Goal: Task Accomplishment & Management: Complete application form

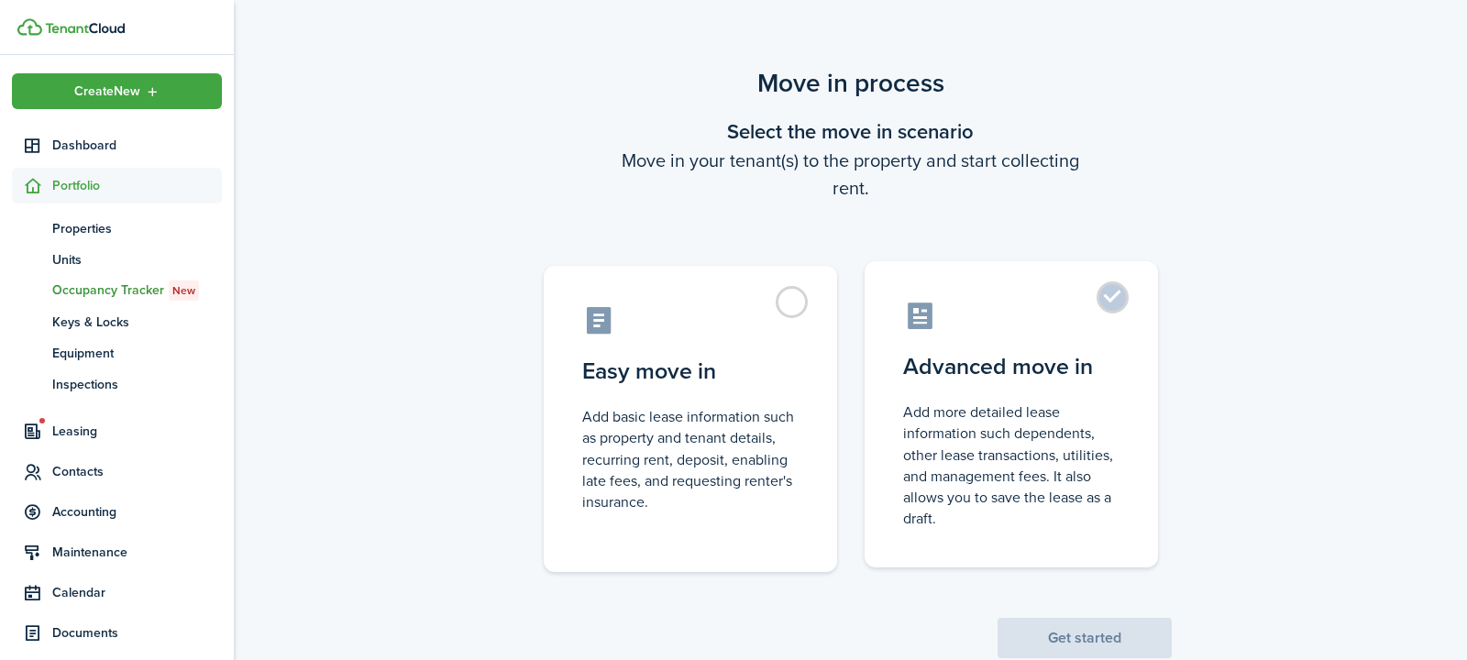
click at [1004, 435] on control-radio-card-description "Add more detailed lease information such dependents, other lease transactions, …" at bounding box center [1011, 464] width 216 height 127
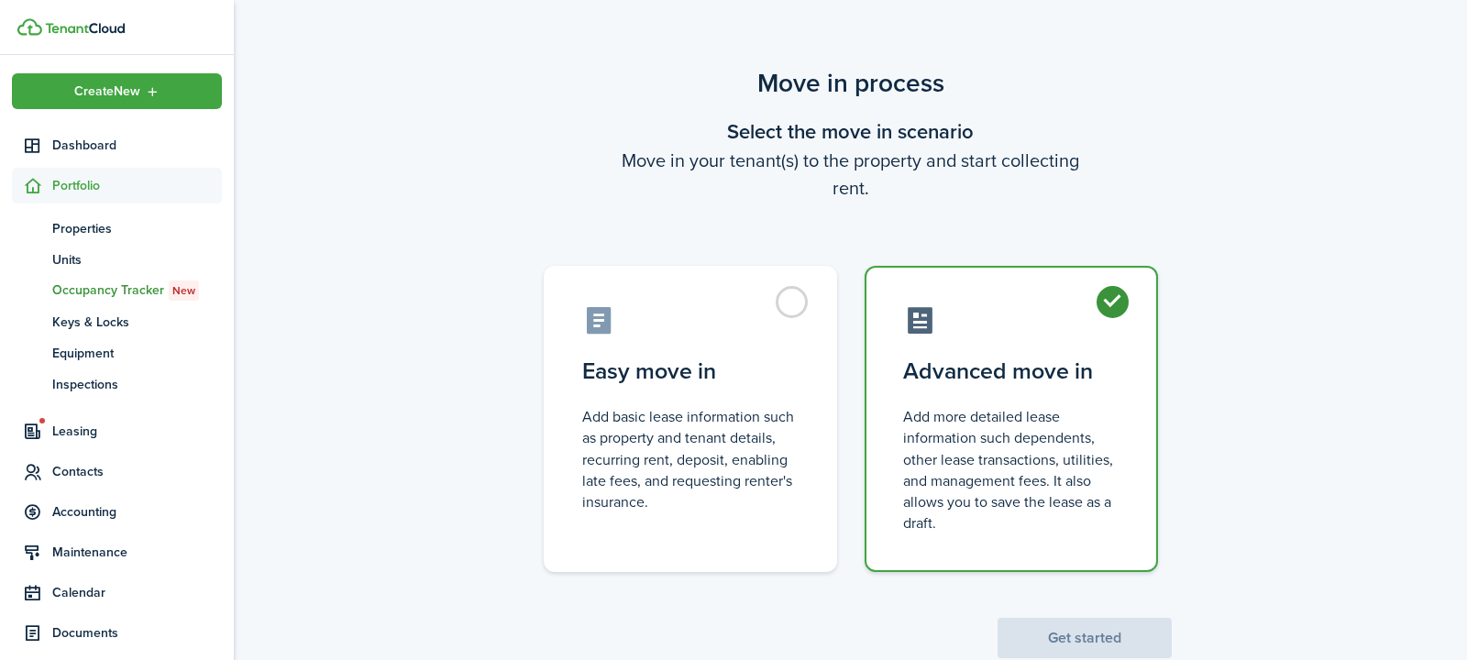
radio input "true"
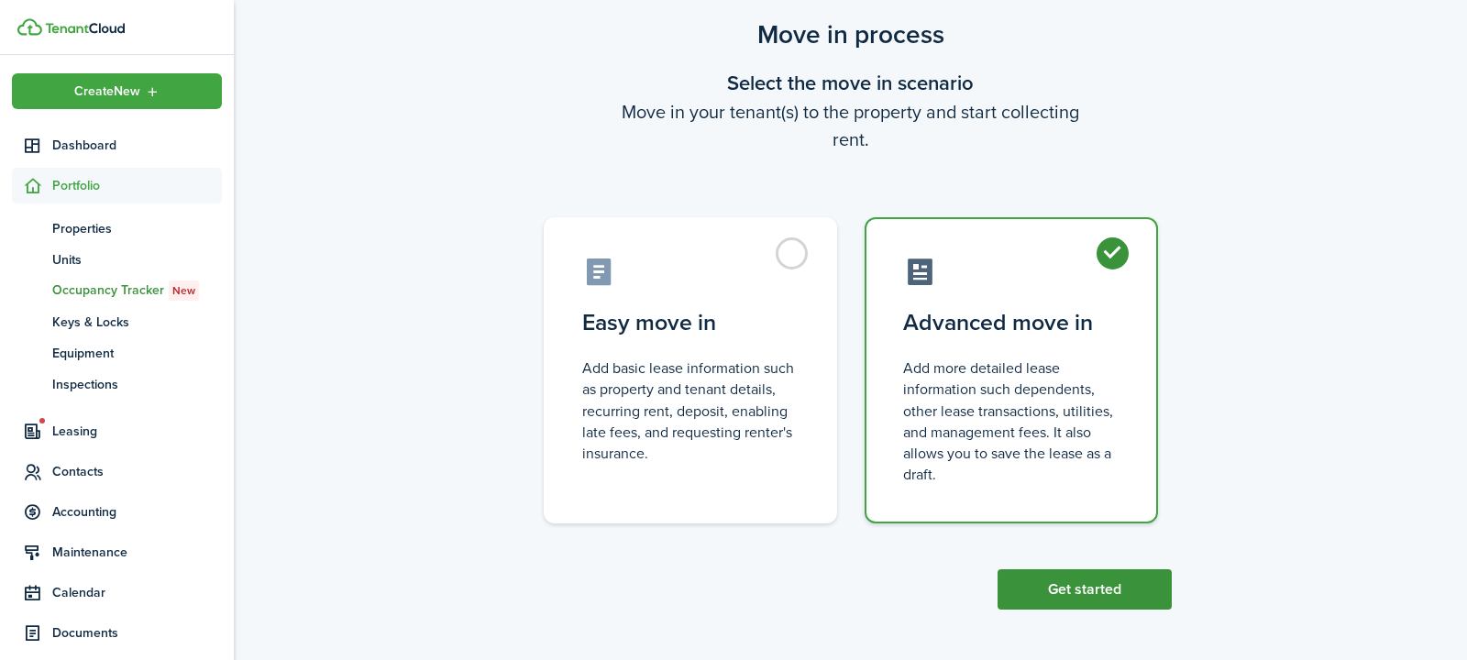
click at [1078, 593] on button "Get started" at bounding box center [1084, 589] width 174 height 40
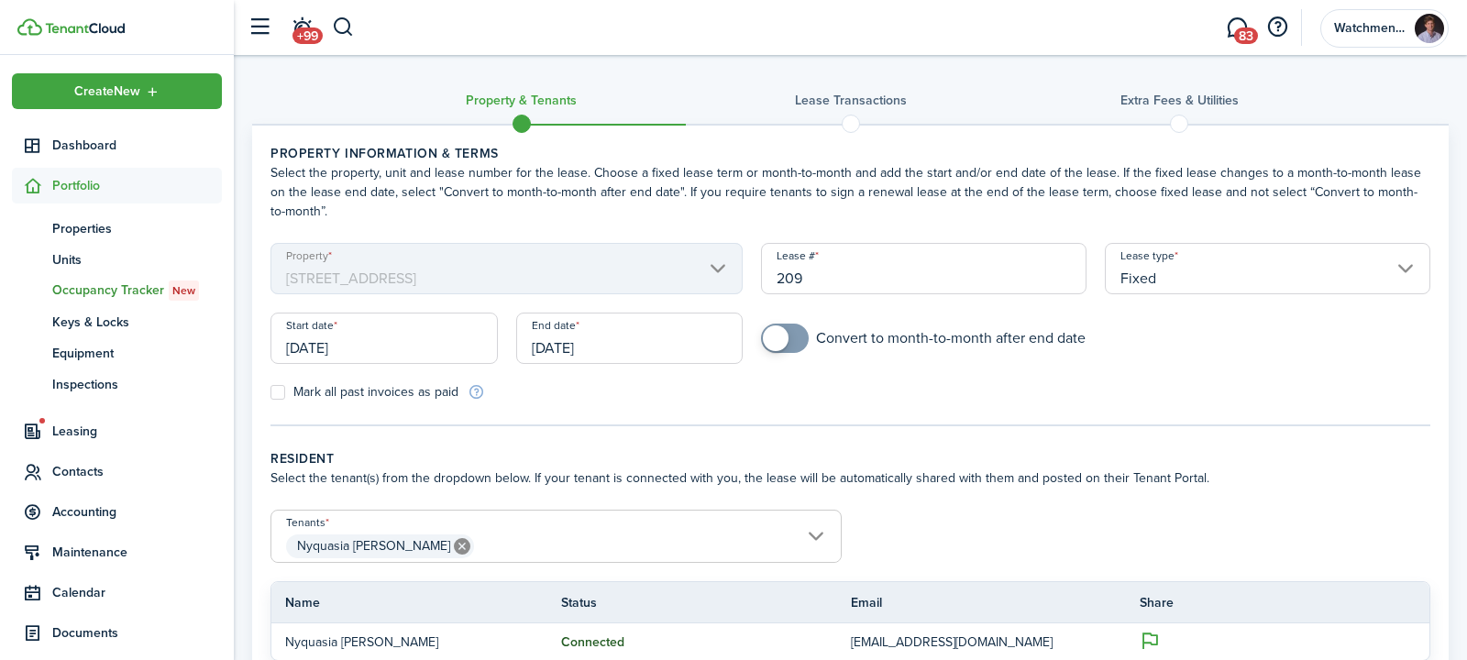
click at [591, 339] on input "[DATE]" at bounding box center [629, 338] width 227 height 51
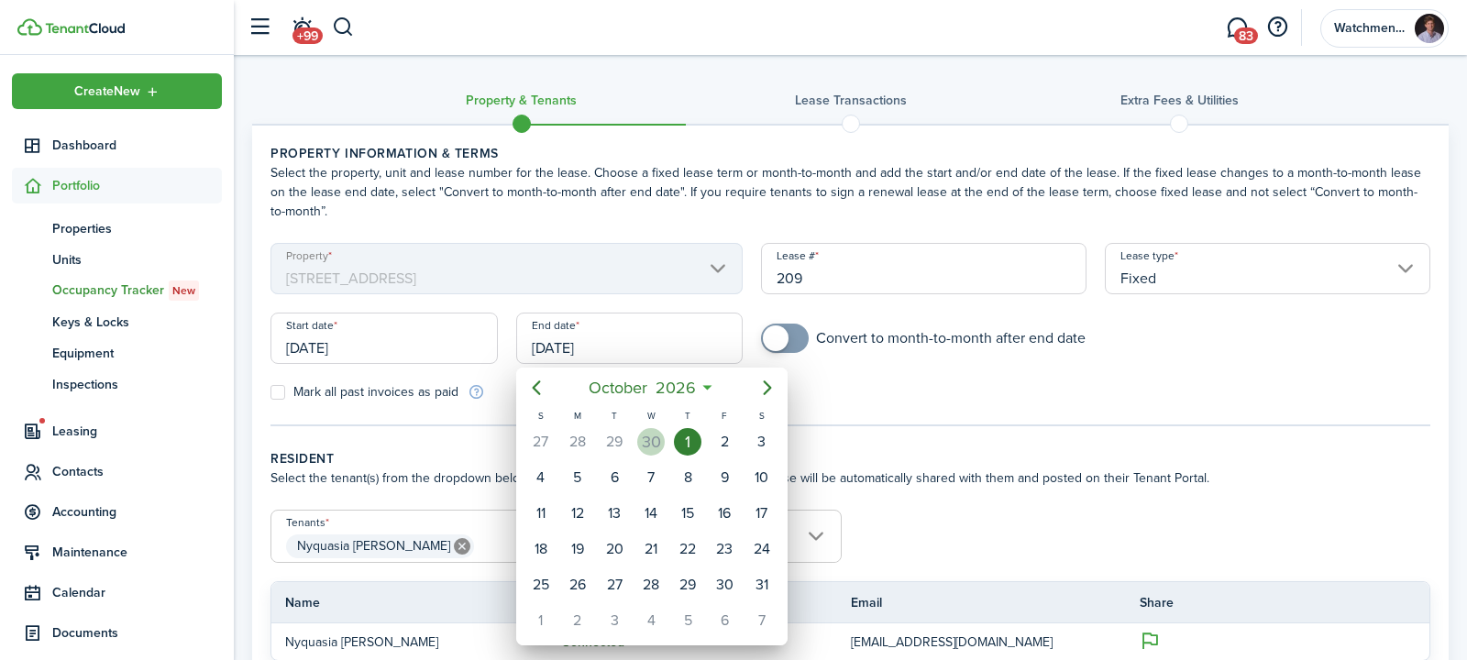
click at [665, 443] on div "30" at bounding box center [650, 441] width 37 height 35
type input "[DATE]"
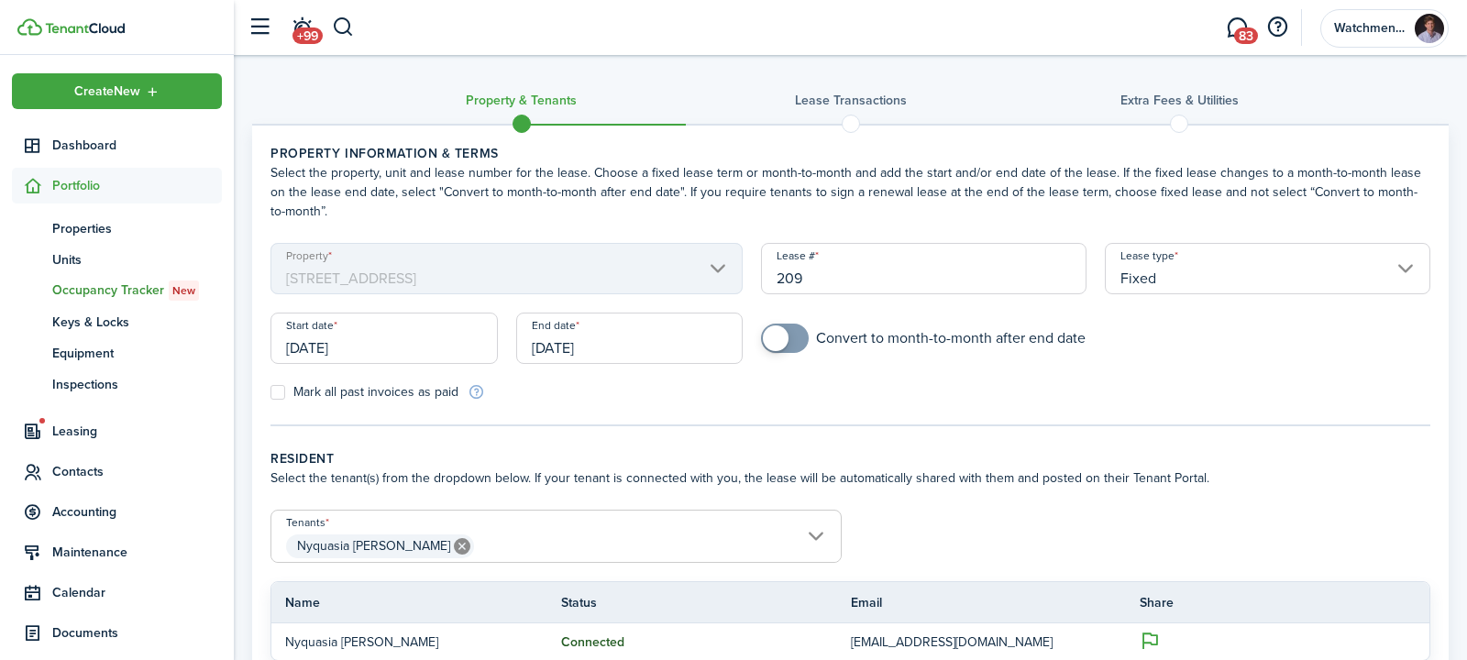
click at [794, 338] on span at bounding box center [784, 338] width 18 height 29
checkbox input "true"
click at [787, 341] on span at bounding box center [776, 338] width 26 height 26
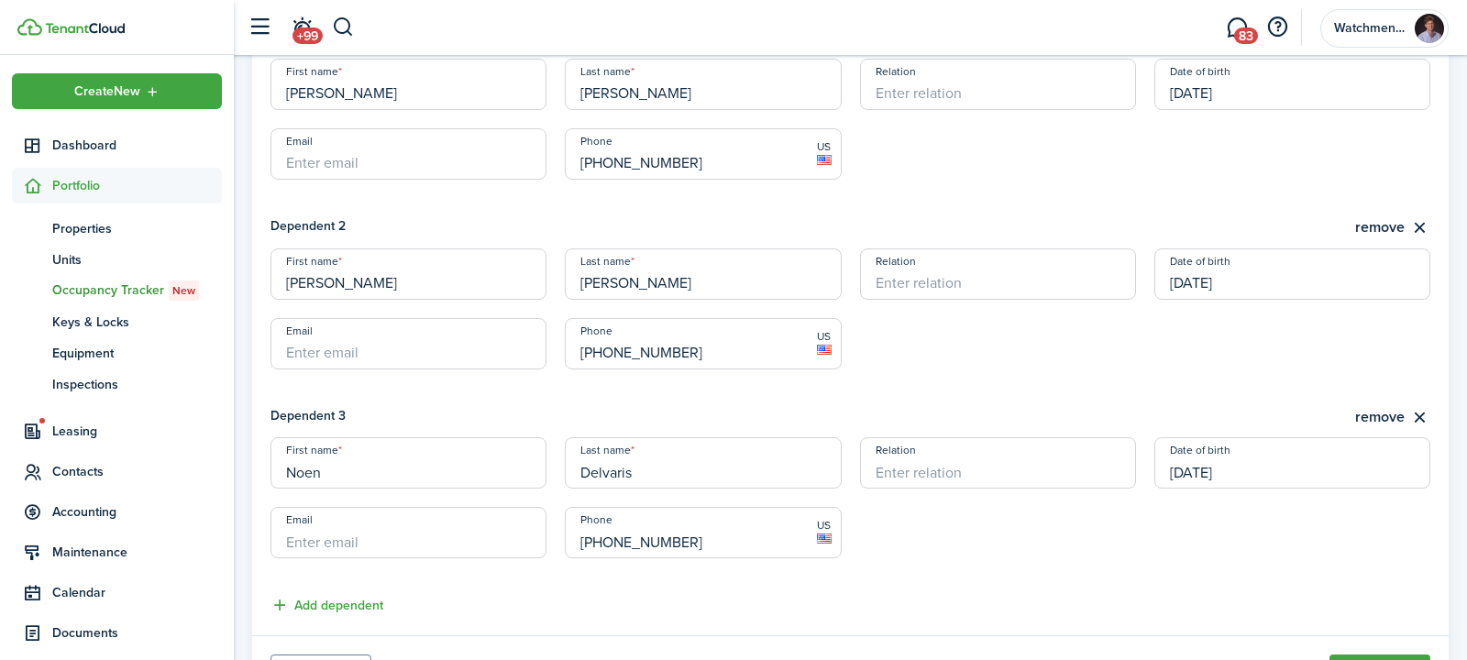
scroll to position [744, 0]
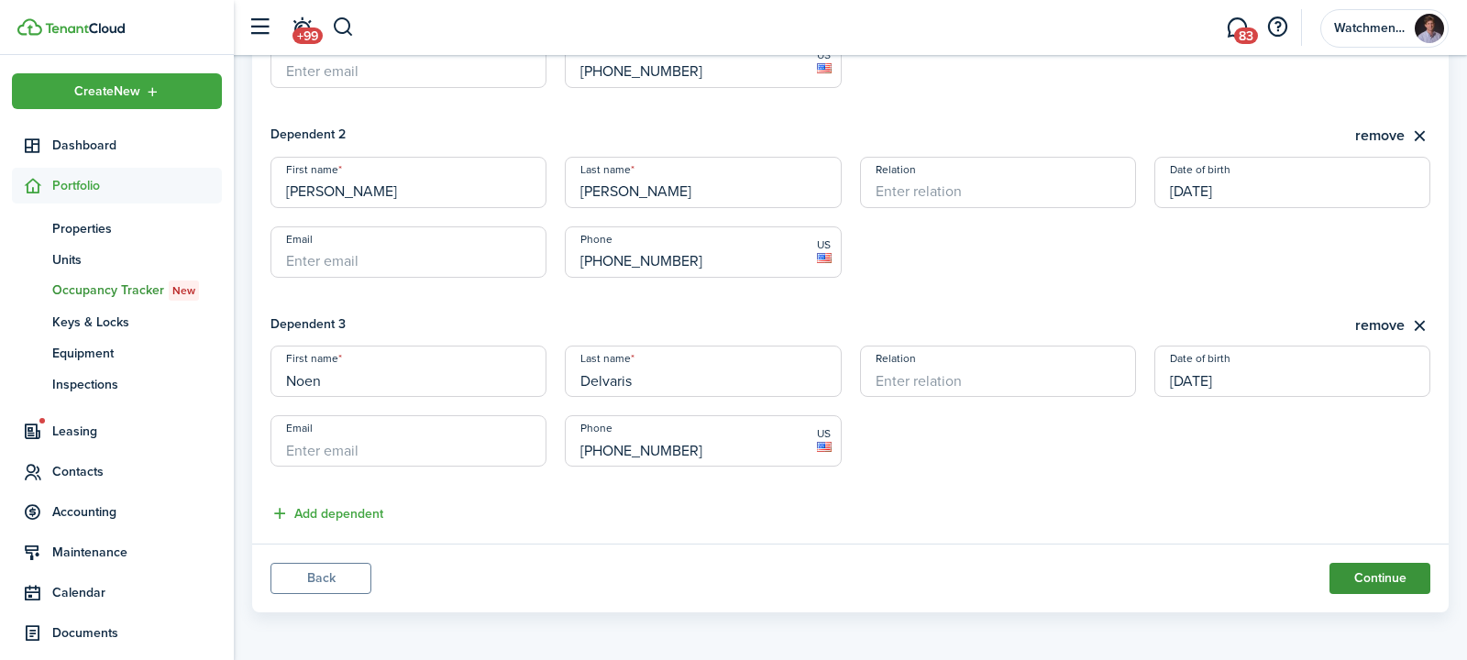
click at [1365, 581] on button "Continue" at bounding box center [1379, 578] width 101 height 31
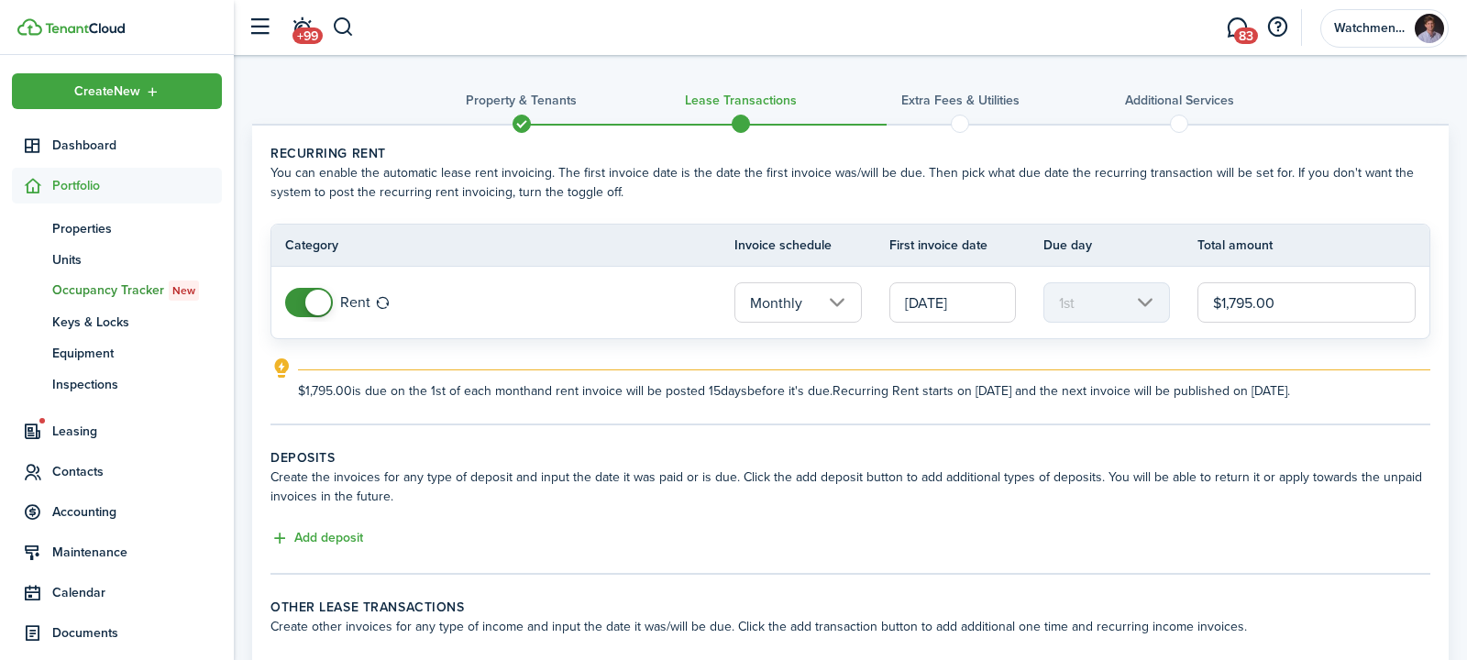
click at [1244, 303] on input "$1,795.00" at bounding box center [1306, 302] width 218 height 40
type input "$1,675.00"
click at [1021, 442] on panel-main-body "Recurring rent You can enable the automatic lease rent invoicing. The first inv…" at bounding box center [850, 412] width 1196 height 573
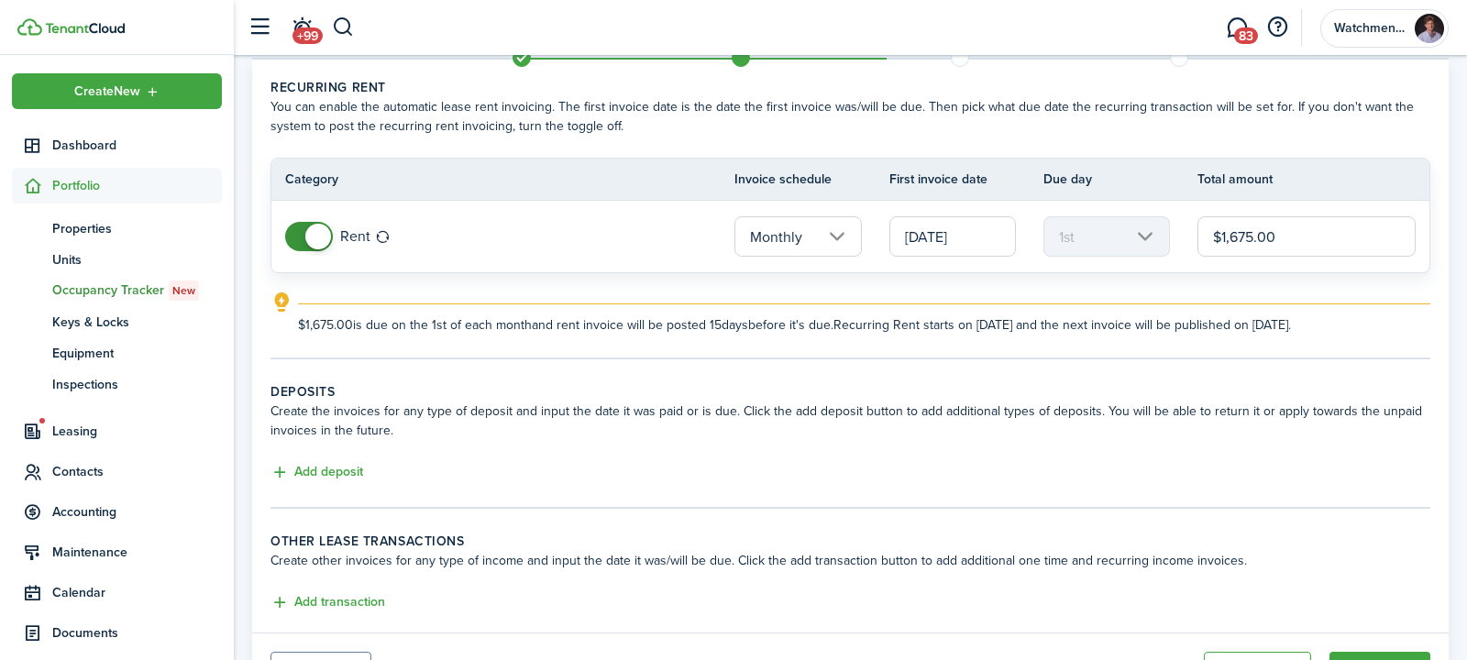
scroll to position [92, 0]
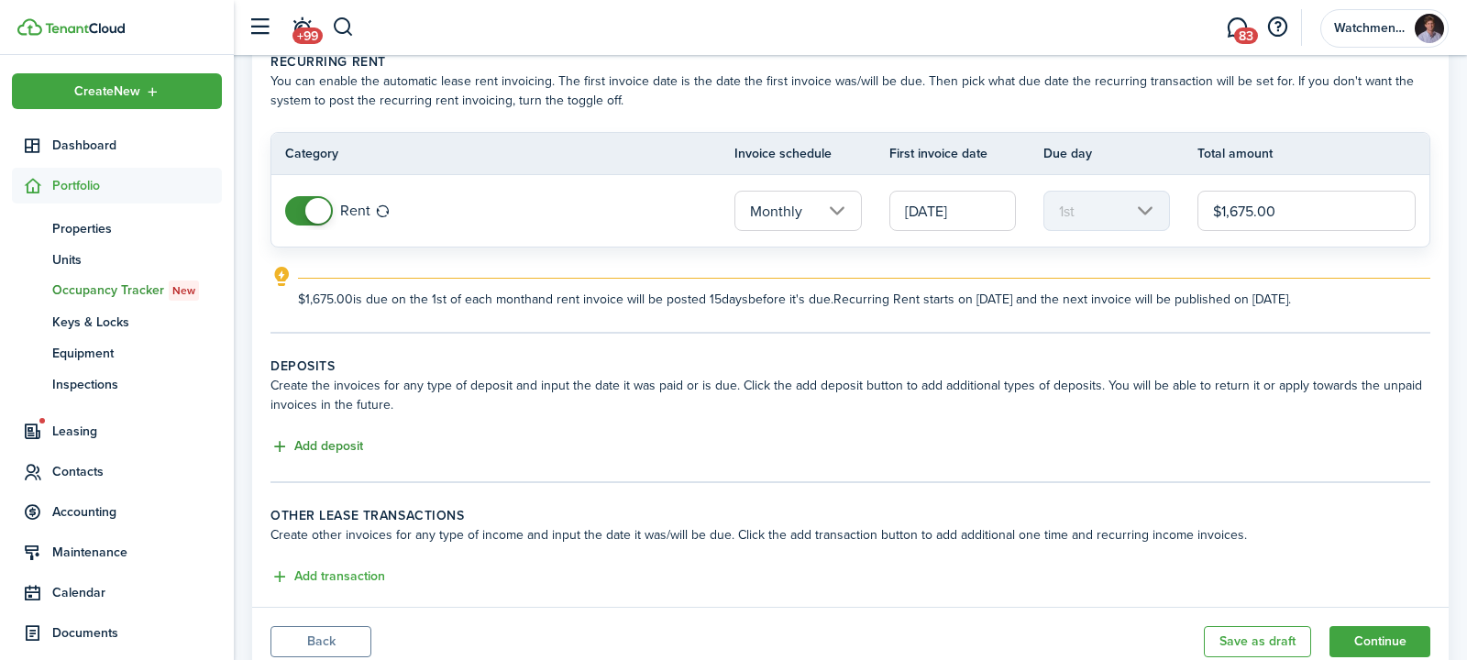
click at [329, 445] on button "Add deposit" at bounding box center [316, 446] width 93 height 21
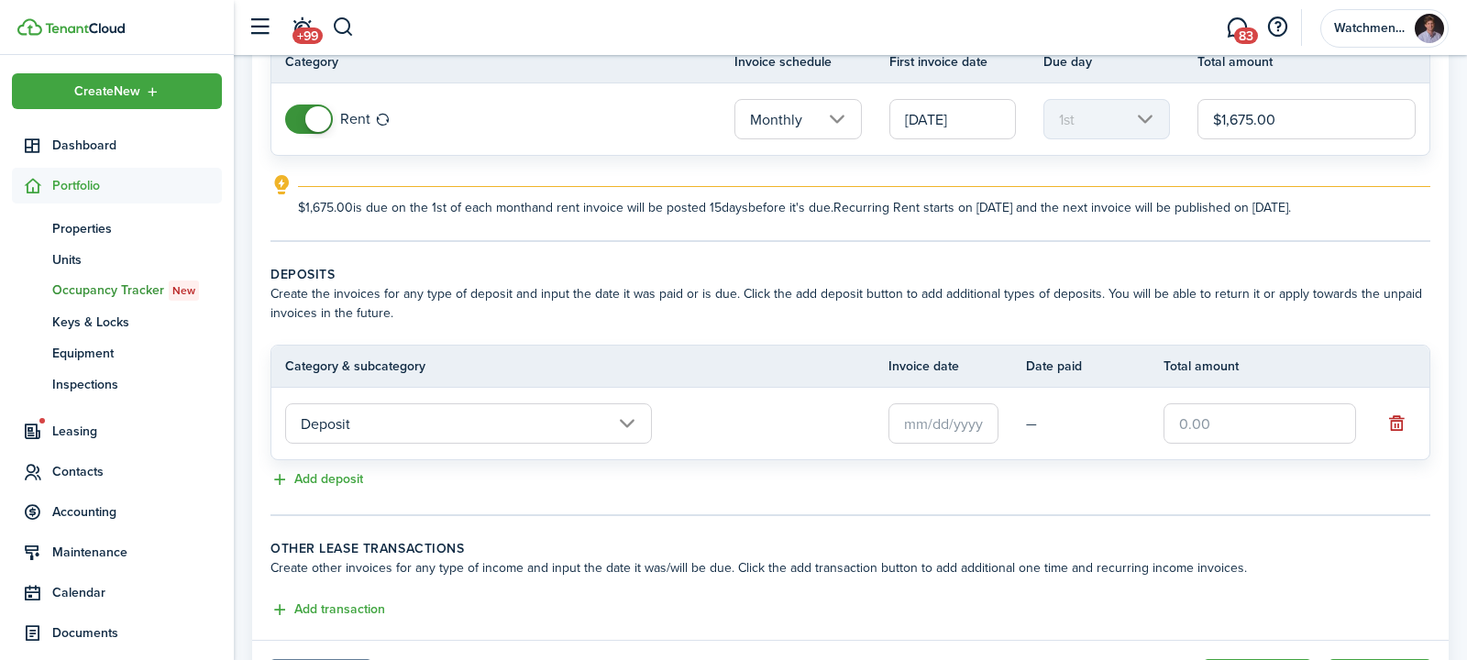
scroll to position [184, 0]
click at [955, 420] on input "text" at bounding box center [943, 422] width 110 height 40
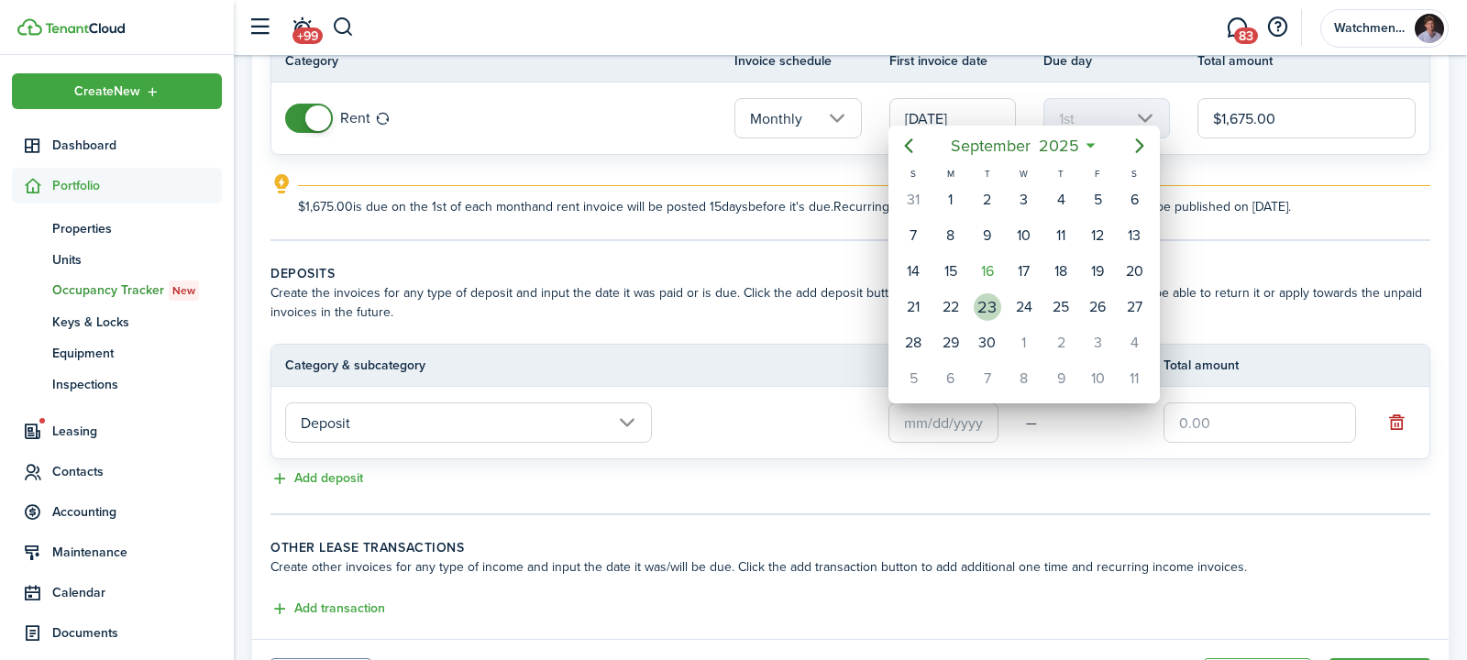
click at [995, 310] on div "23" at bounding box center [986, 306] width 27 height 27
type input "[DATE]"
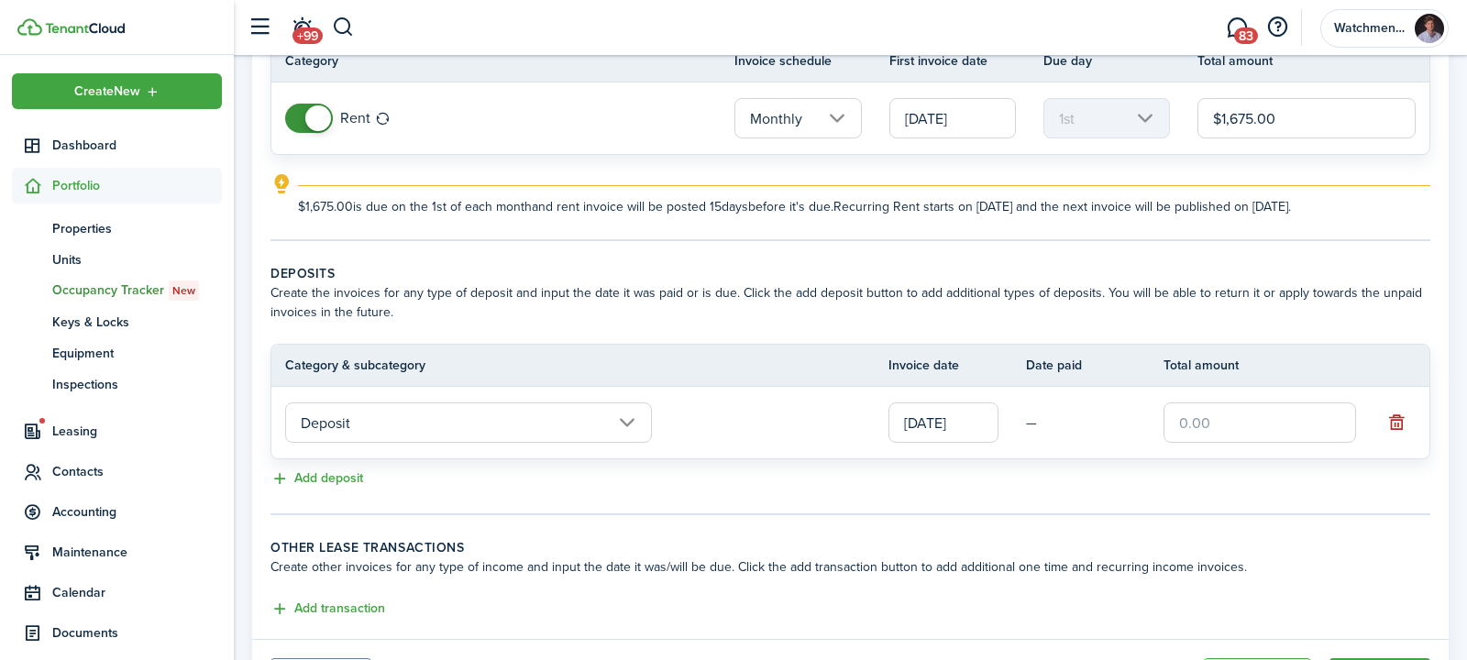
click at [1278, 423] on input "text" at bounding box center [1259, 422] width 192 height 40
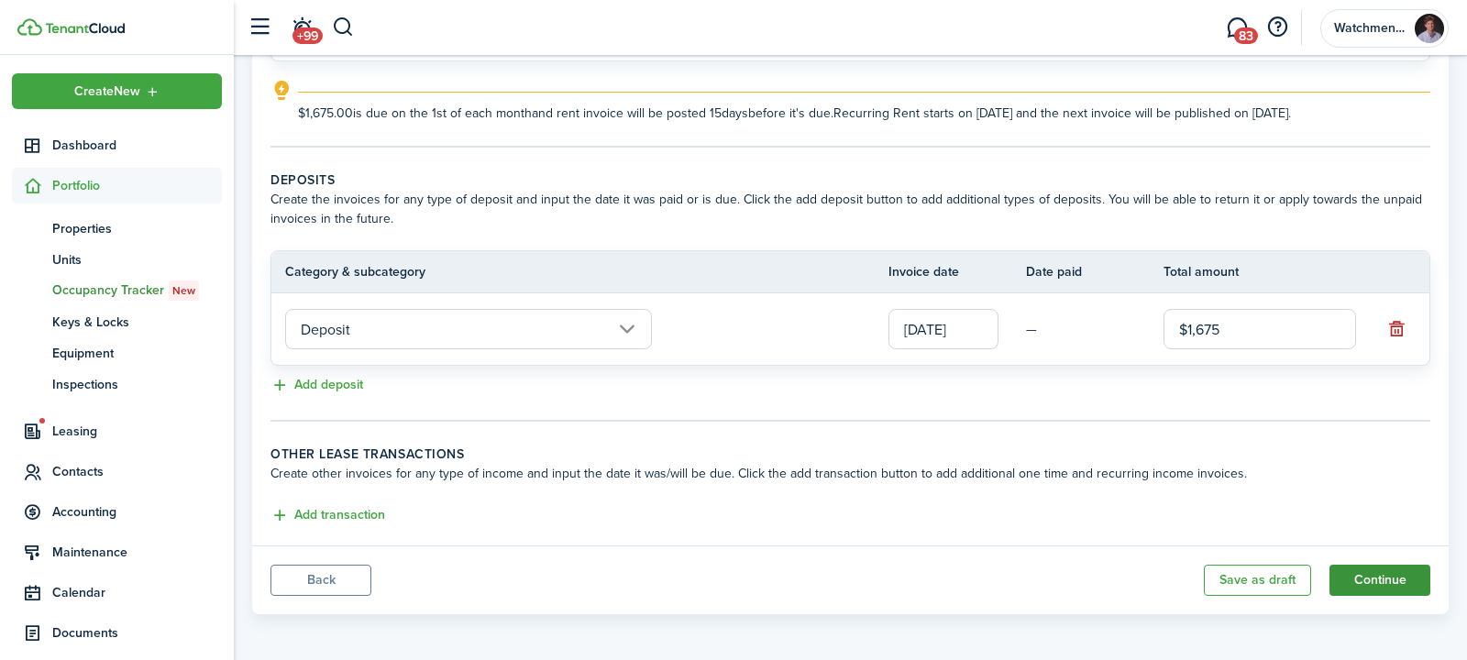
click at [1389, 579] on button "Continue" at bounding box center [1379, 580] width 101 height 31
type input "$1,675.00"
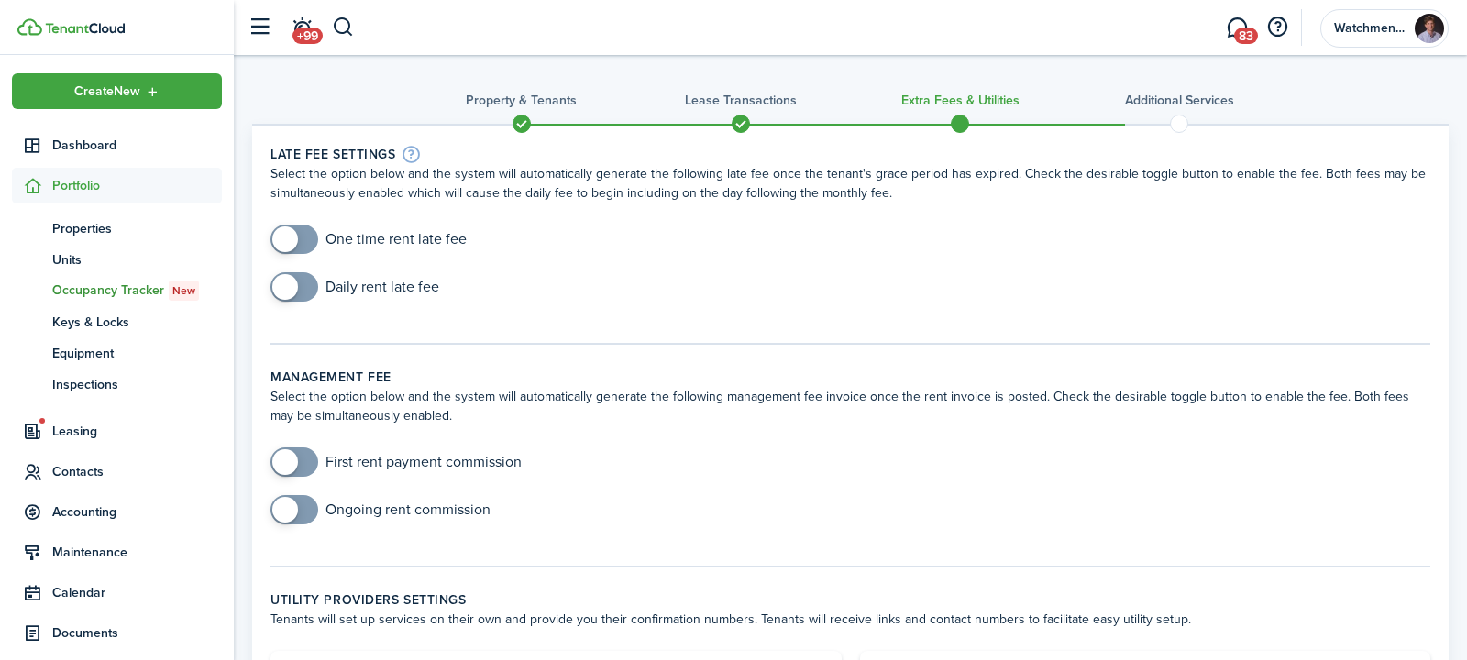
checkbox input "true"
click at [290, 233] on span at bounding box center [285, 239] width 26 height 26
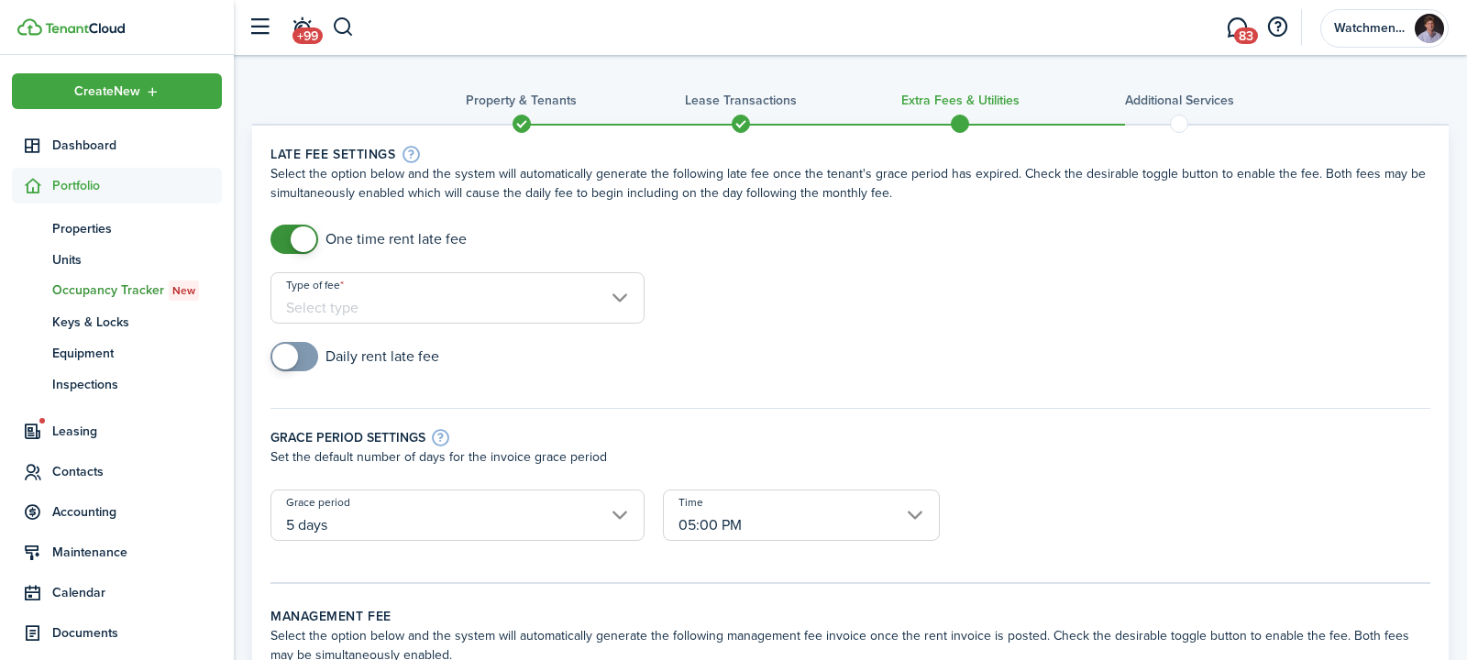
click at [474, 277] on input "Type of fee" at bounding box center [457, 297] width 374 height 51
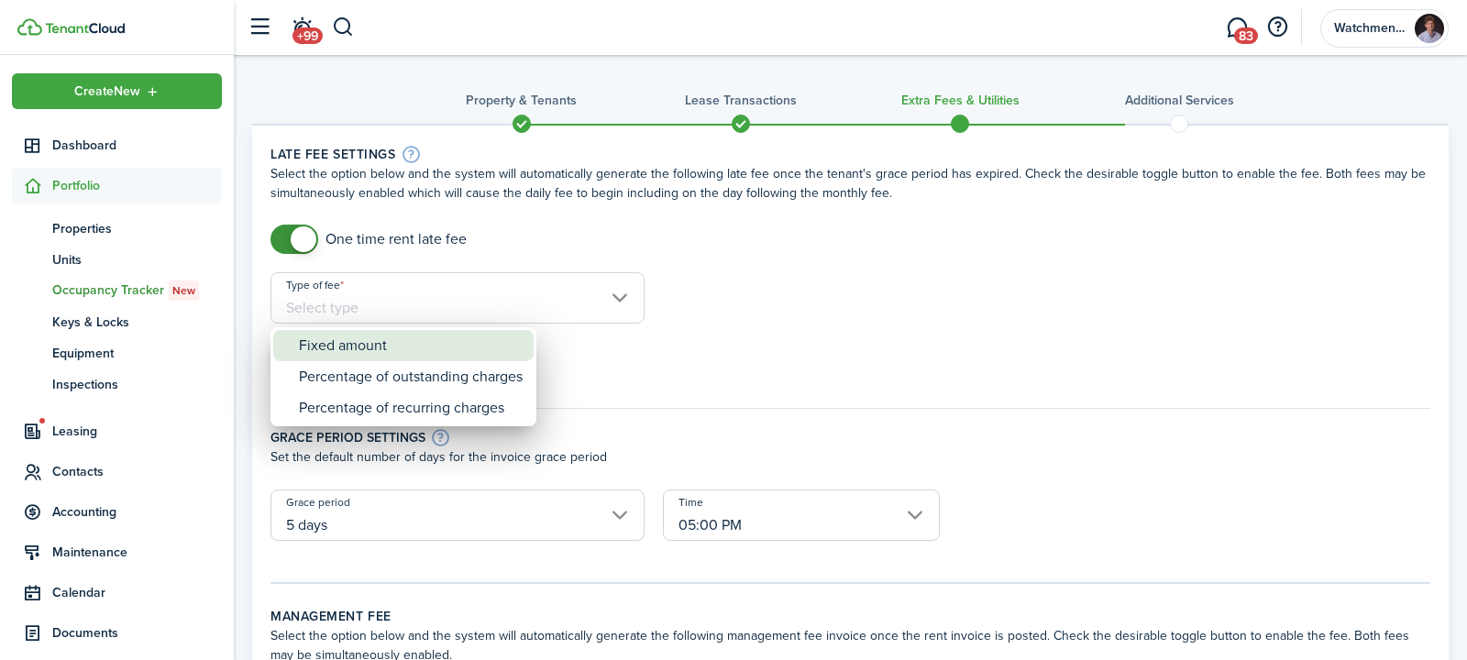
click at [384, 359] on div "Fixed amount" at bounding box center [411, 345] width 224 height 31
type input "Fixed amount"
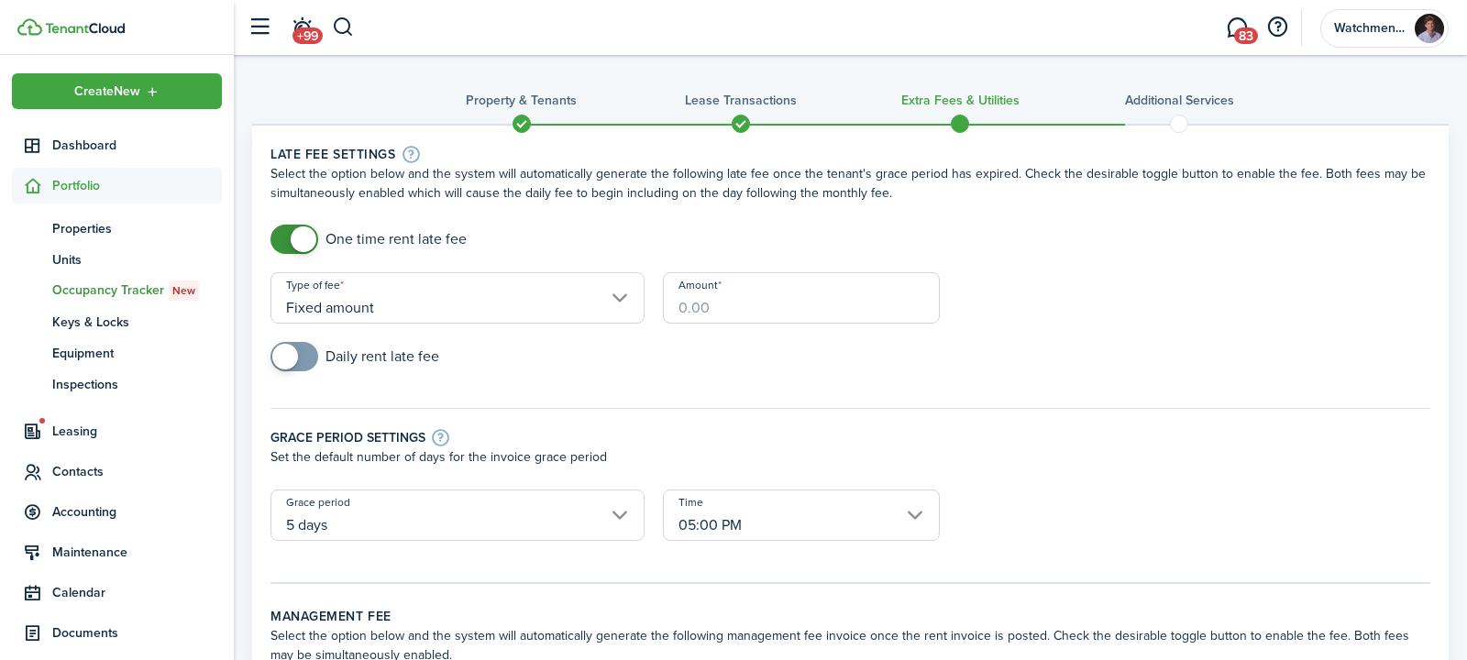
click at [803, 300] on input "Amount" at bounding box center [801, 297] width 276 height 51
type input "$50.00"
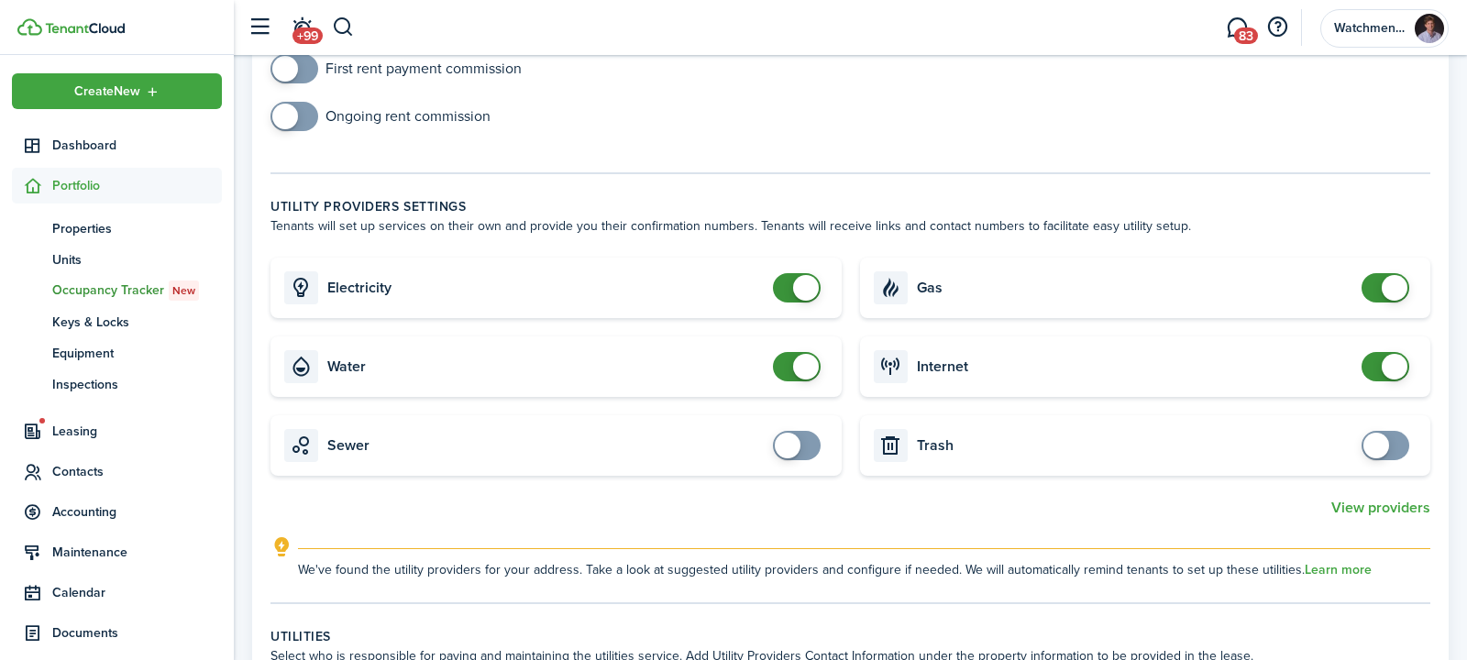
scroll to position [804, 0]
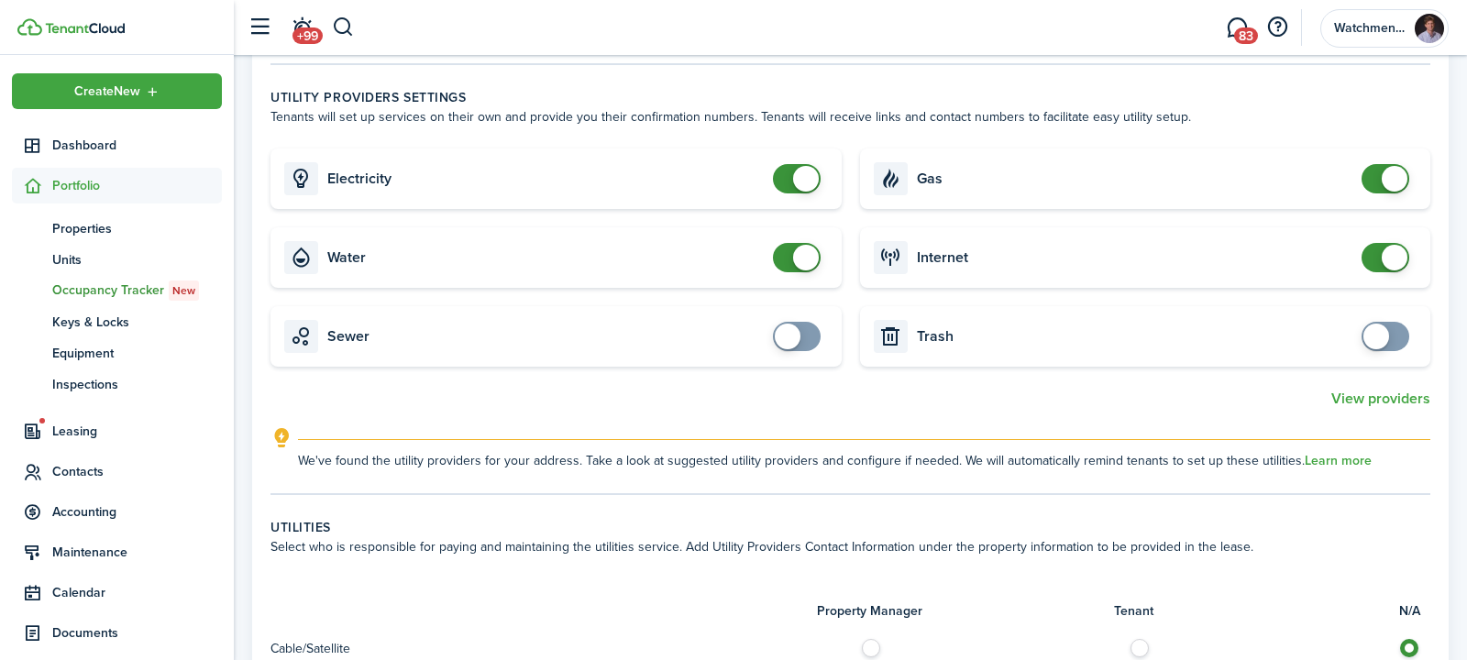
click at [1384, 248] on span at bounding box center [1394, 258] width 26 height 26
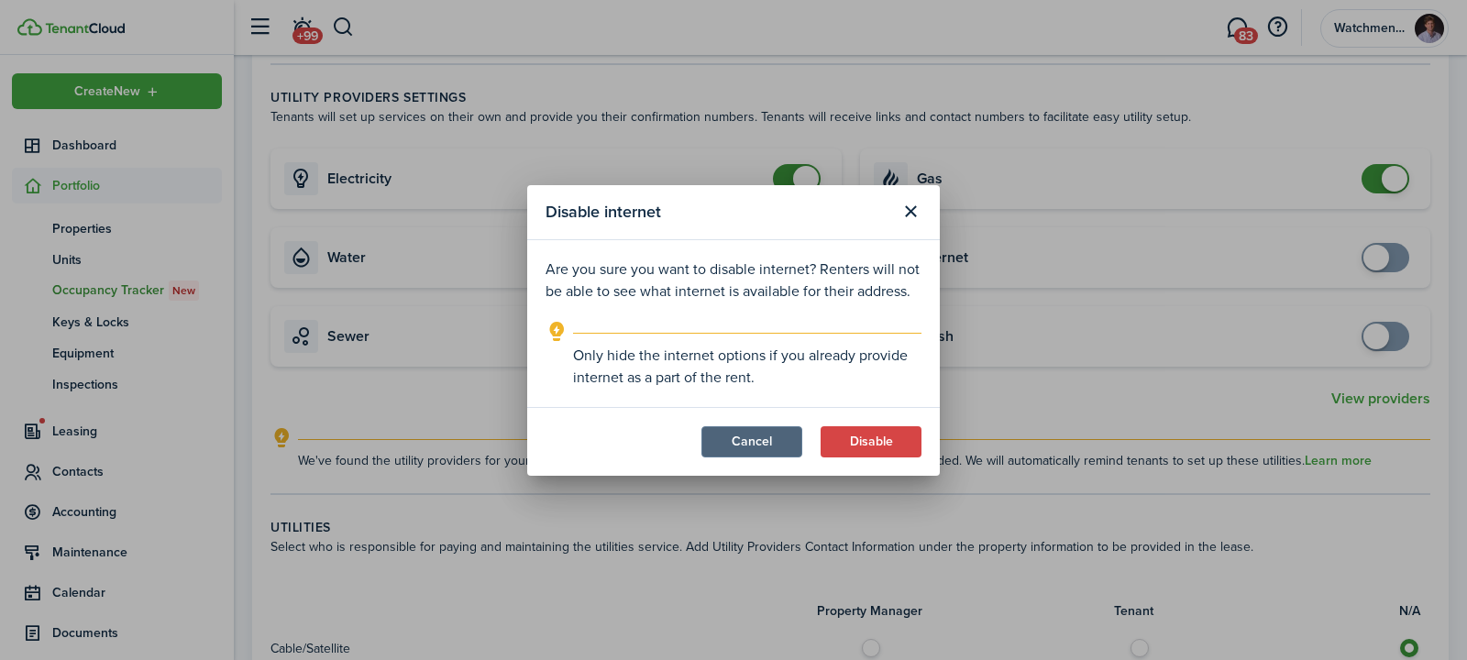
click at [775, 438] on button "Cancel" at bounding box center [751, 441] width 101 height 31
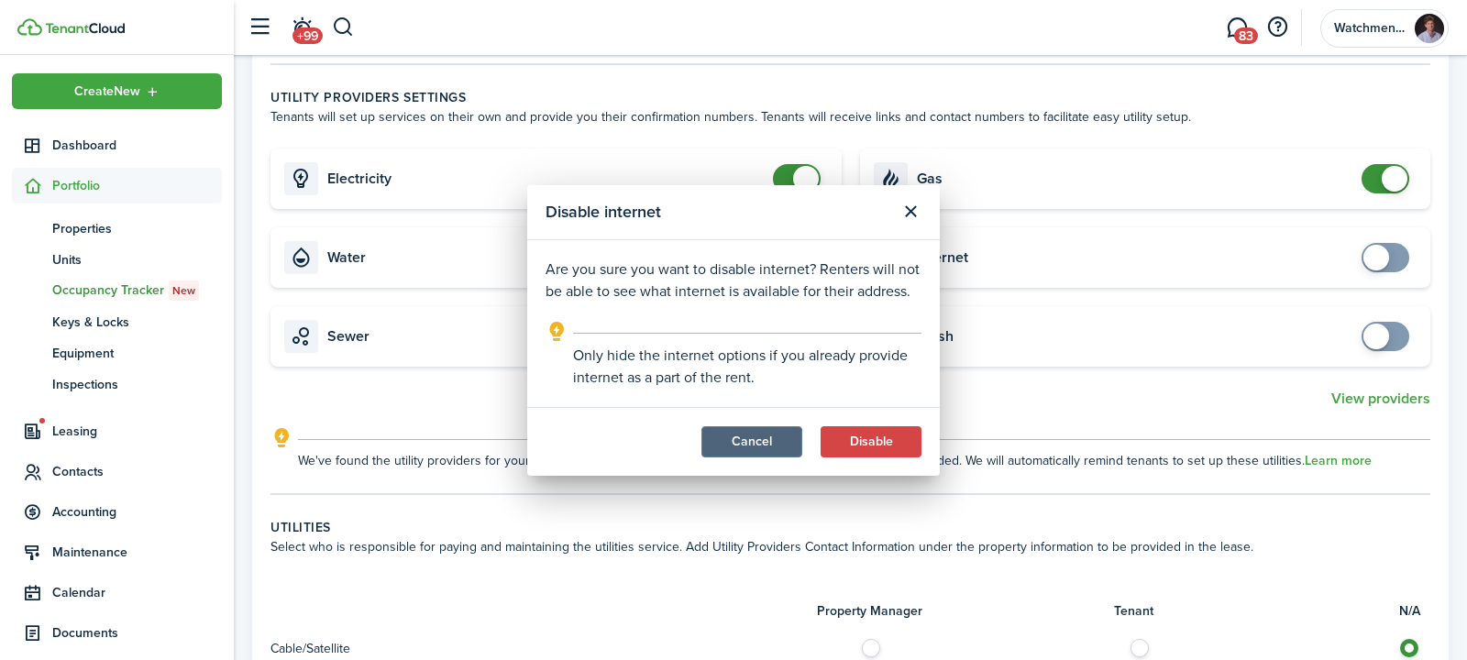
checkbox input "true"
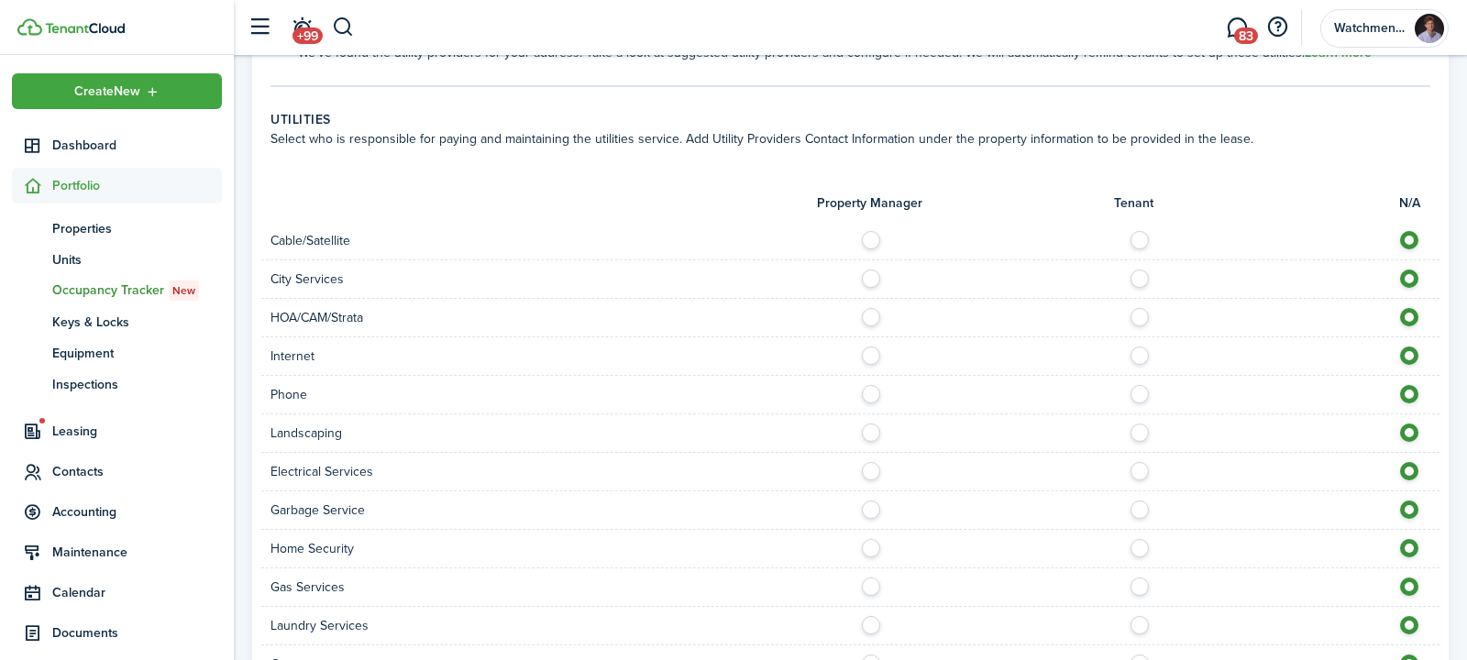
scroll to position [1230, 0]
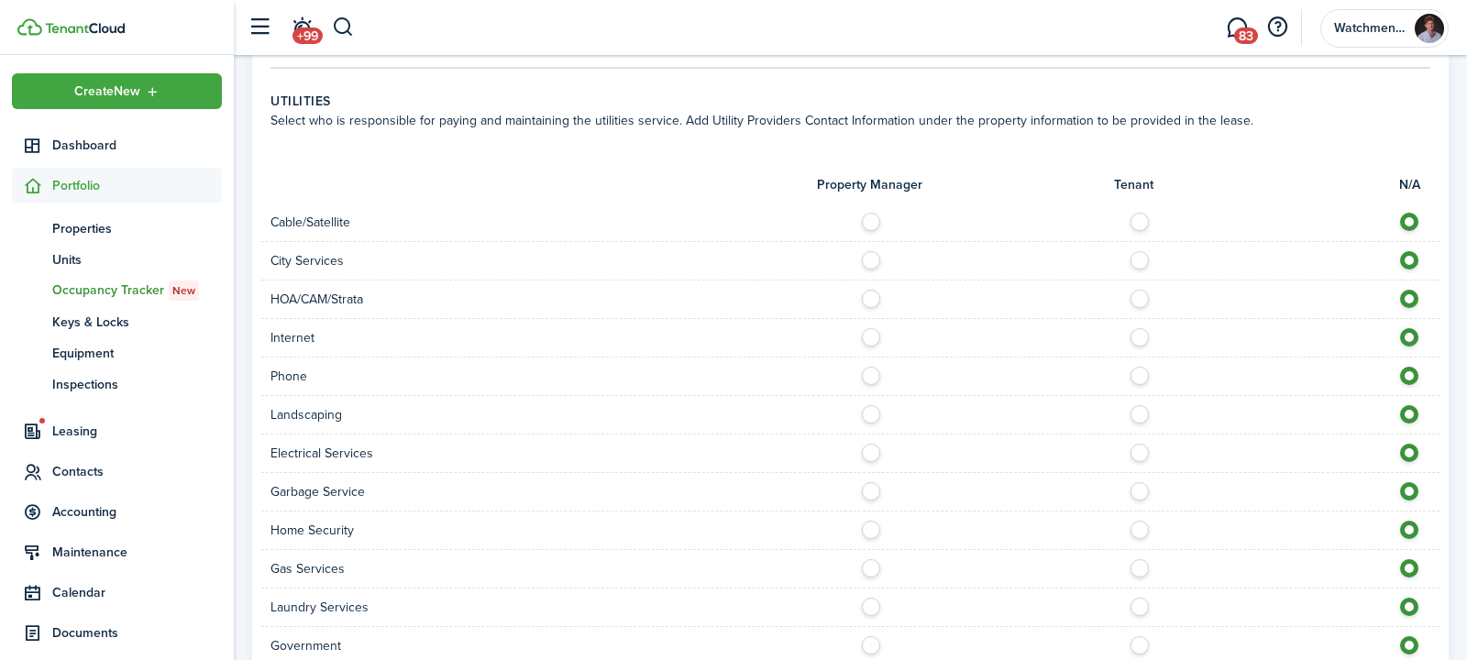
click at [1148, 222] on label at bounding box center [1144, 217] width 32 height 9
radio input "true"
click at [874, 293] on label at bounding box center [876, 294] width 32 height 9
radio input "true"
click at [1146, 337] on label at bounding box center [1144, 332] width 32 height 9
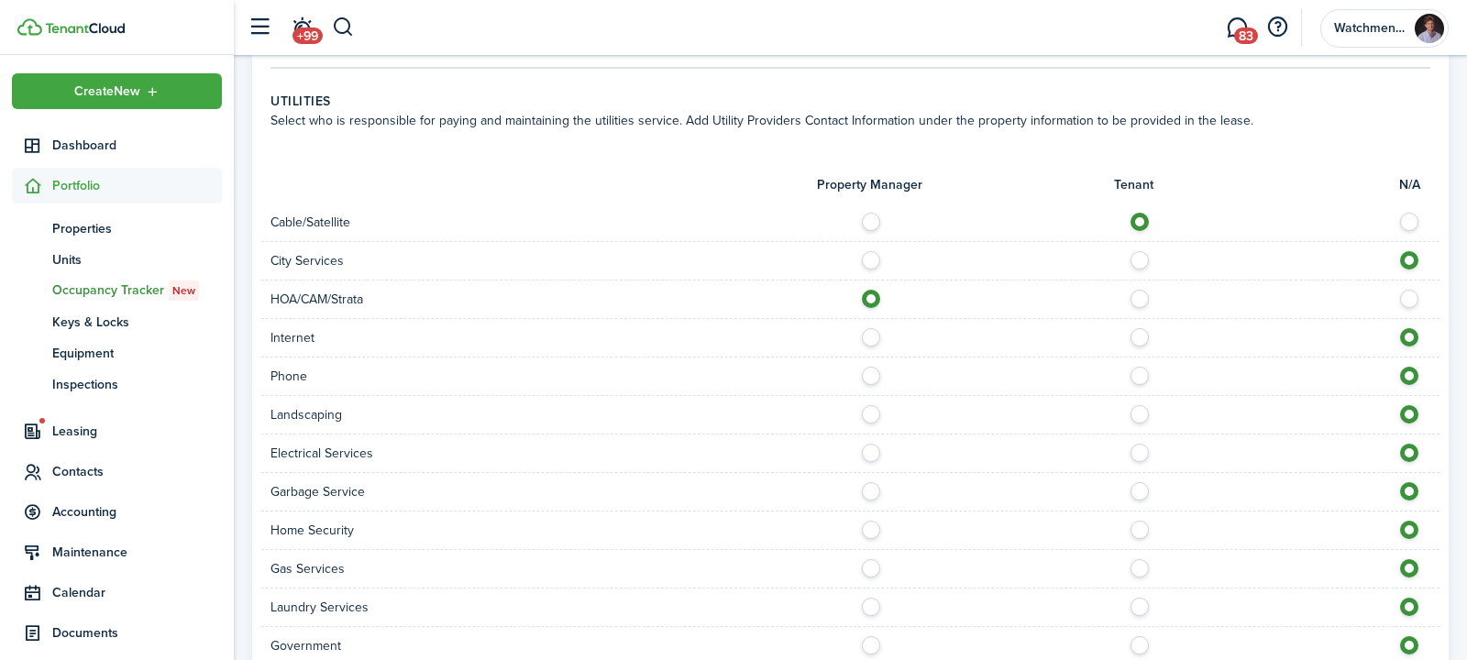
radio input "true"
click at [1142, 369] on label at bounding box center [1144, 371] width 32 height 9
radio input "true"
click at [871, 412] on label at bounding box center [876, 409] width 32 height 9
radio input "true"
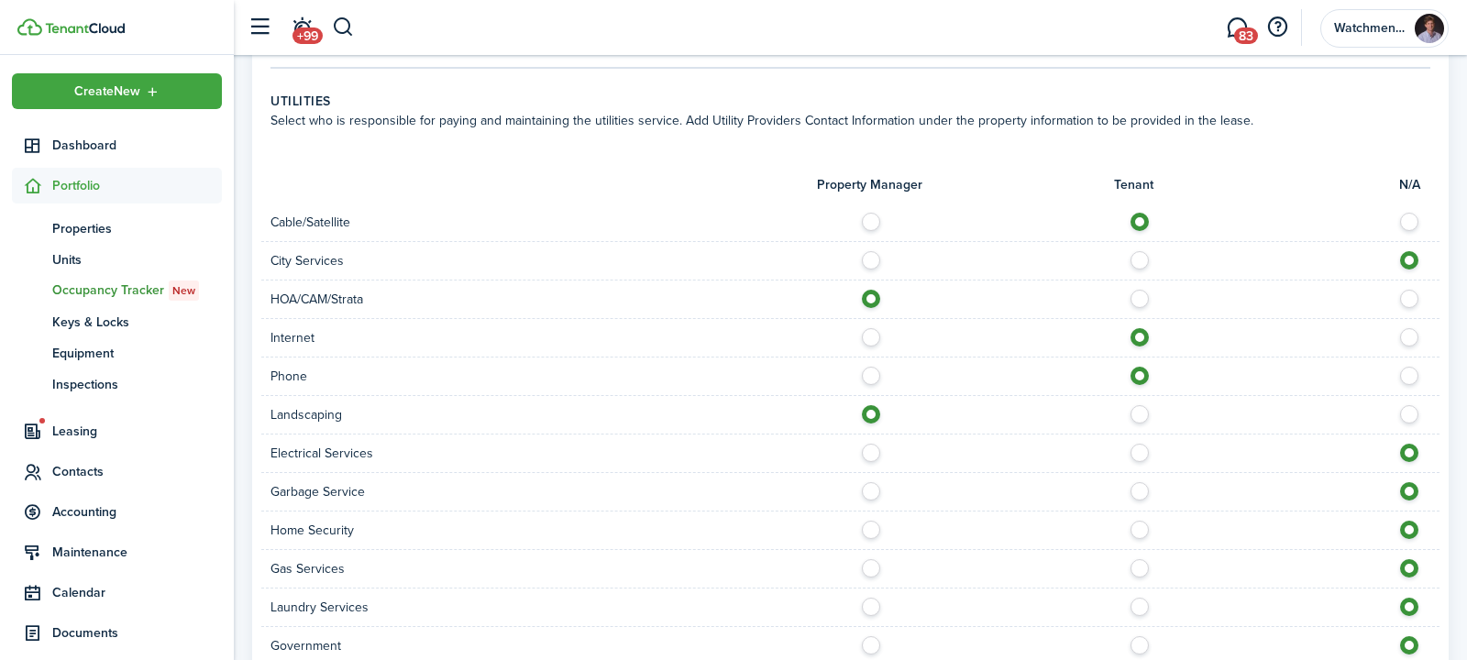
scroll to position [1339, 0]
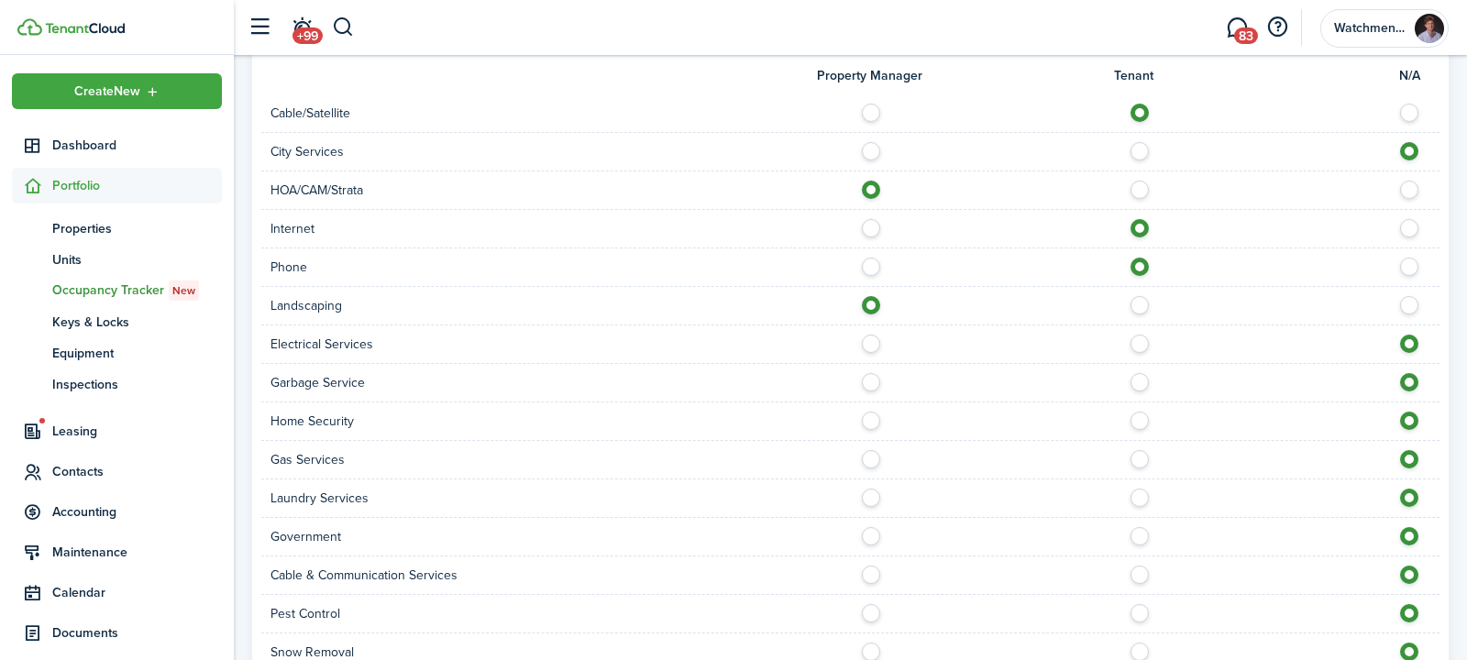
click at [1139, 340] on label at bounding box center [1144, 339] width 32 height 9
radio input "true"
click at [876, 380] on label at bounding box center [876, 377] width 32 height 9
radio input "true"
click at [1135, 421] on label at bounding box center [1144, 416] width 32 height 9
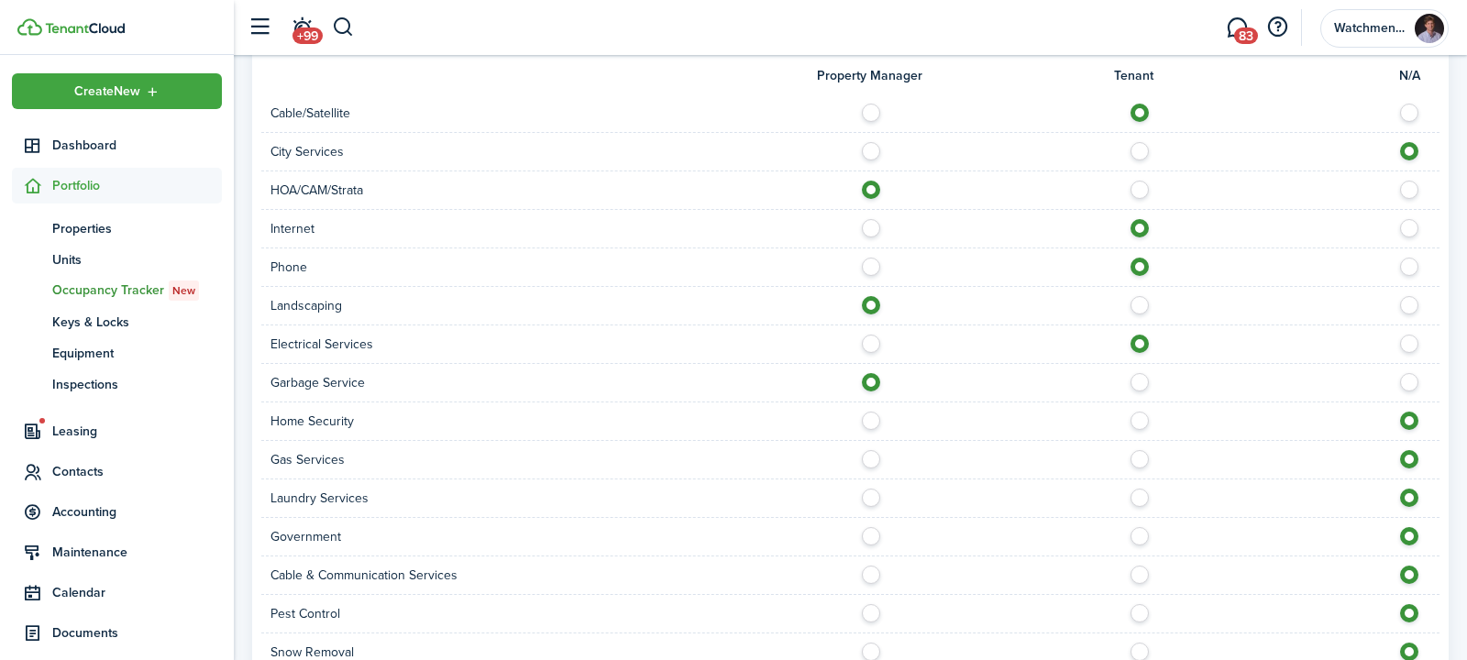
radio input "true"
click at [1140, 450] on label at bounding box center [1144, 454] width 32 height 9
radio input "true"
click at [1140, 497] on label at bounding box center [1144, 493] width 32 height 9
radio input "true"
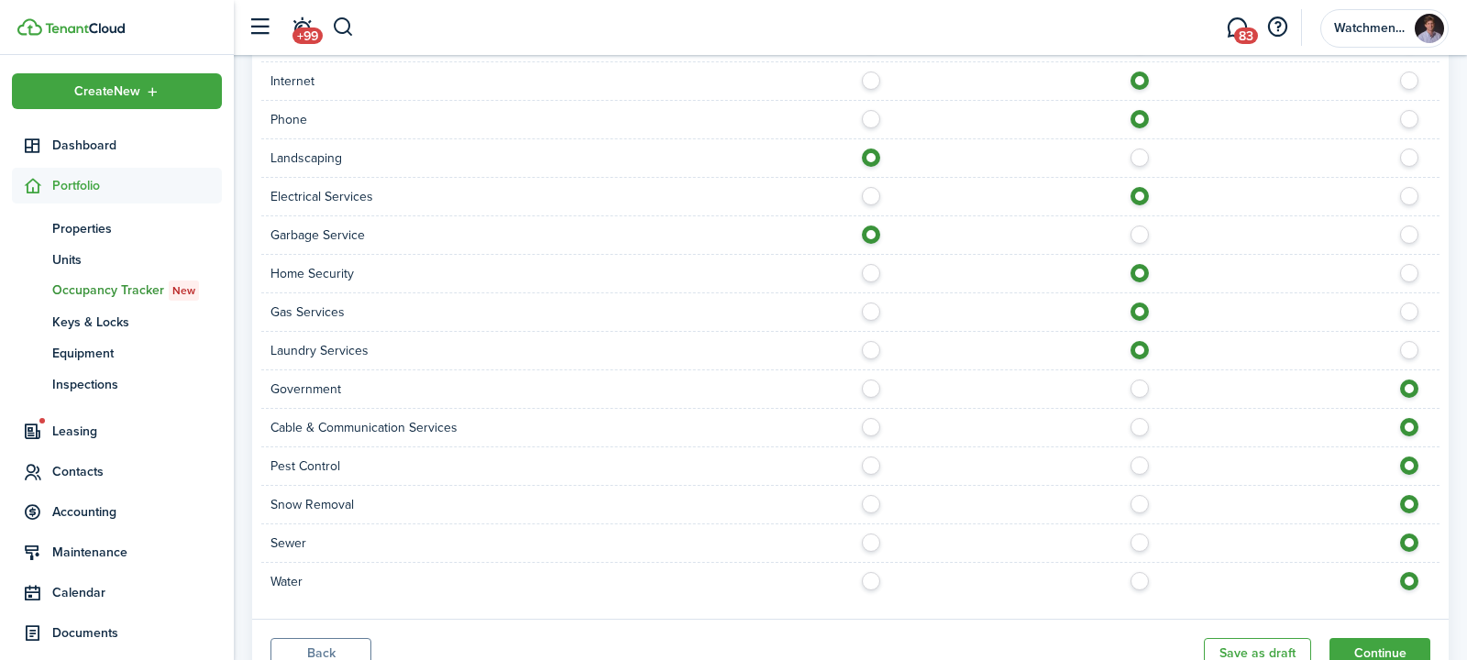
scroll to position [1500, 0]
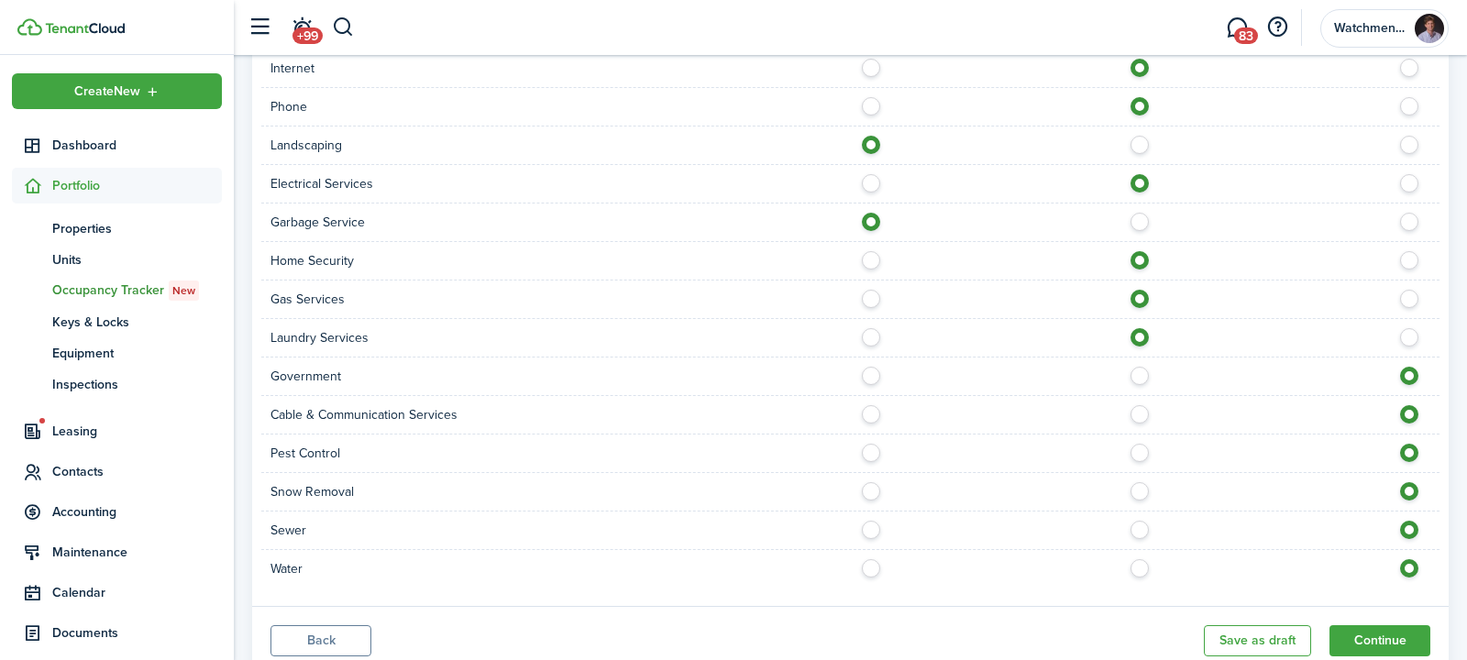
click at [1138, 407] on label at bounding box center [1144, 409] width 32 height 9
radio input "true"
click at [1134, 453] on label at bounding box center [1144, 448] width 32 height 9
radio input "true"
click at [1134, 487] on label at bounding box center [1144, 486] width 32 height 9
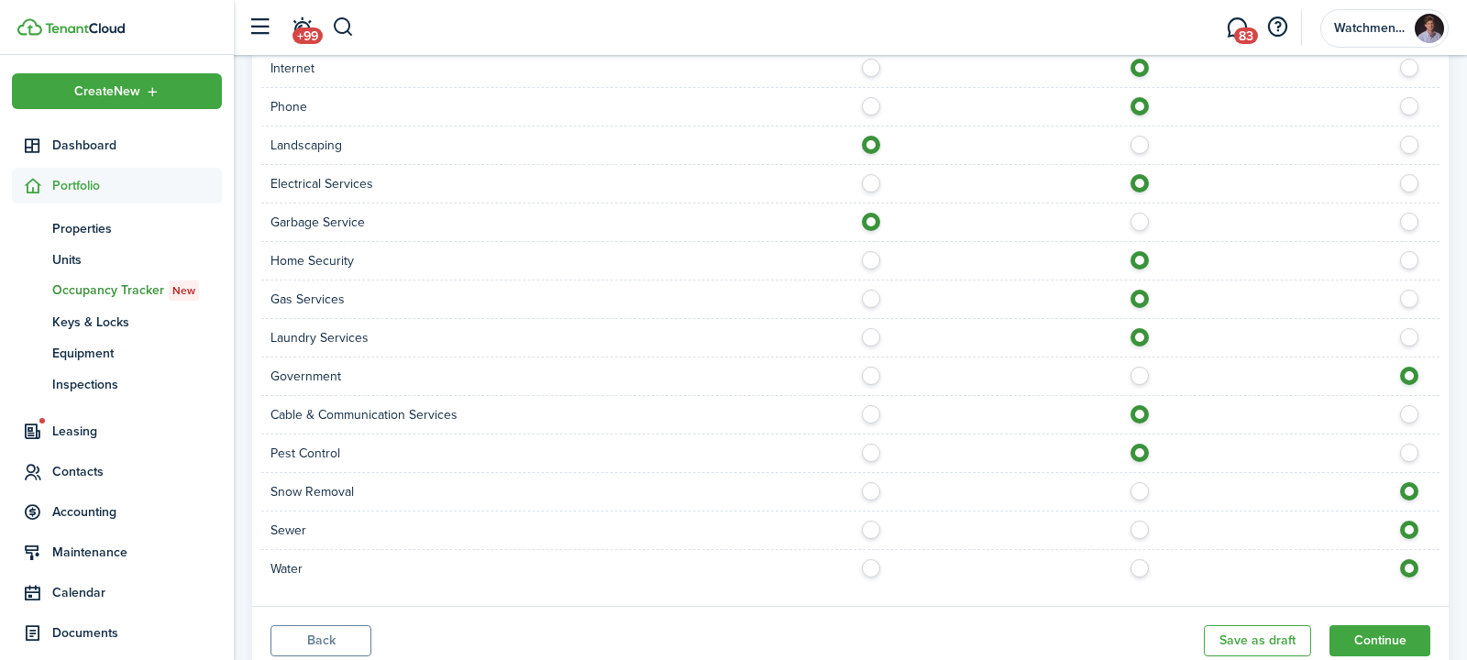
radio input "true"
click at [1138, 530] on label at bounding box center [1144, 525] width 32 height 9
radio input "true"
click at [1142, 560] on label at bounding box center [1144, 563] width 32 height 9
radio input "true"
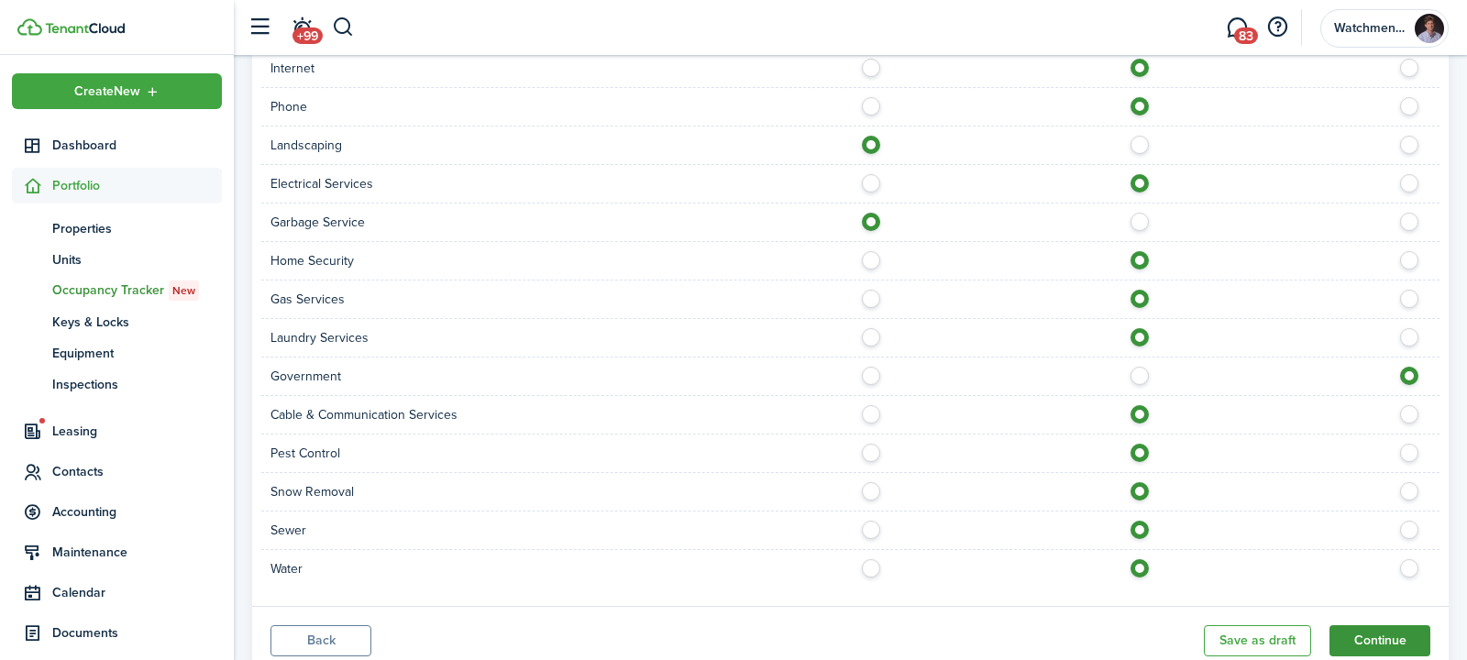
click at [1369, 631] on button "Continue" at bounding box center [1379, 640] width 101 height 31
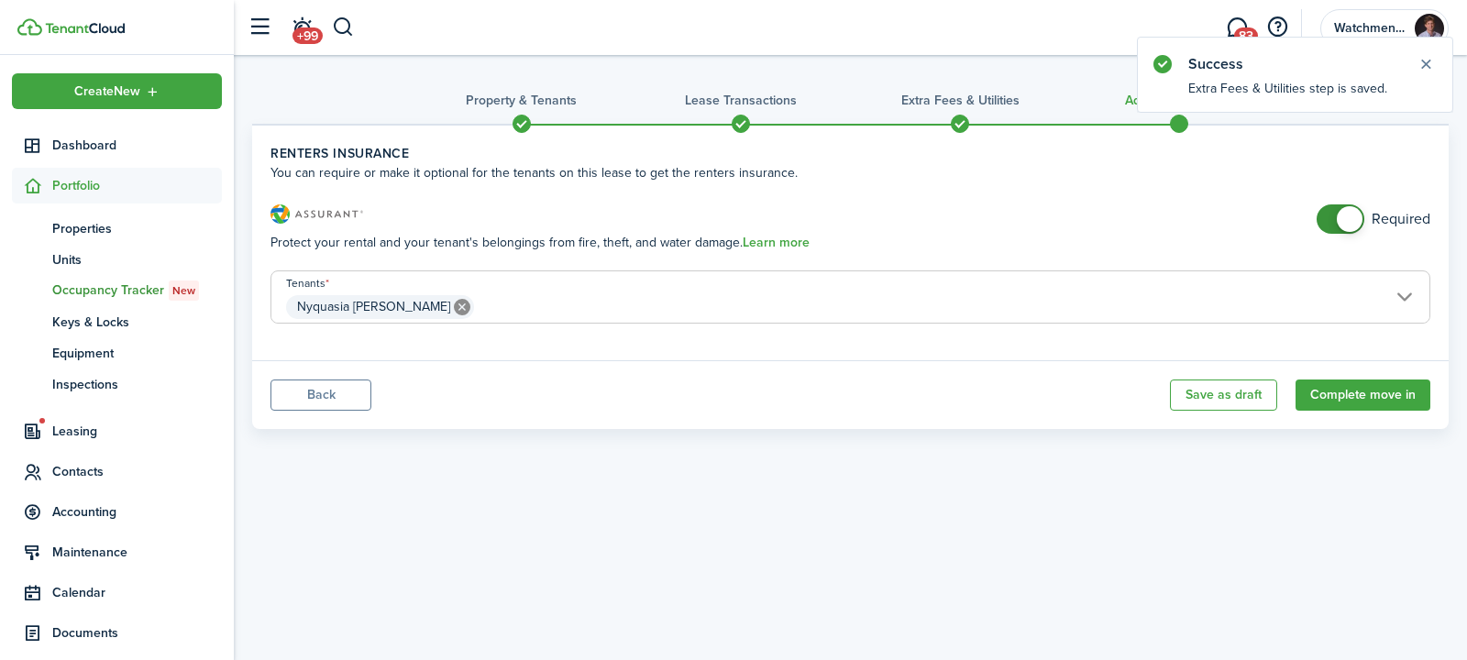
click at [1342, 236] on div "Required" at bounding box center [1373, 228] width 114 height 48
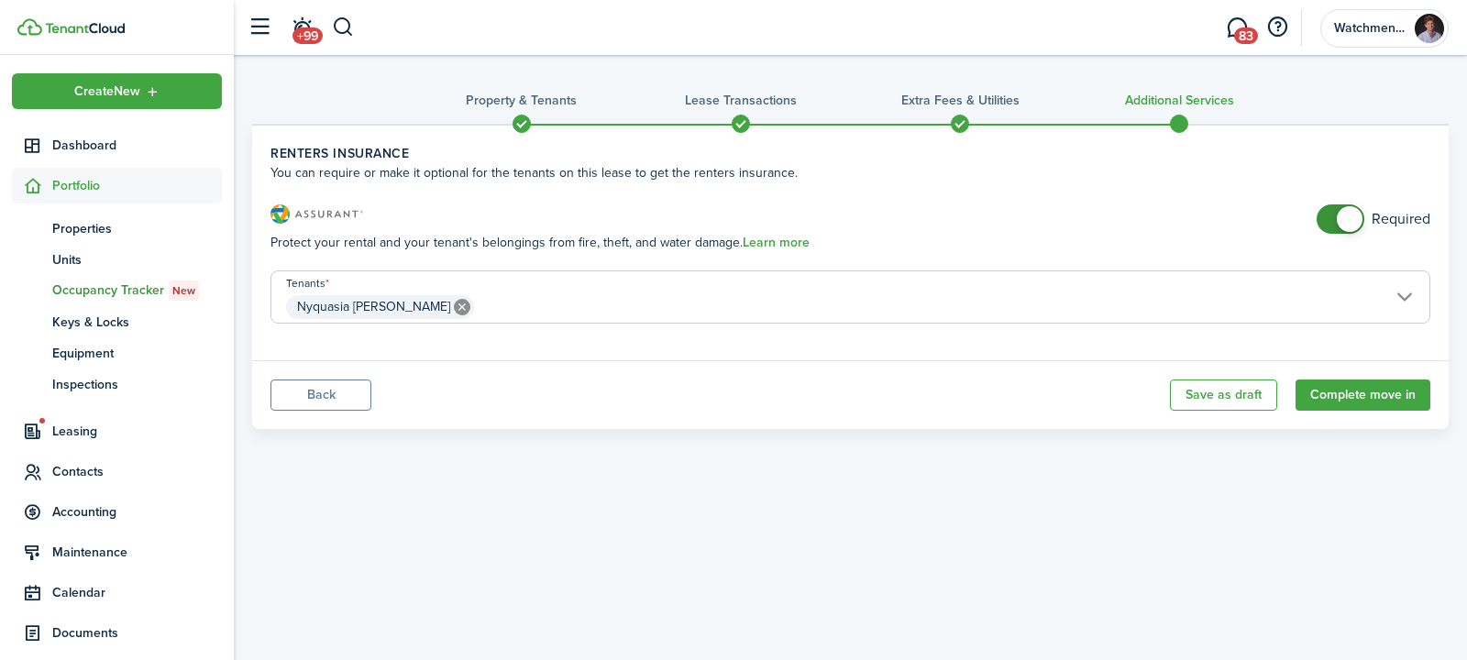
click at [1336, 218] on span at bounding box center [1340, 218] width 18 height 29
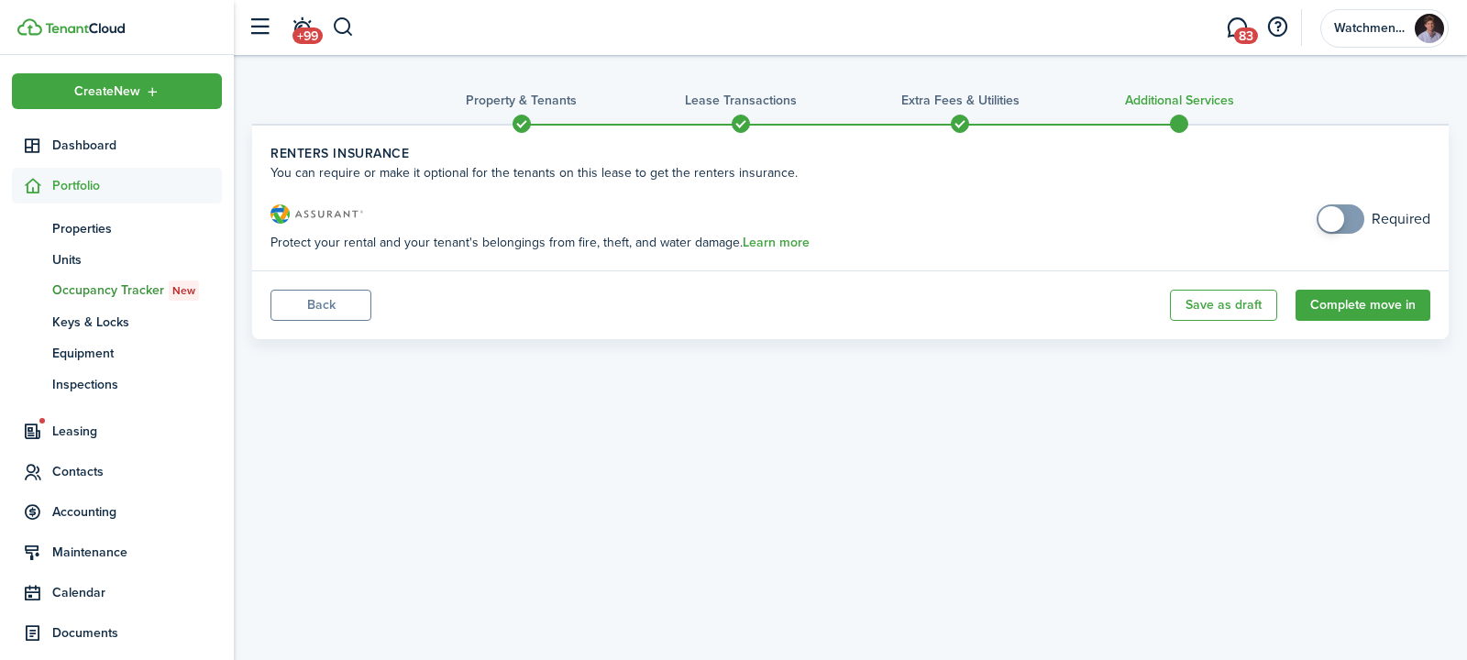
click at [1336, 217] on span at bounding box center [1331, 219] width 26 height 26
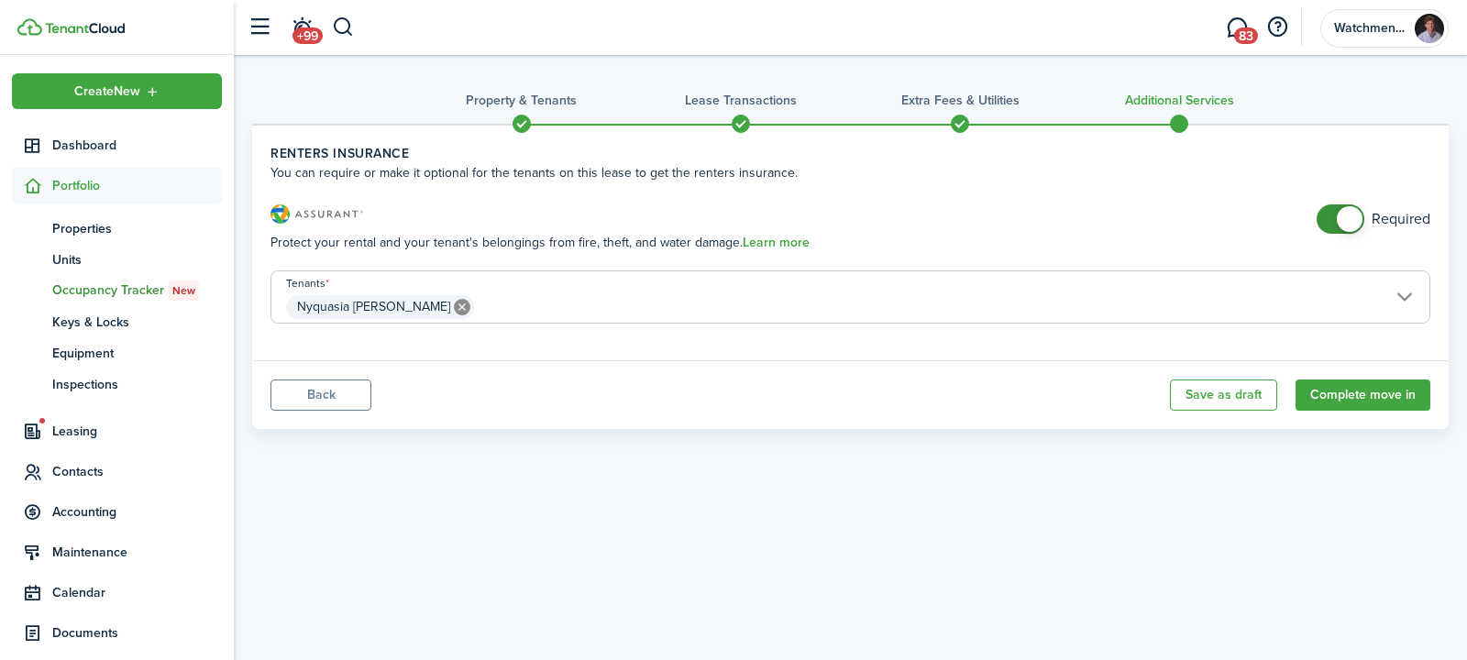
checkbox input "false"
click at [1336, 217] on span at bounding box center [1340, 218] width 18 height 29
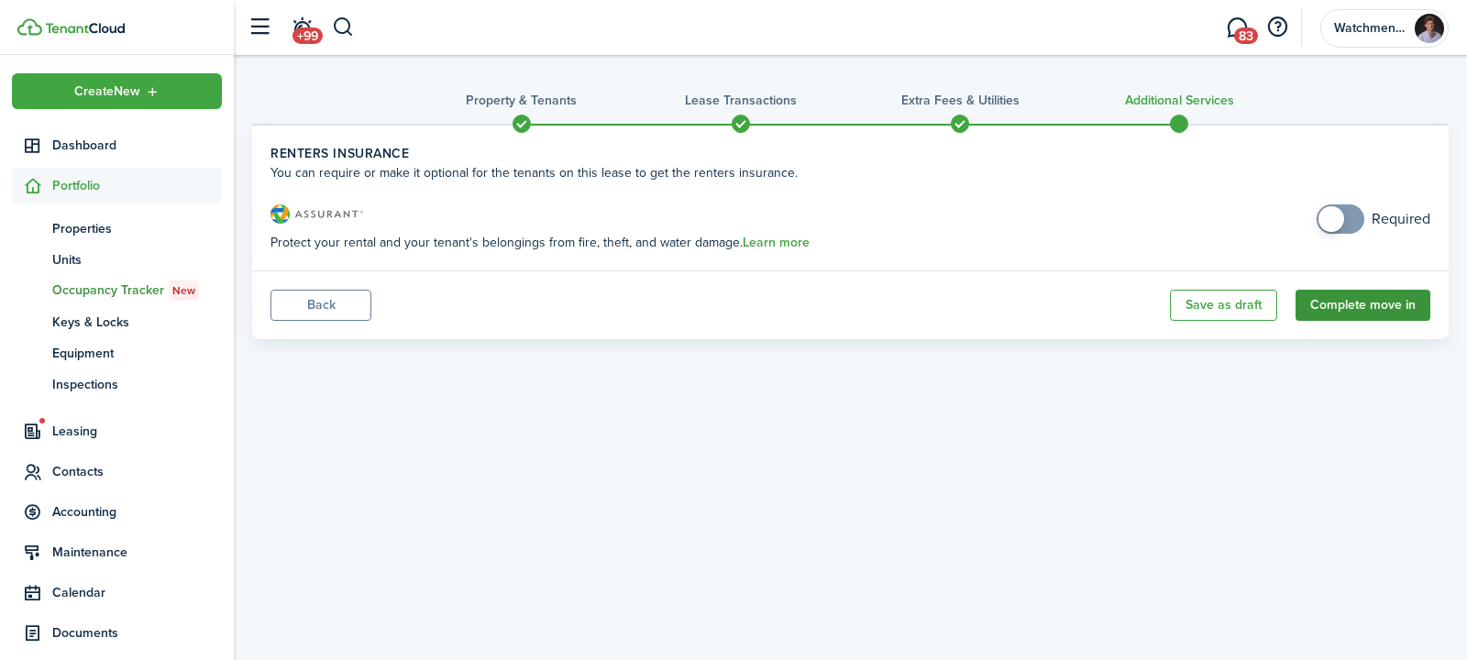
click at [1360, 311] on button "Complete move in" at bounding box center [1362, 305] width 135 height 31
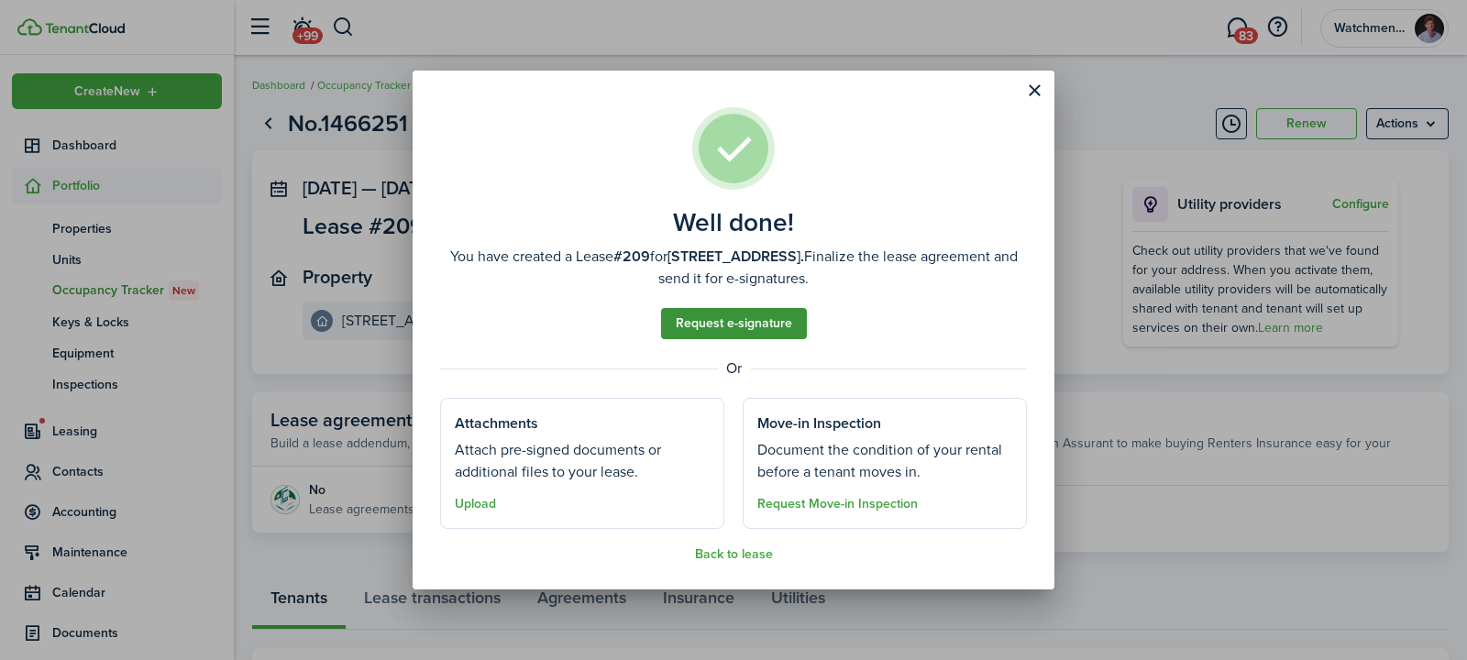
click at [752, 328] on link "Request e-signature" at bounding box center [734, 323] width 146 height 31
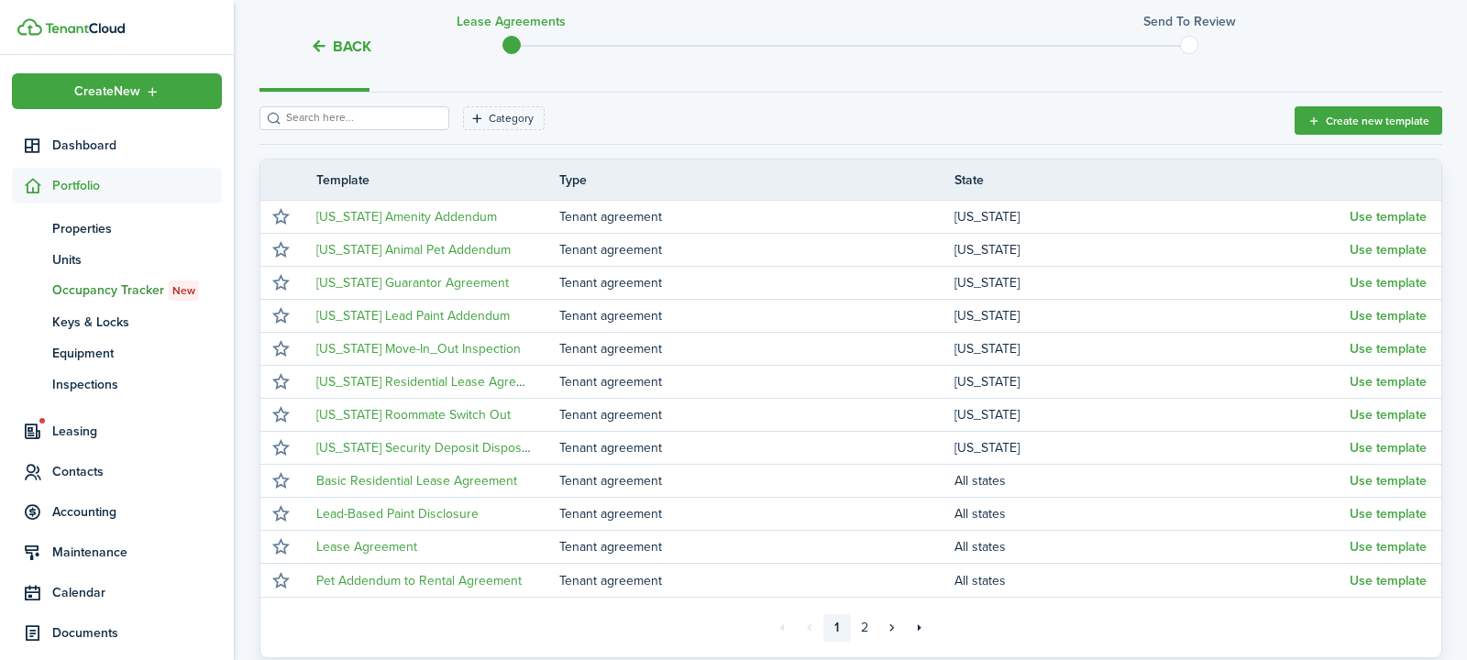
scroll to position [313, 0]
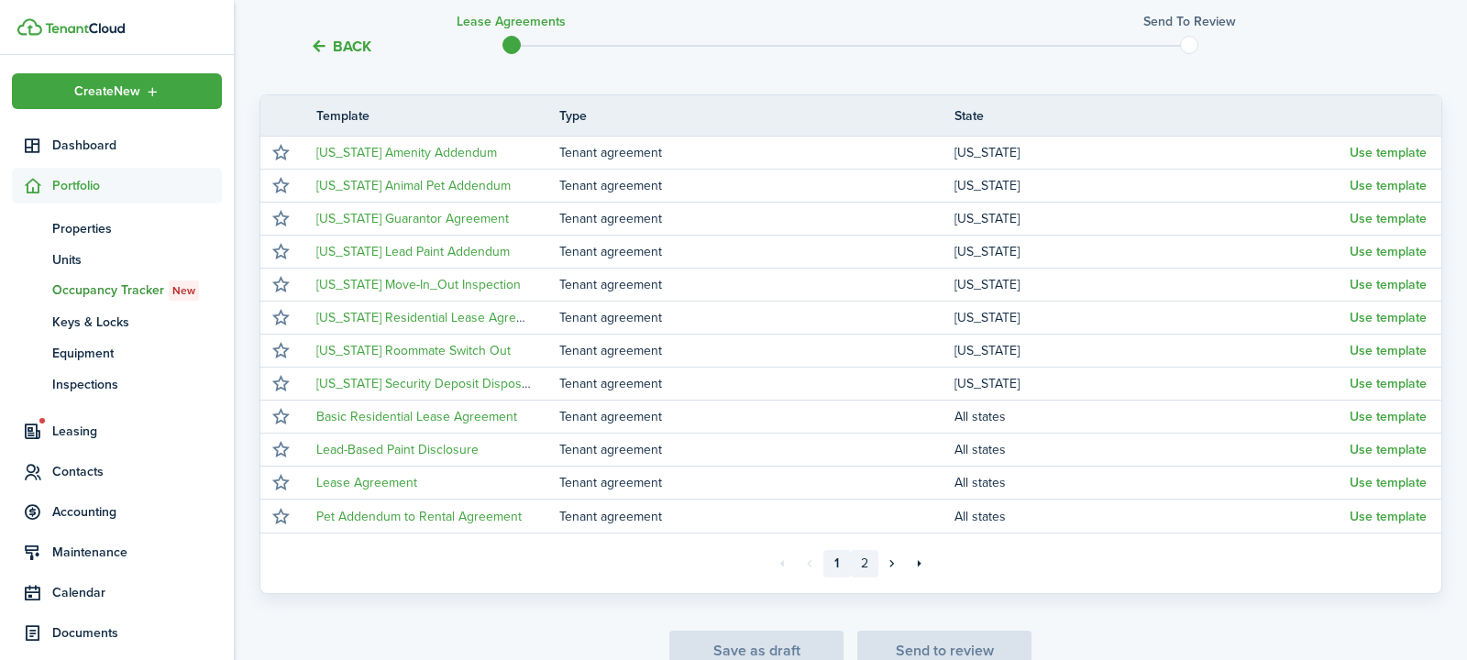
click at [861, 558] on link "2" at bounding box center [864, 563] width 27 height 27
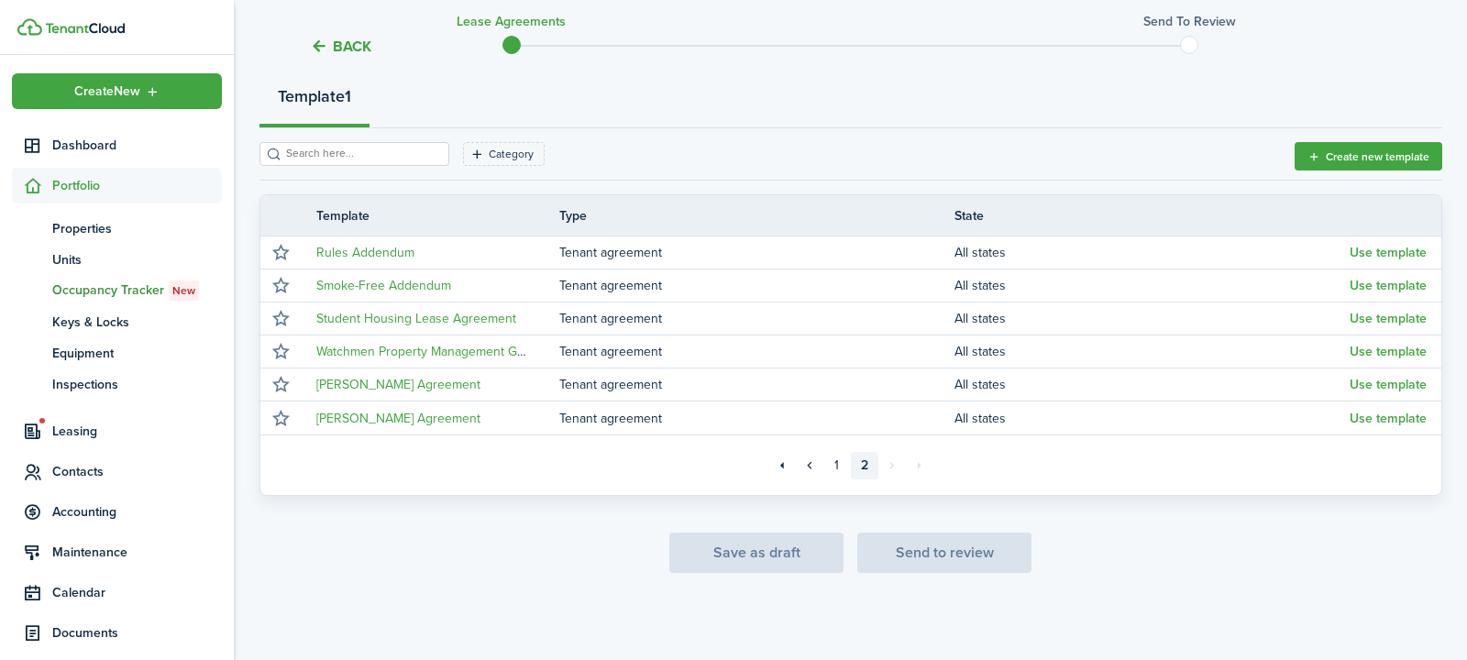
scroll to position [211, 0]
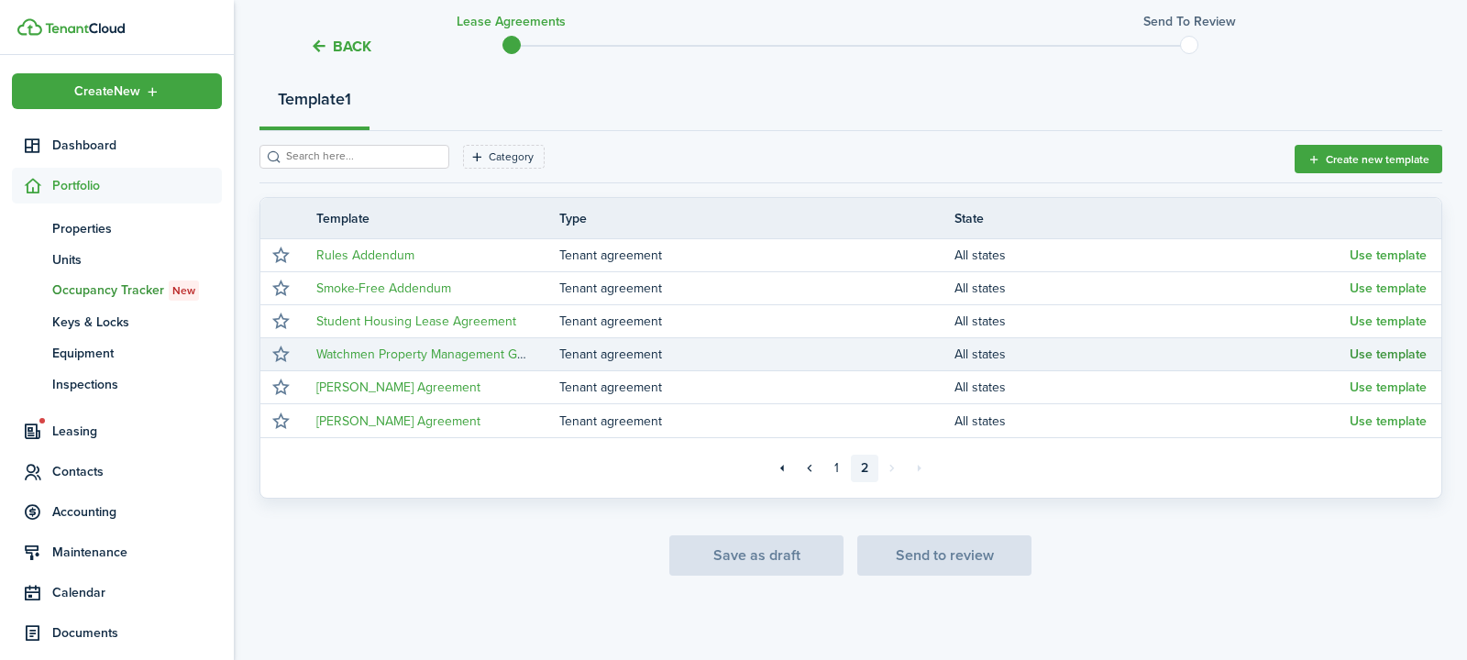
click at [1388, 353] on button "Use template" at bounding box center [1387, 354] width 77 height 15
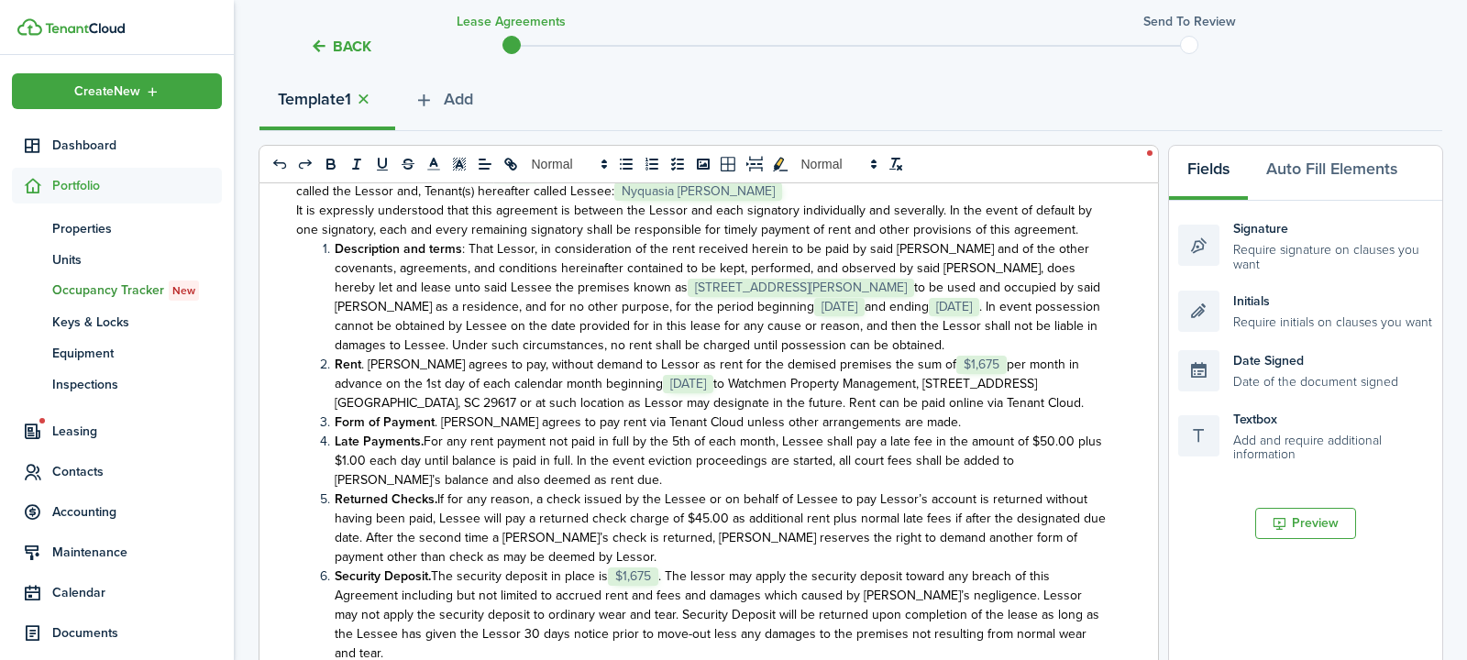
scroll to position [165, 0]
click at [672, 384] on span "to Watchmen Property Management, [STREET_ADDRESS] [GEOGRAPHIC_DATA], SC 29617 o…" at bounding box center [709, 390] width 749 height 38
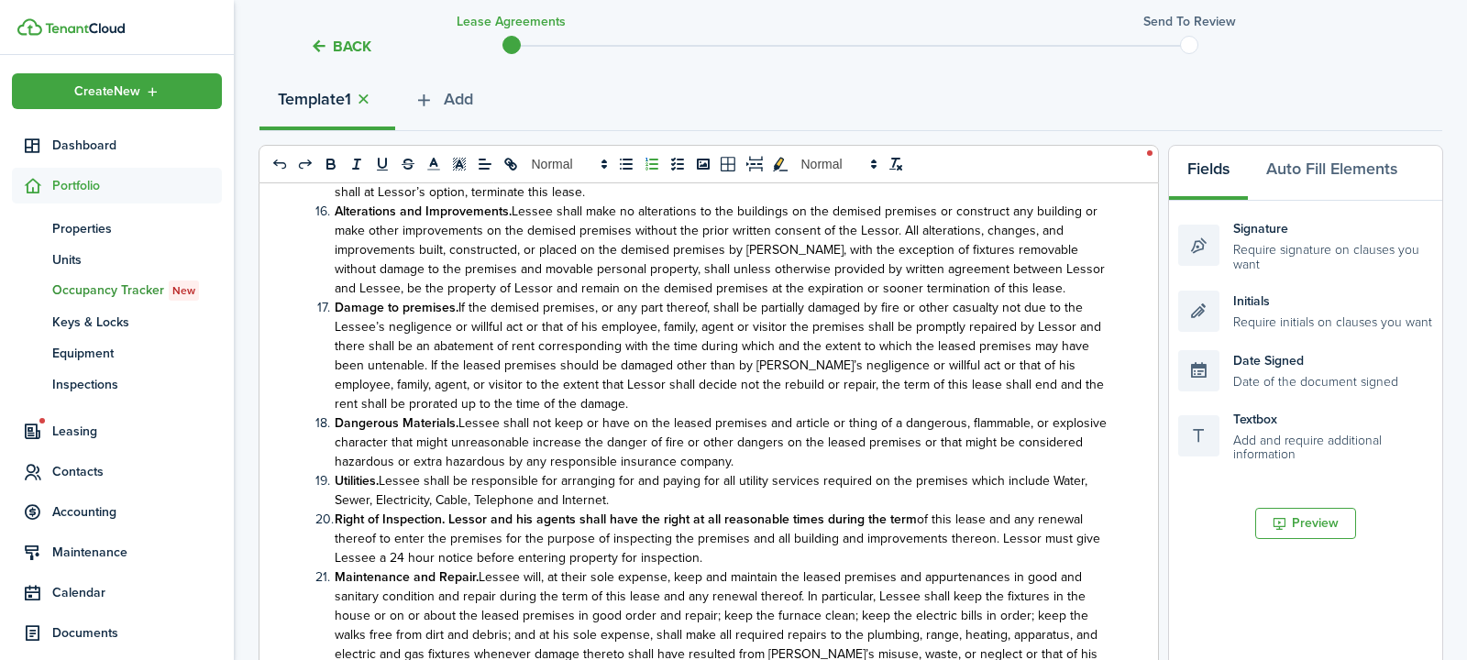
scroll to position [1190, 0]
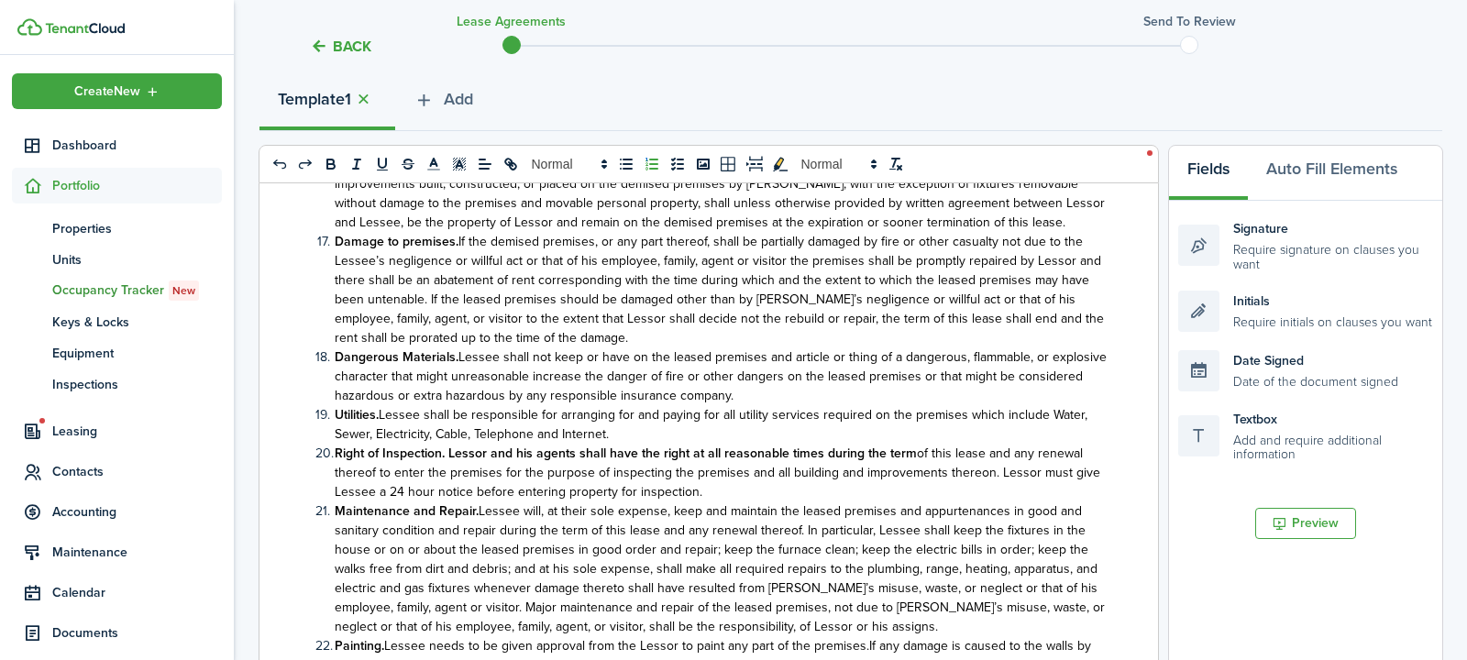
click at [329, 405] on li "Utilities. Lessee shall be responsible for arranging for and paying for all uti…" at bounding box center [711, 424] width 792 height 38
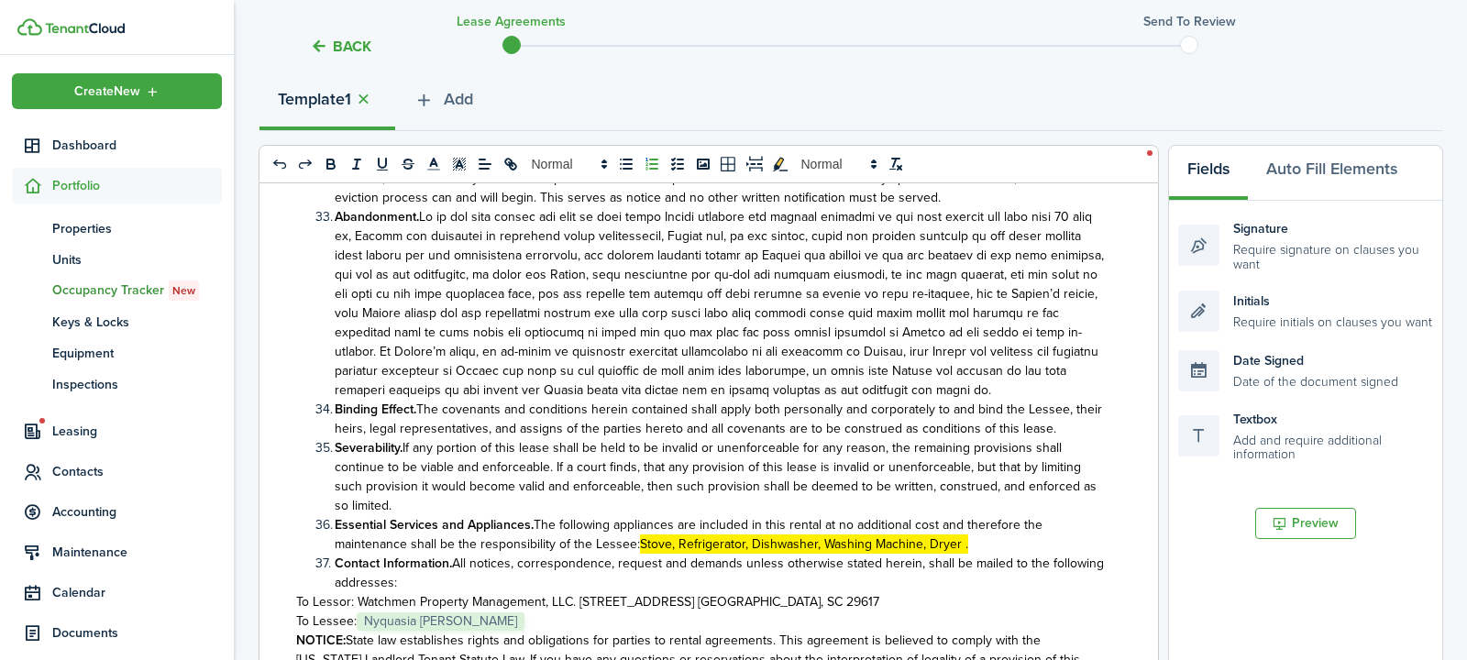
scroll to position [2274, 0]
drag, startPoint x: 965, startPoint y: 469, endPoint x: 820, endPoint y: 468, distance: 144.8
click at [820, 514] on li "Essential Services and Appliances. The following appliances are included in thi…" at bounding box center [711, 533] width 792 height 38
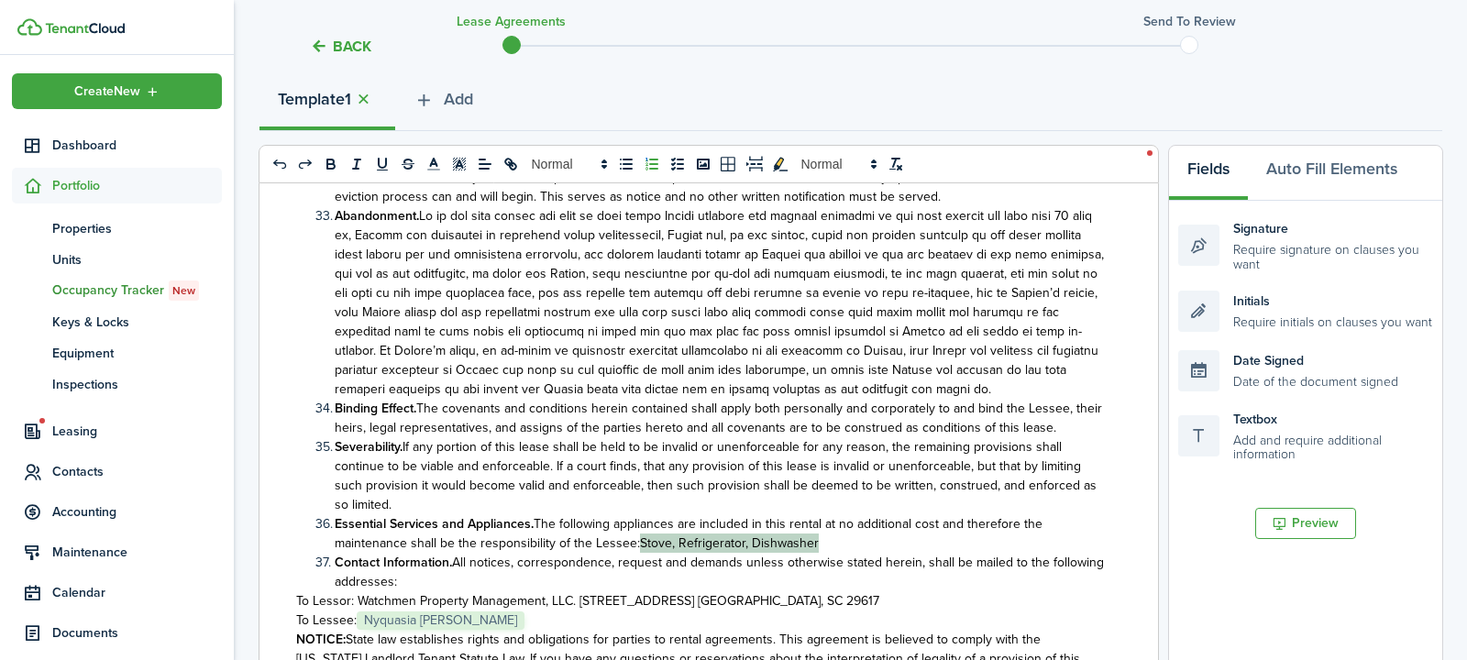
drag, startPoint x: 815, startPoint y: 469, endPoint x: 637, endPoint y: 467, distance: 177.8
click at [637, 514] on li "Essential Services and Appliances. The following appliances are included in thi…" at bounding box center [711, 533] width 792 height 38
click at [773, 167] on icon "toggleMarkYellow: markYellow" at bounding box center [780, 164] width 15 height 14
click at [883, 553] on span "All notices, correspondence, request and demands unless otherwise stated herein…" at bounding box center [719, 572] width 769 height 38
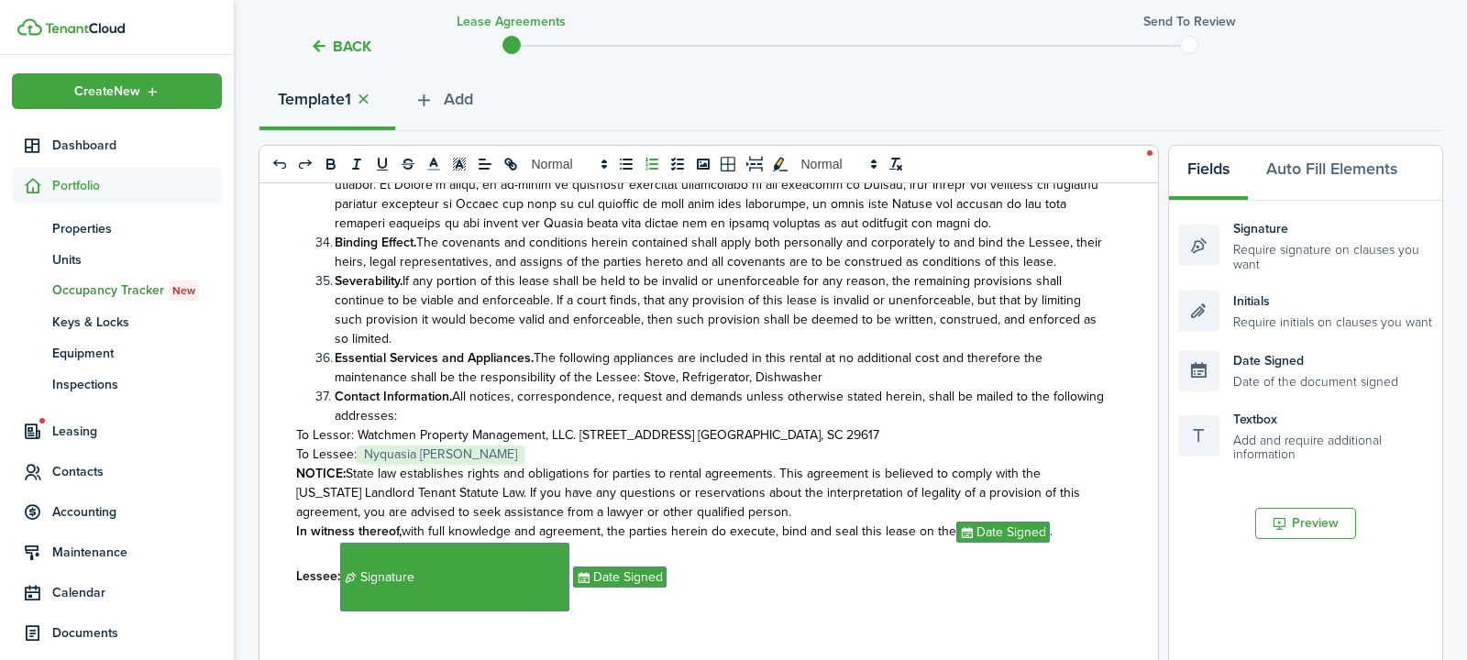
scroll to position [2493, 0]
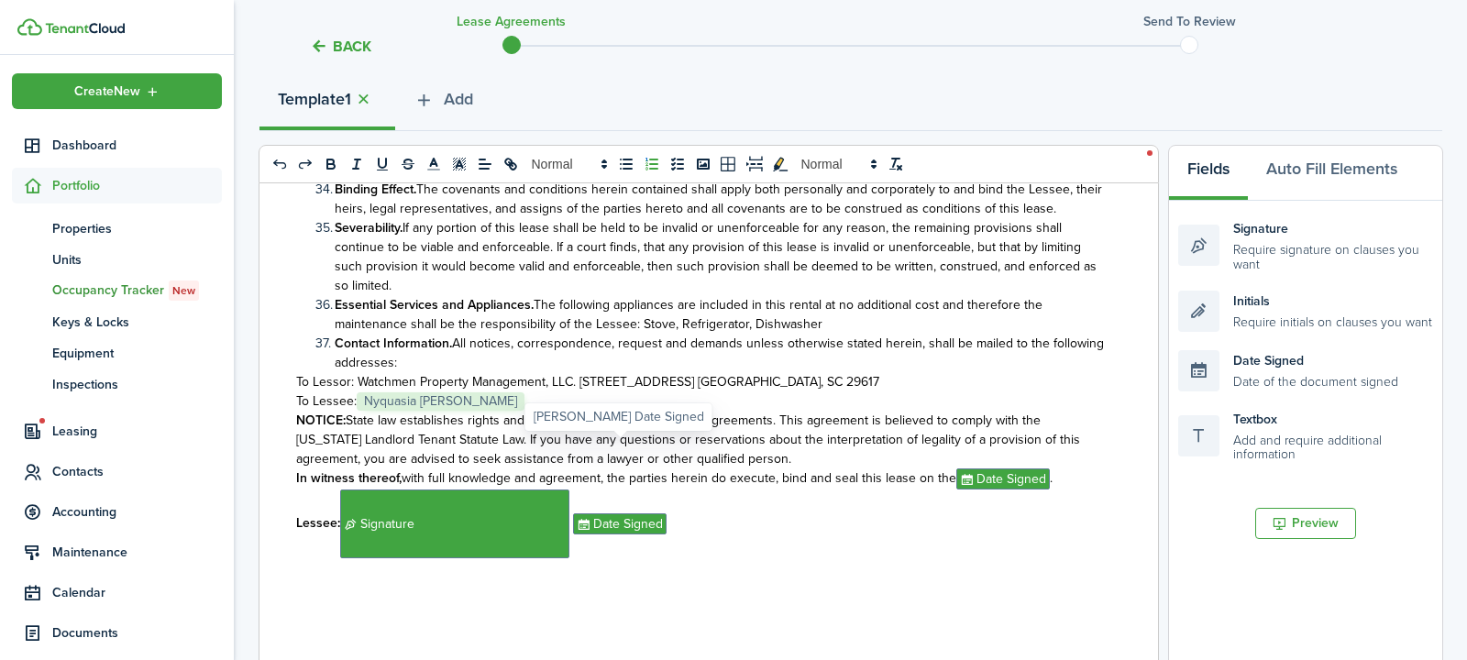
click at [625, 513] on span "Date Signed" at bounding box center [619, 523] width 93 height 21
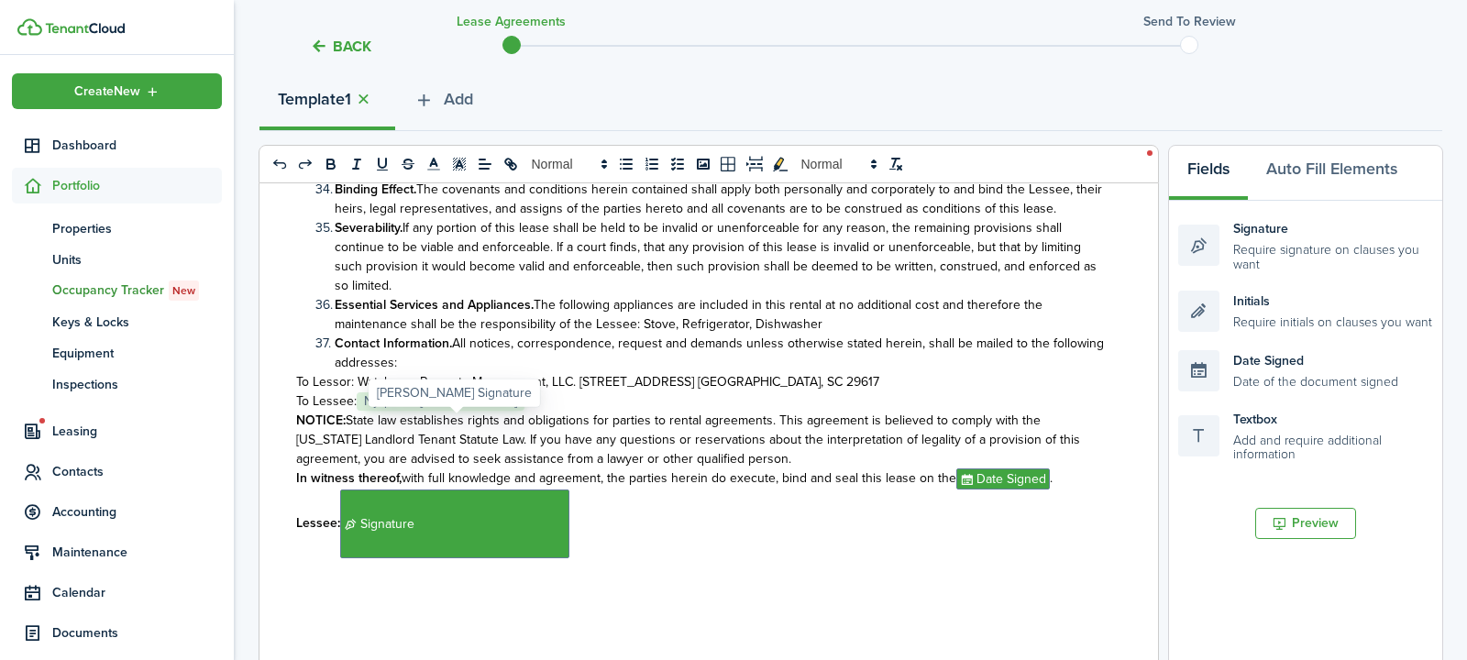
click at [506, 489] on span "Signature" at bounding box center [454, 523] width 229 height 69
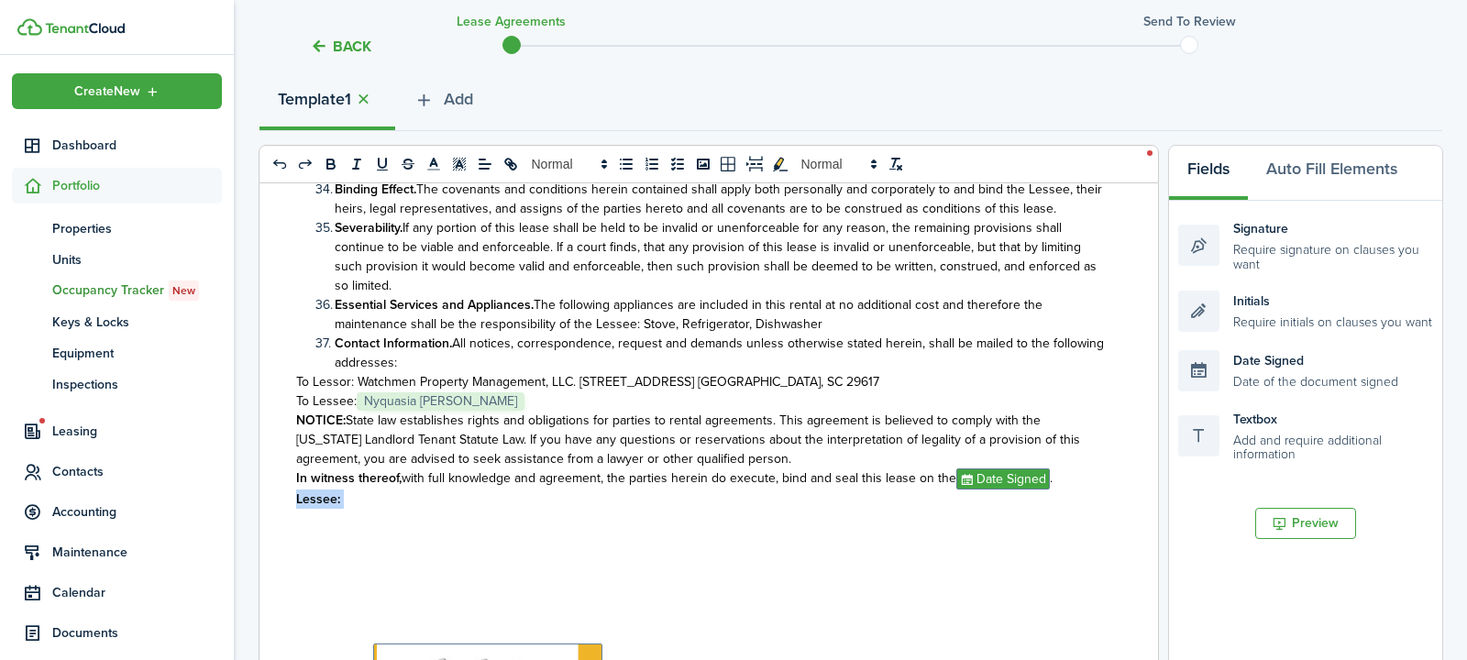
drag, startPoint x: 346, startPoint y: 452, endPoint x: 281, endPoint y: 436, distance: 66.0
click at [281, 432] on div "Watchmen Property Management, LLC.– Property Manager, [STREET_ADDRESS] [GEOGRAP…" at bounding box center [701, 543] width 885 height 720
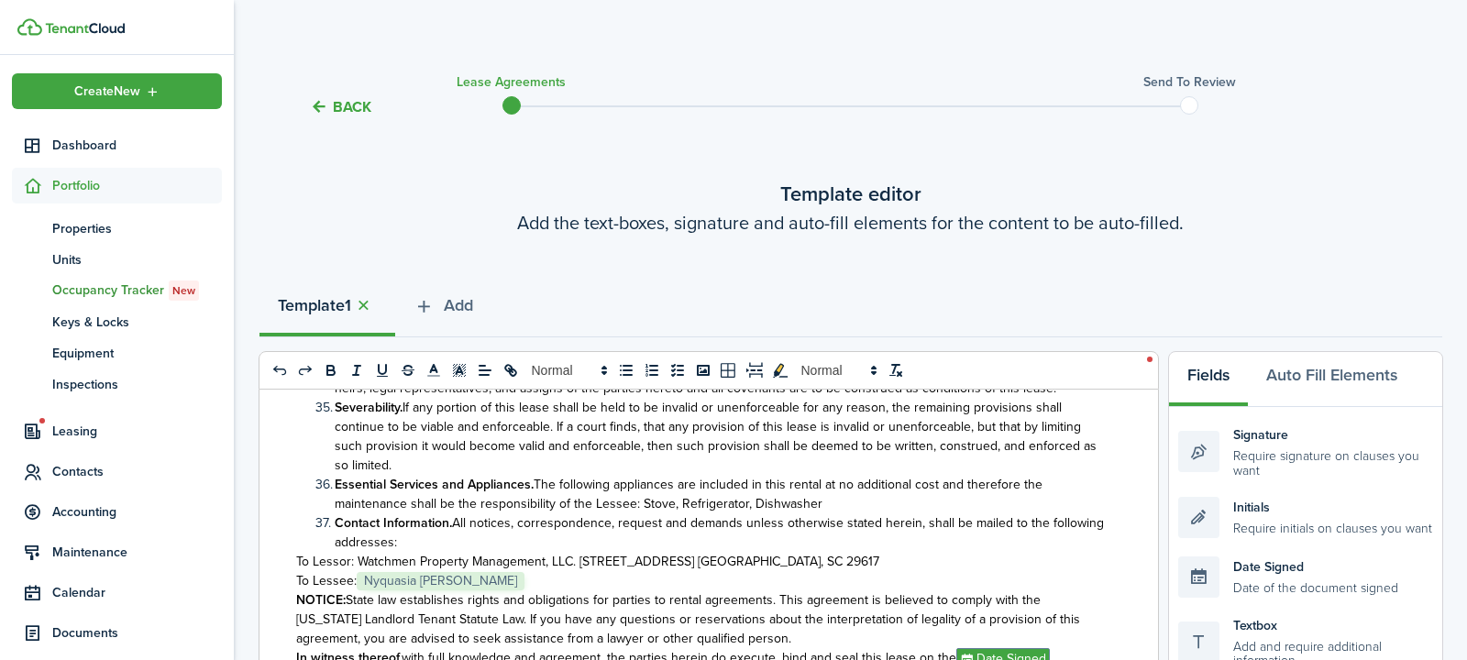
scroll to position [764, 0]
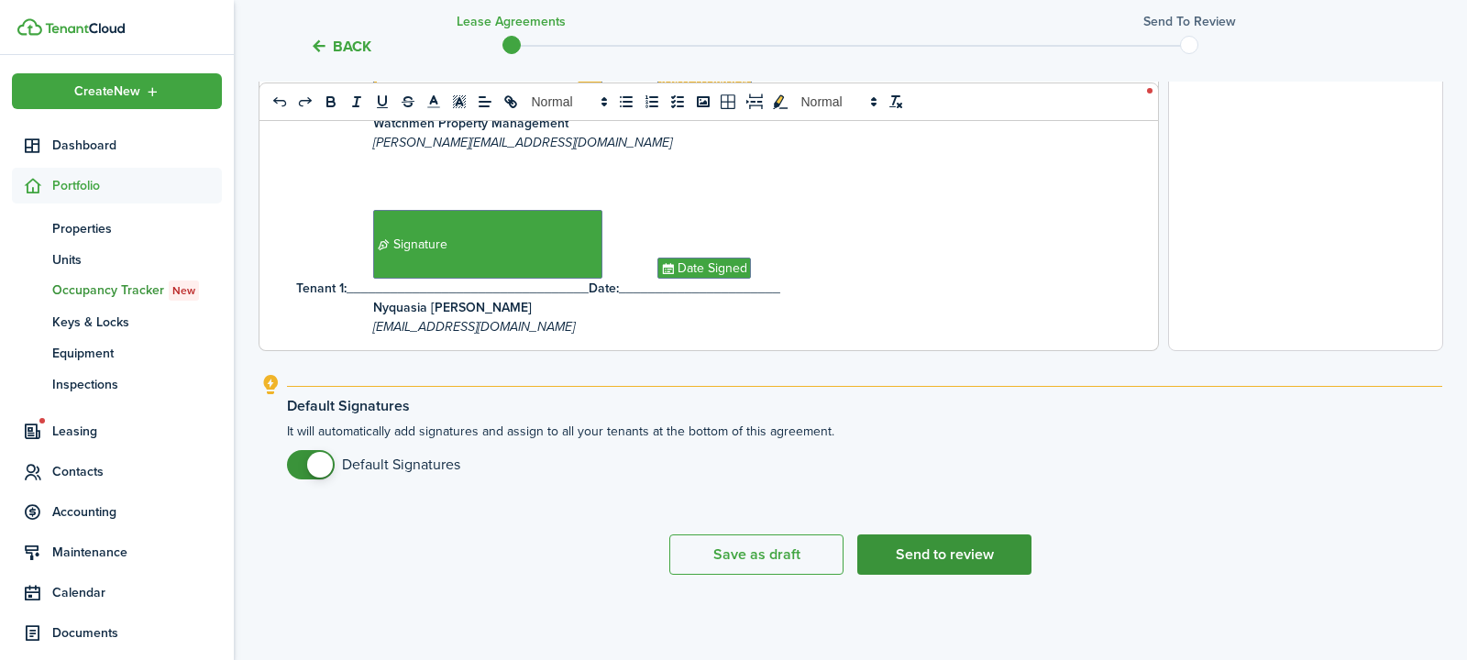
click at [925, 570] on button "Send to review" at bounding box center [944, 554] width 174 height 40
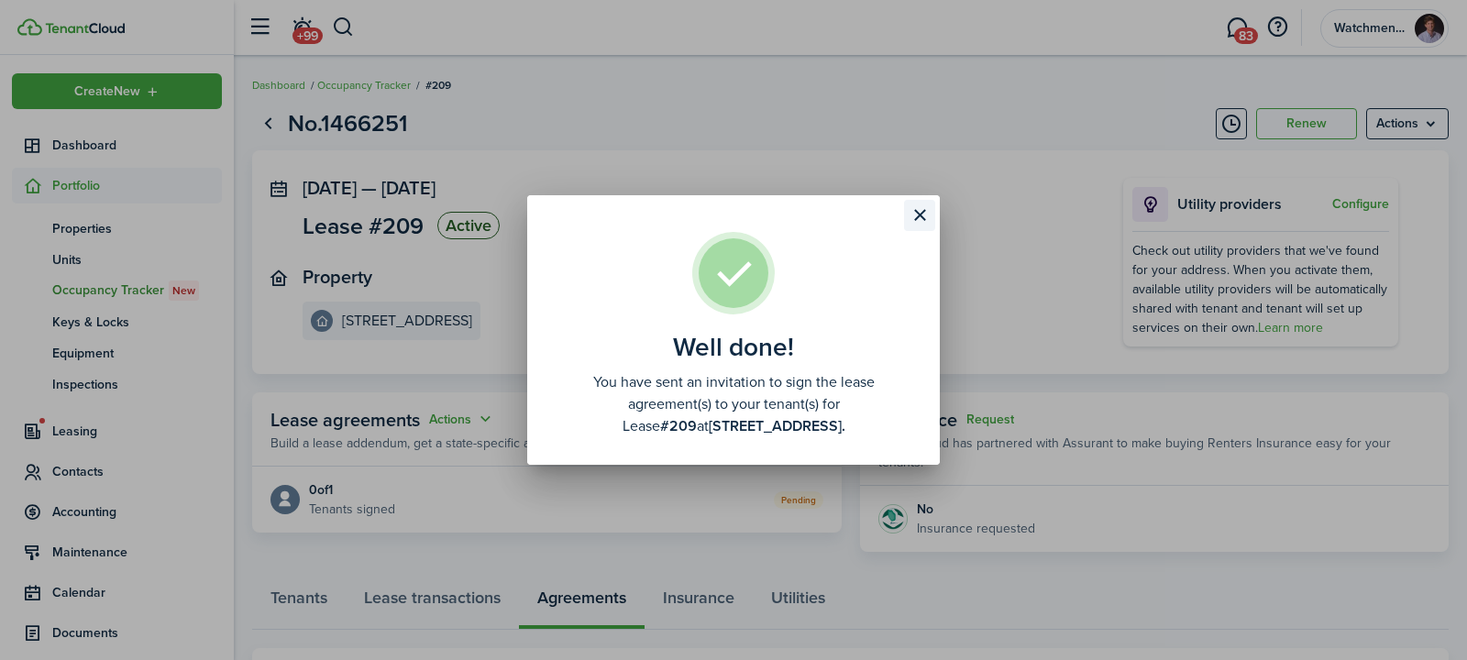
click at [924, 214] on button "Close modal" at bounding box center [919, 215] width 31 height 31
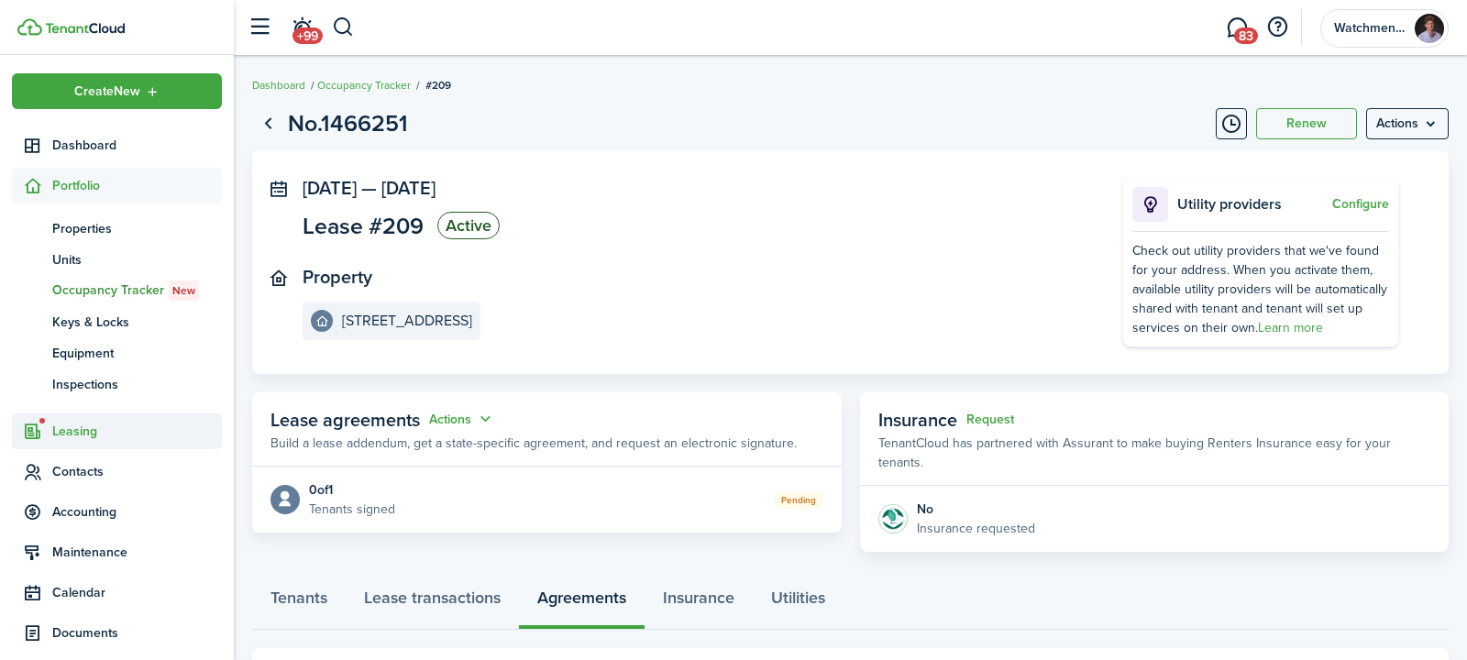
click at [71, 429] on span "Leasing" at bounding box center [137, 431] width 170 height 19
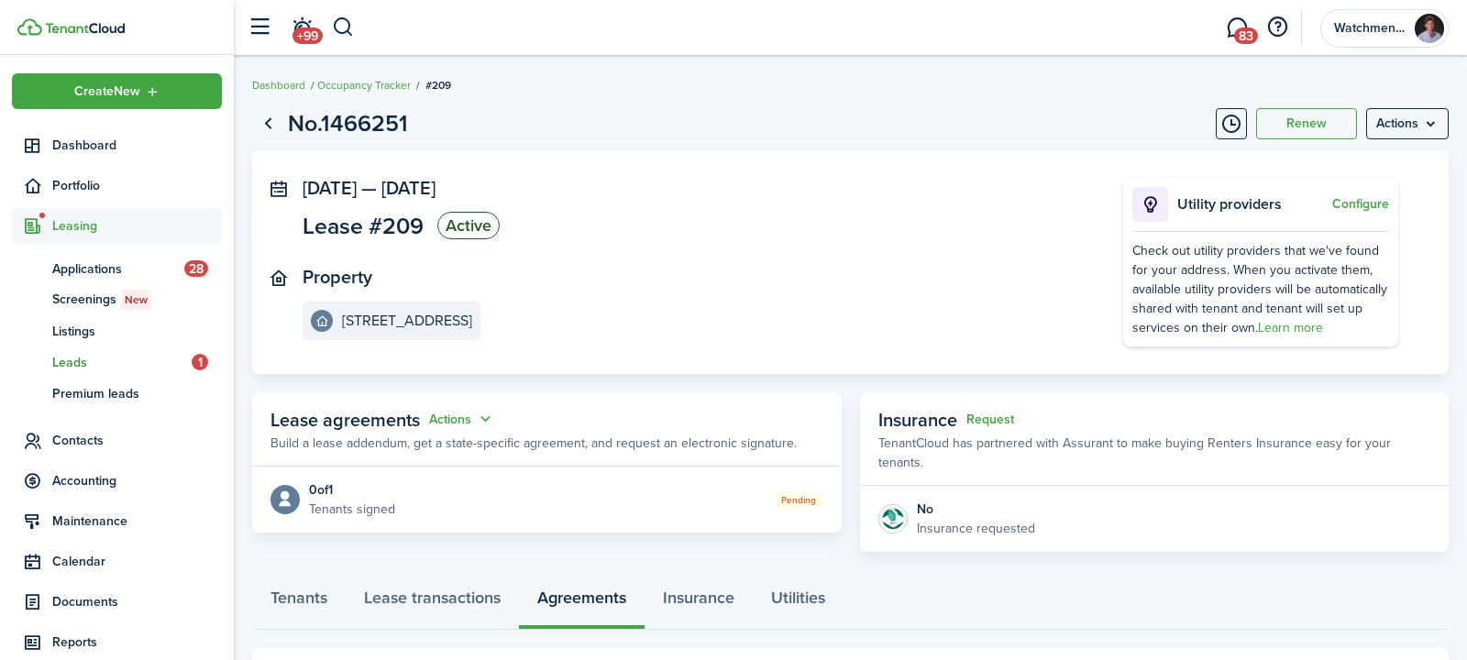
click at [70, 364] on span "Leads" at bounding box center [121, 362] width 139 height 19
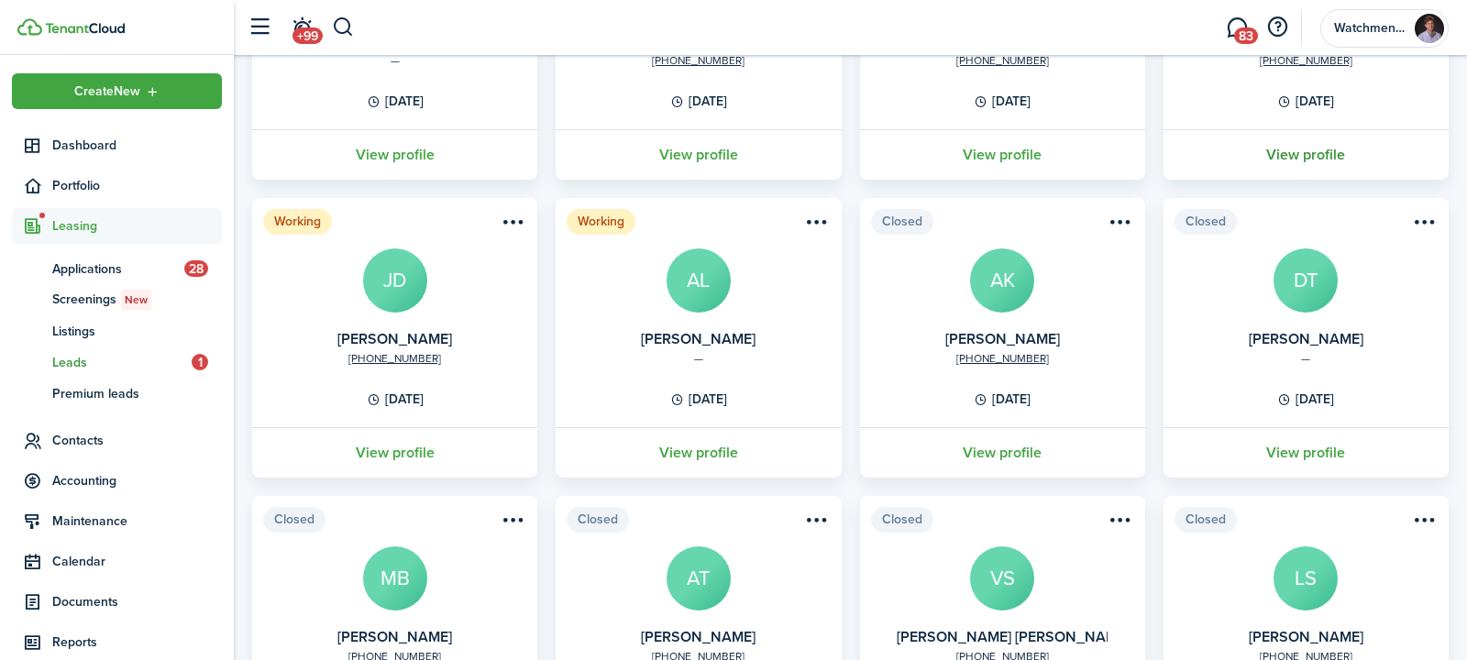
scroll to position [307, 0]
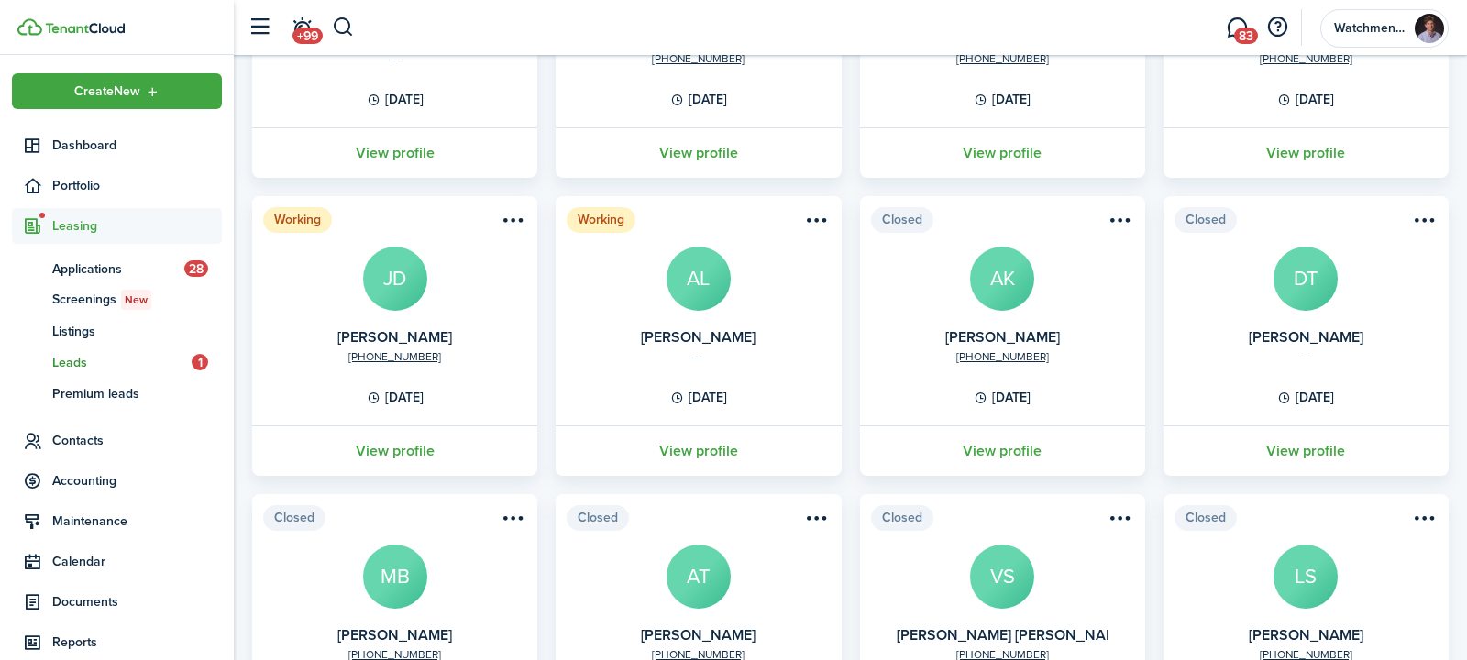
click at [810, 219] on menu-btn-icon "Open menu" at bounding box center [816, 219] width 31 height 31
click at [734, 437] on link "View profile" at bounding box center [698, 450] width 291 height 50
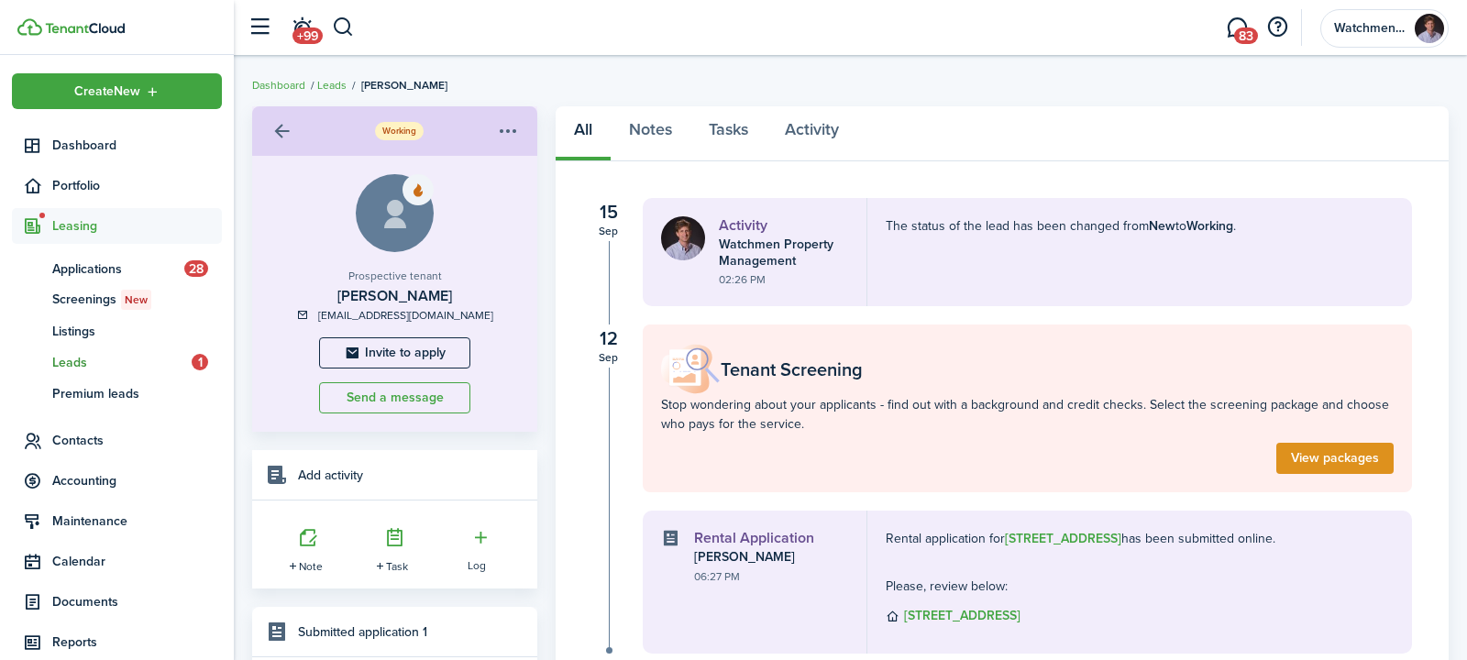
scroll to position [93, 0]
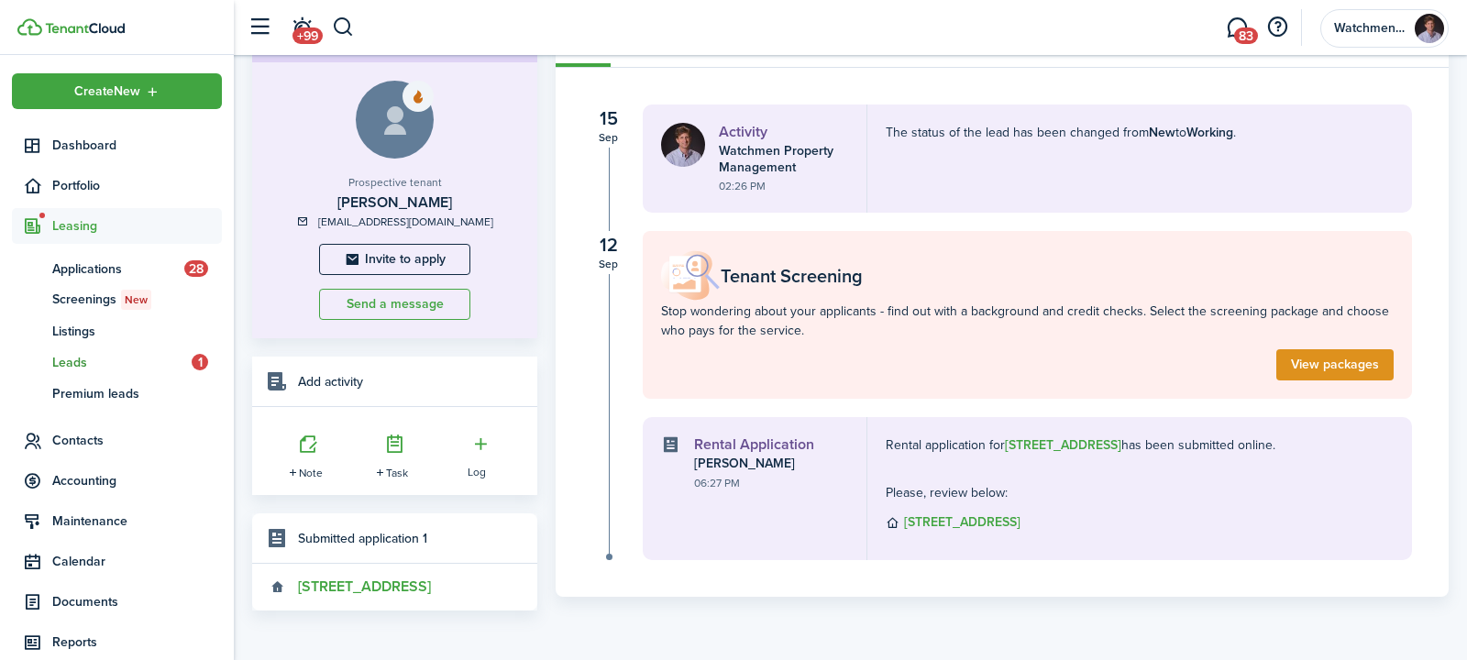
click at [311, 413] on div "Note Task Log" at bounding box center [394, 451] width 285 height 88
click at [311, 460] on icon at bounding box center [309, 443] width 37 height 37
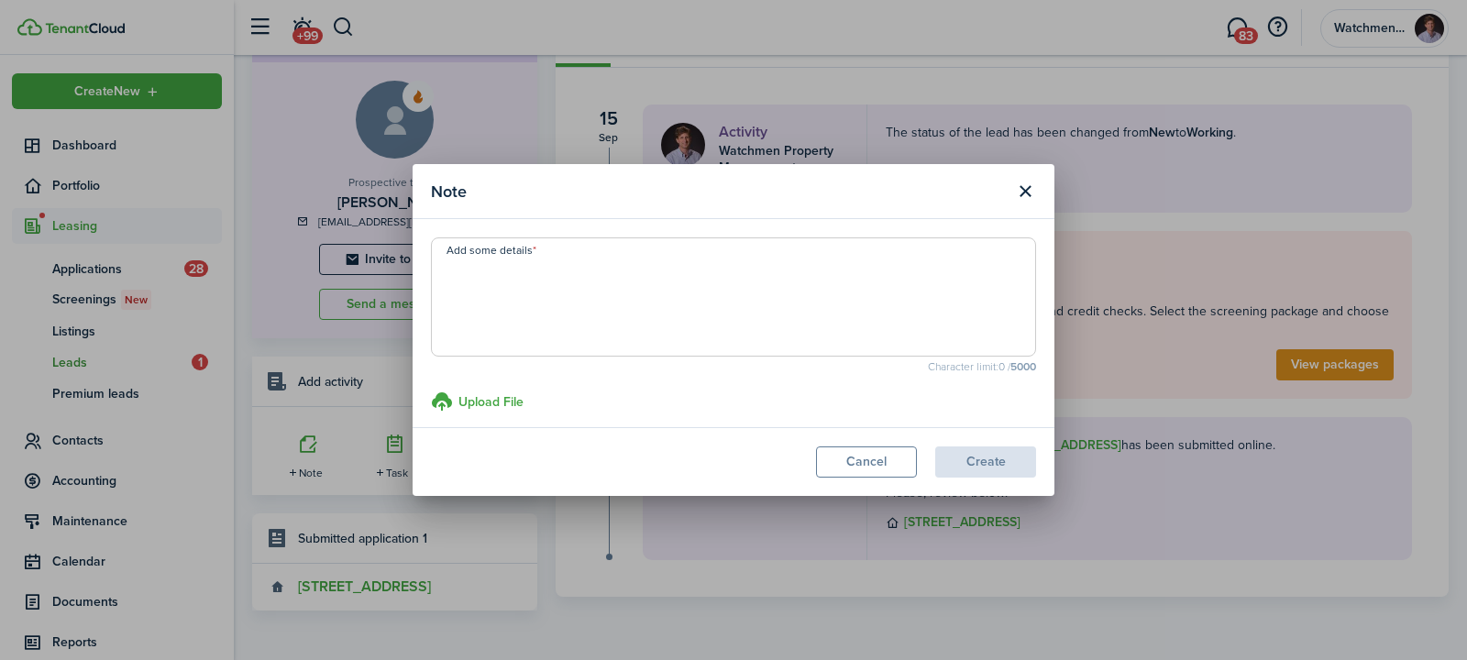
click at [811, 300] on textarea "Add some details" at bounding box center [733, 302] width 603 height 88
type textarea "gave virtual tour - later said wasn't interested - needed to wait"
click at [989, 448] on button "Create" at bounding box center [985, 461] width 101 height 31
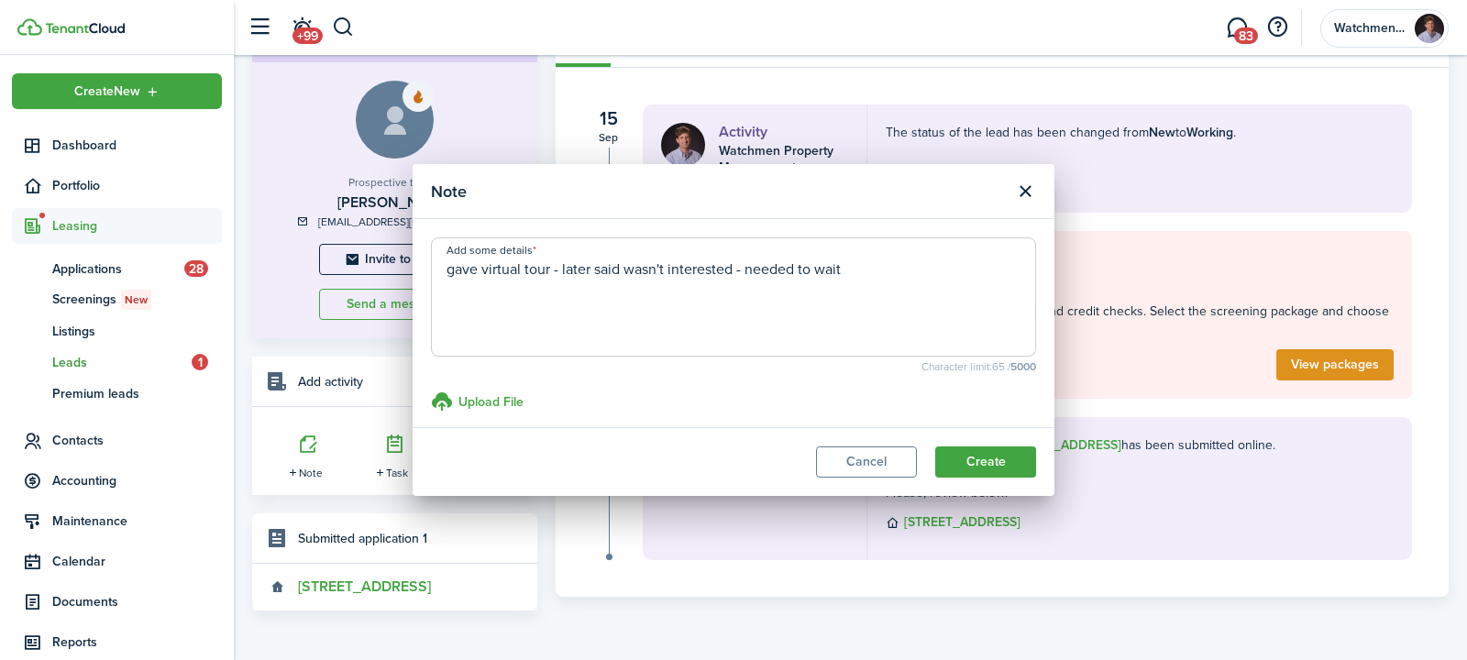
scroll to position [0, 0]
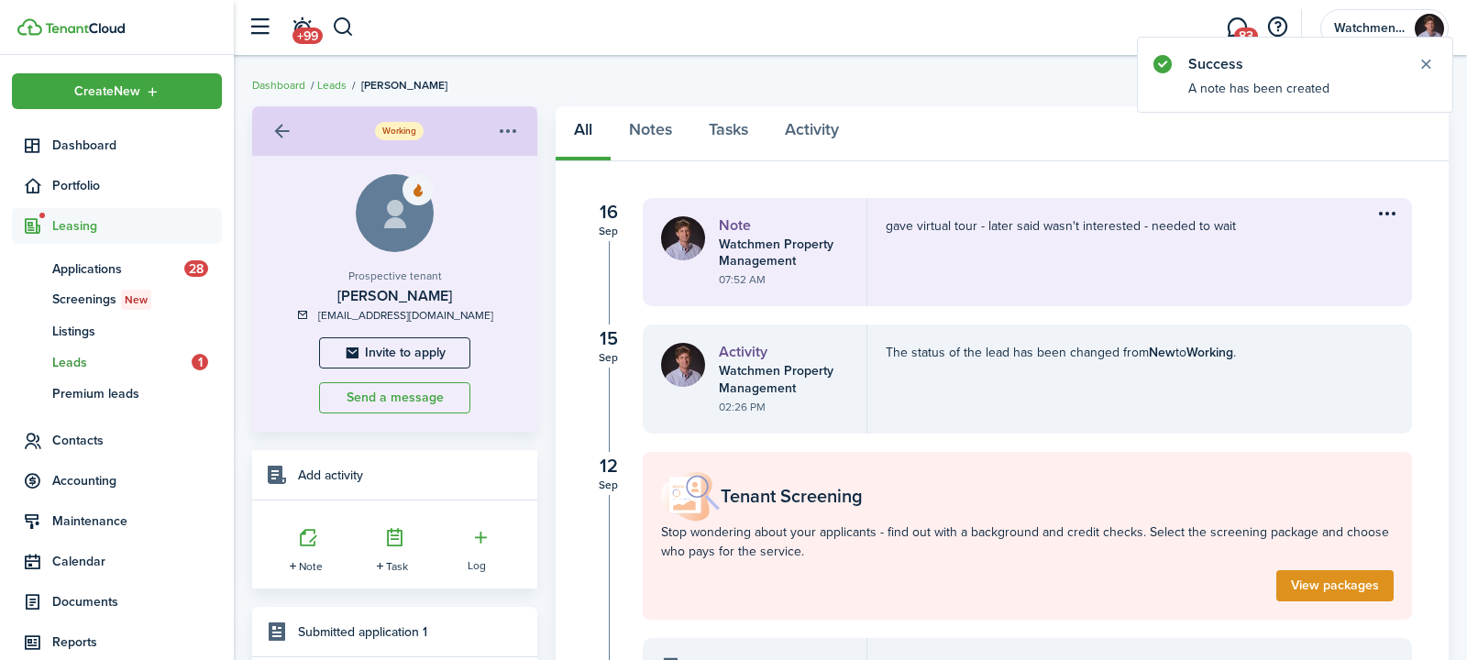
click at [511, 107] on div "Working" at bounding box center [394, 130] width 285 height 49
click at [504, 141] on menu-btn-icon "Open menu" at bounding box center [507, 130] width 31 height 31
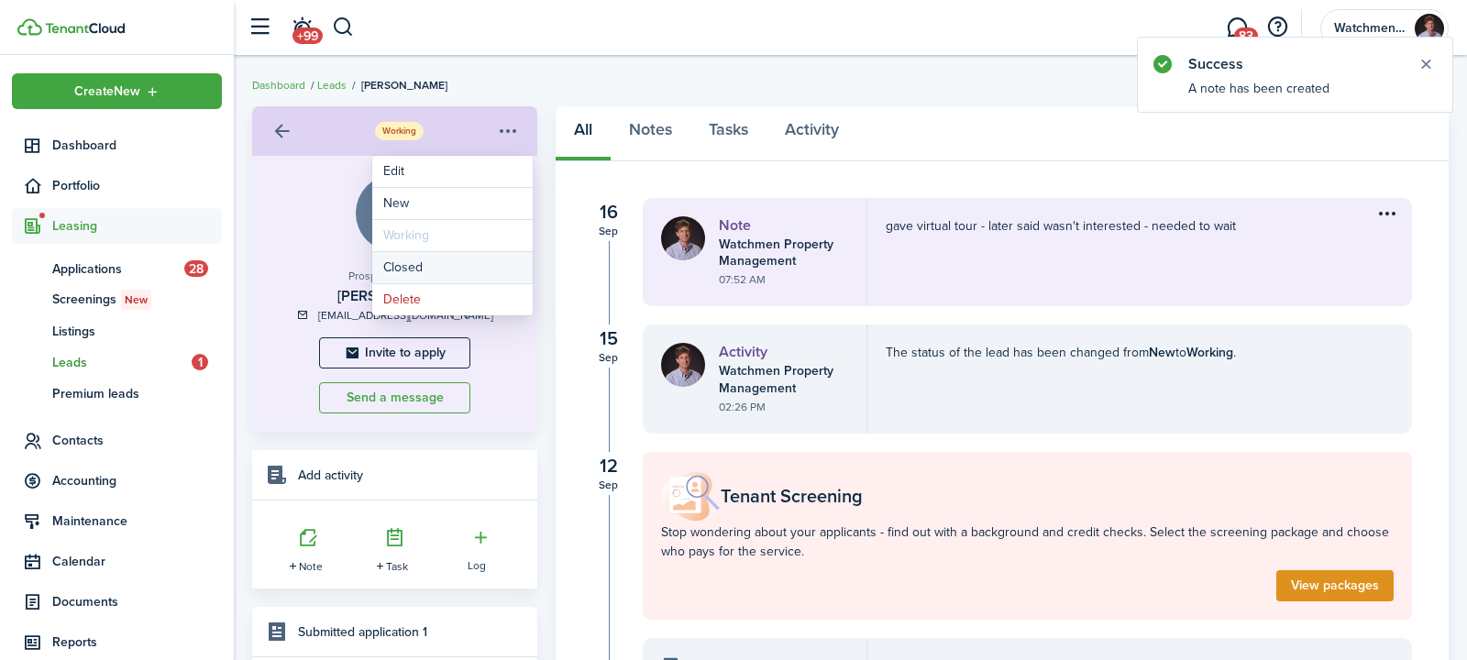
click at [473, 270] on button "Closed" at bounding box center [452, 267] width 160 height 31
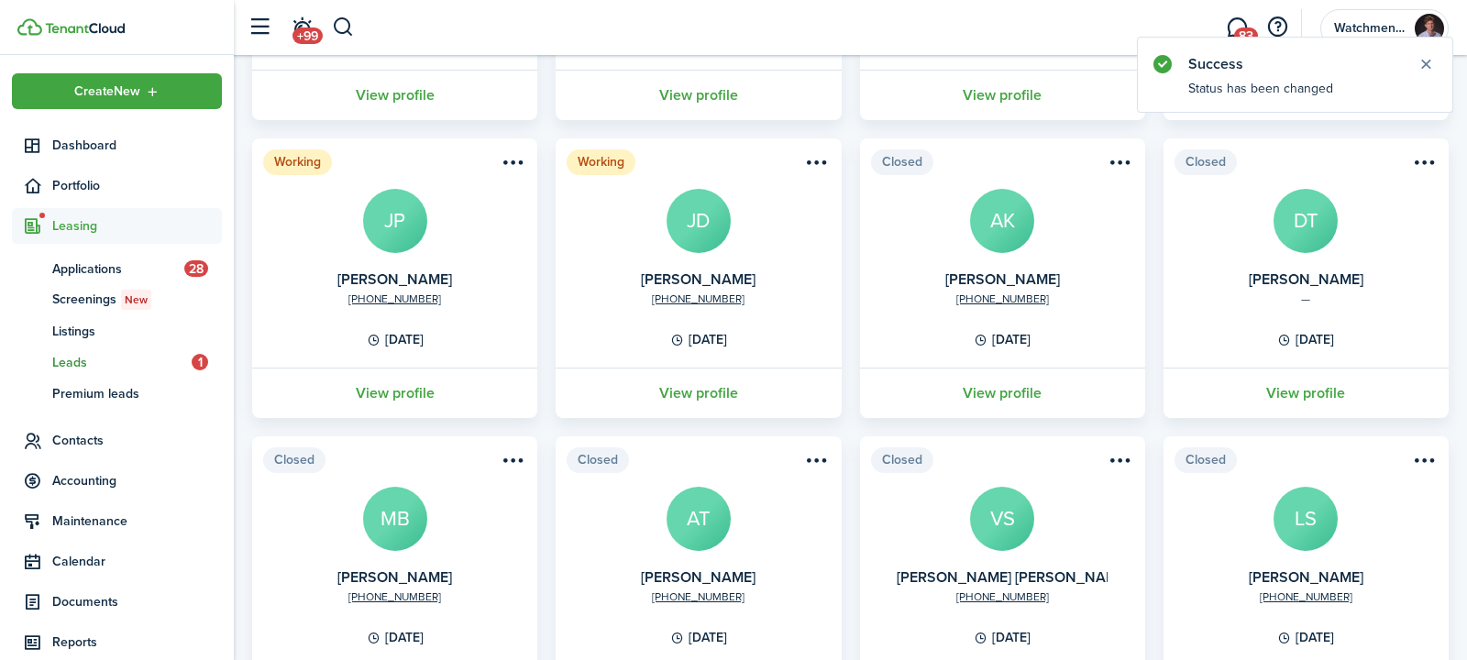
scroll to position [364, 0]
click at [713, 392] on link "View profile" at bounding box center [698, 393] width 291 height 50
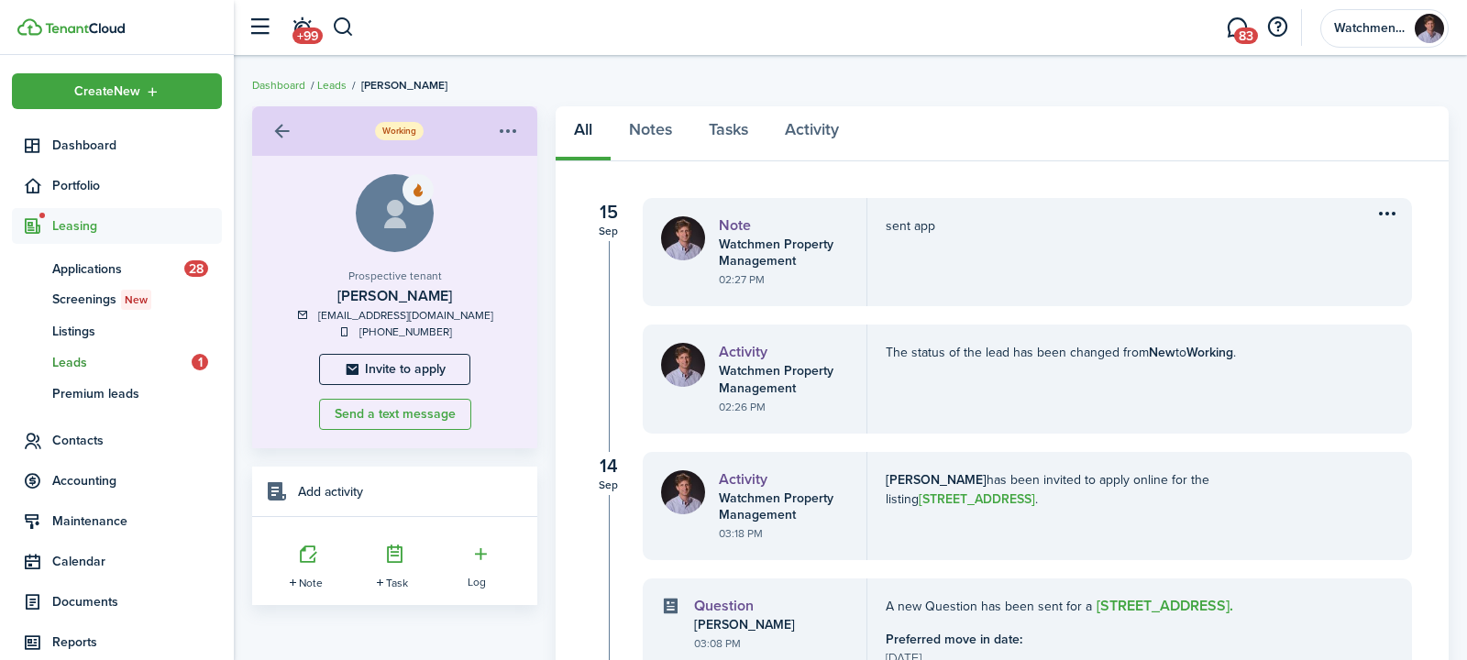
click at [505, 137] on menu-btn-icon "Open menu" at bounding box center [507, 130] width 31 height 31
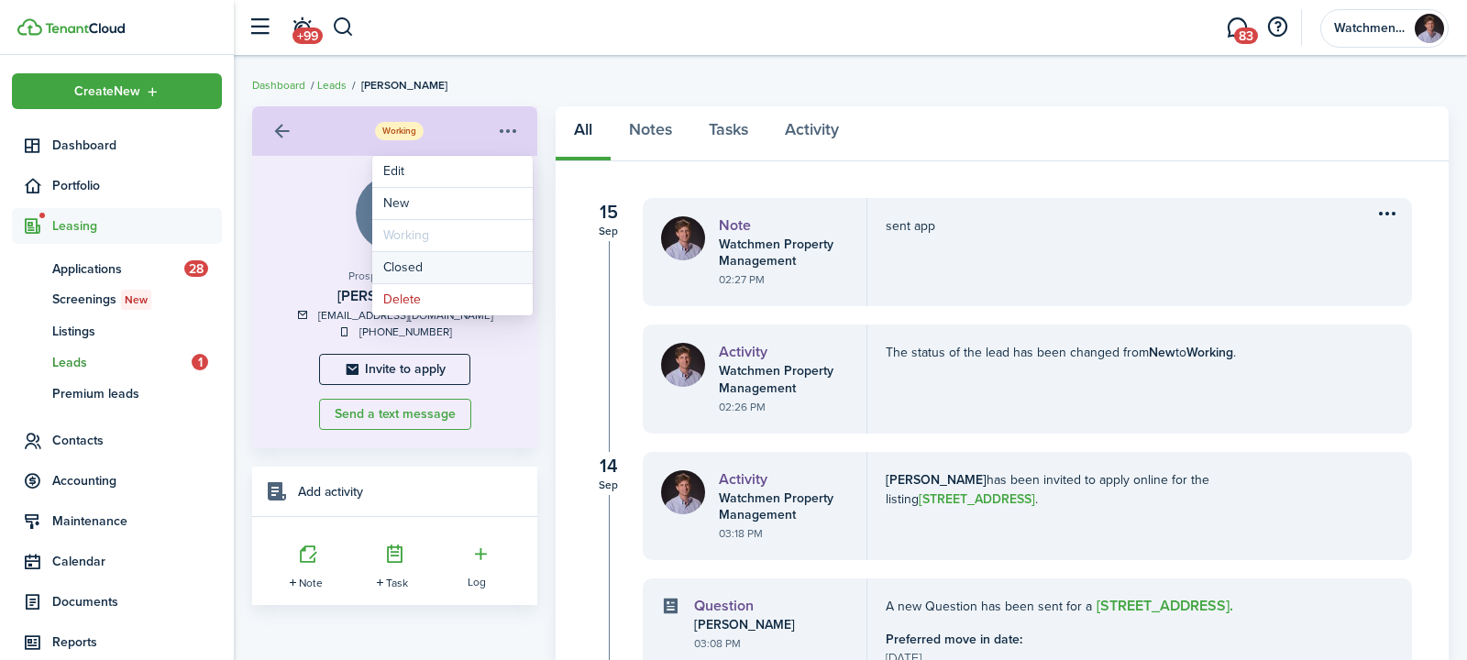
click at [465, 266] on button "Closed" at bounding box center [452, 267] width 160 height 31
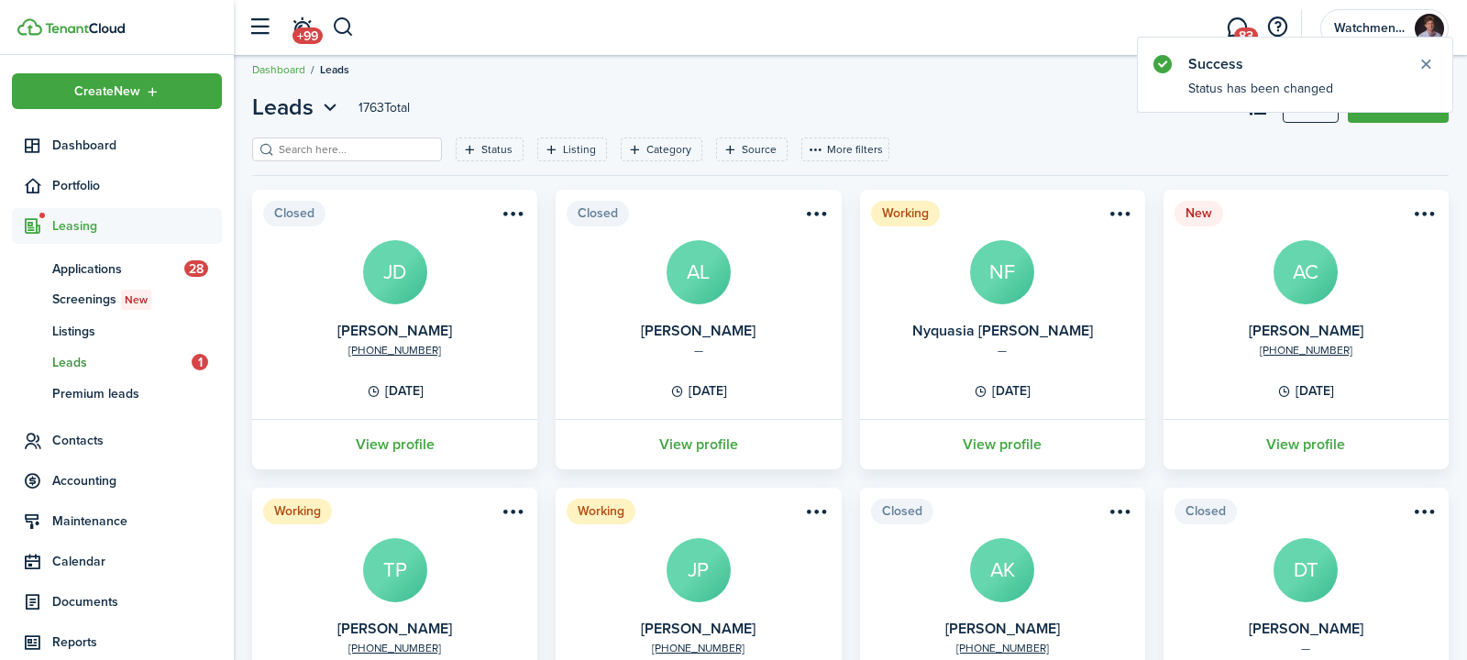
scroll to position [19, 0]
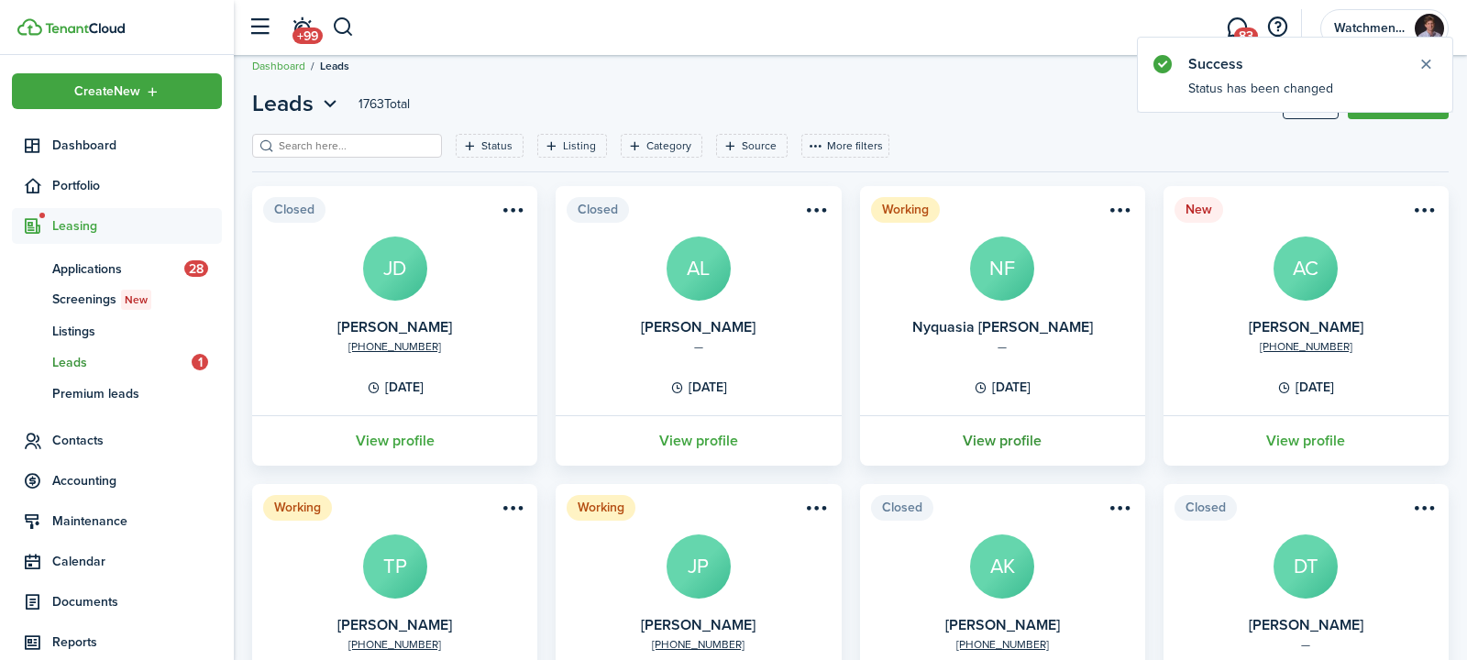
click at [1016, 442] on link "View profile" at bounding box center [1002, 440] width 291 height 50
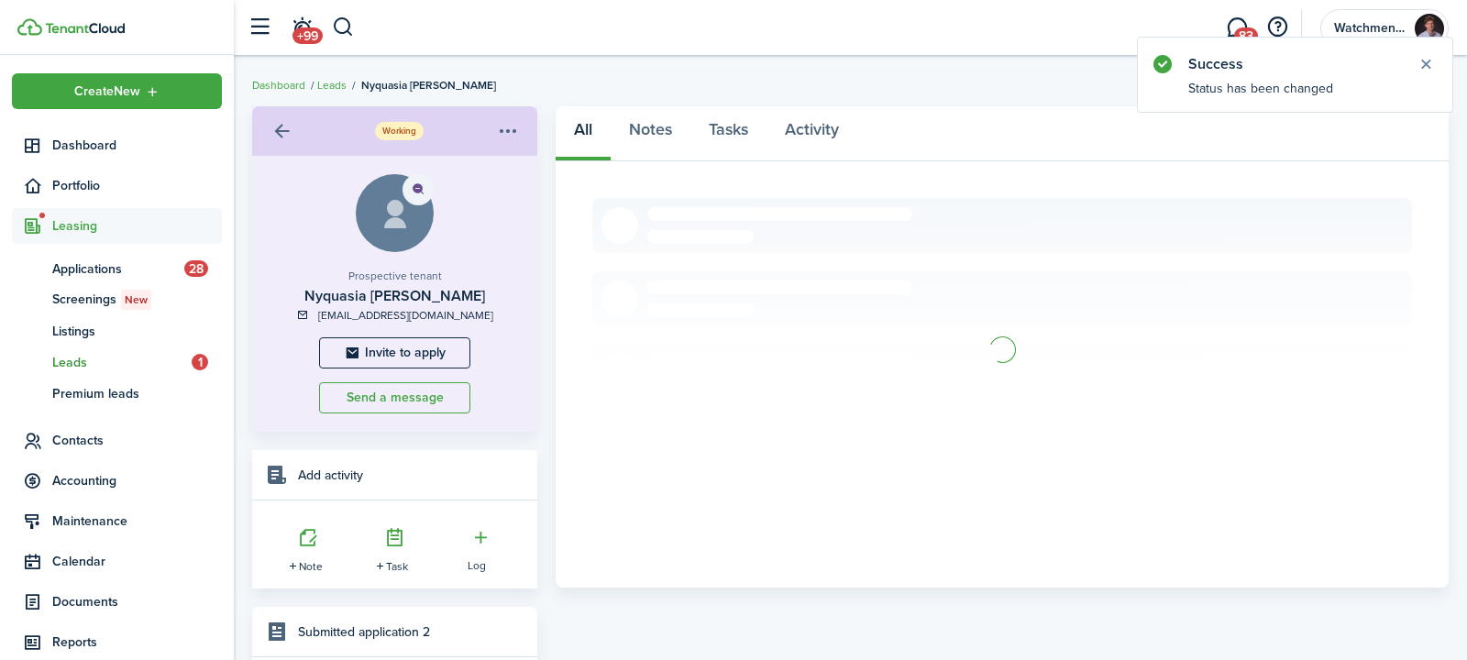
click at [521, 130] on menu-btn-icon "Open menu" at bounding box center [507, 130] width 31 height 31
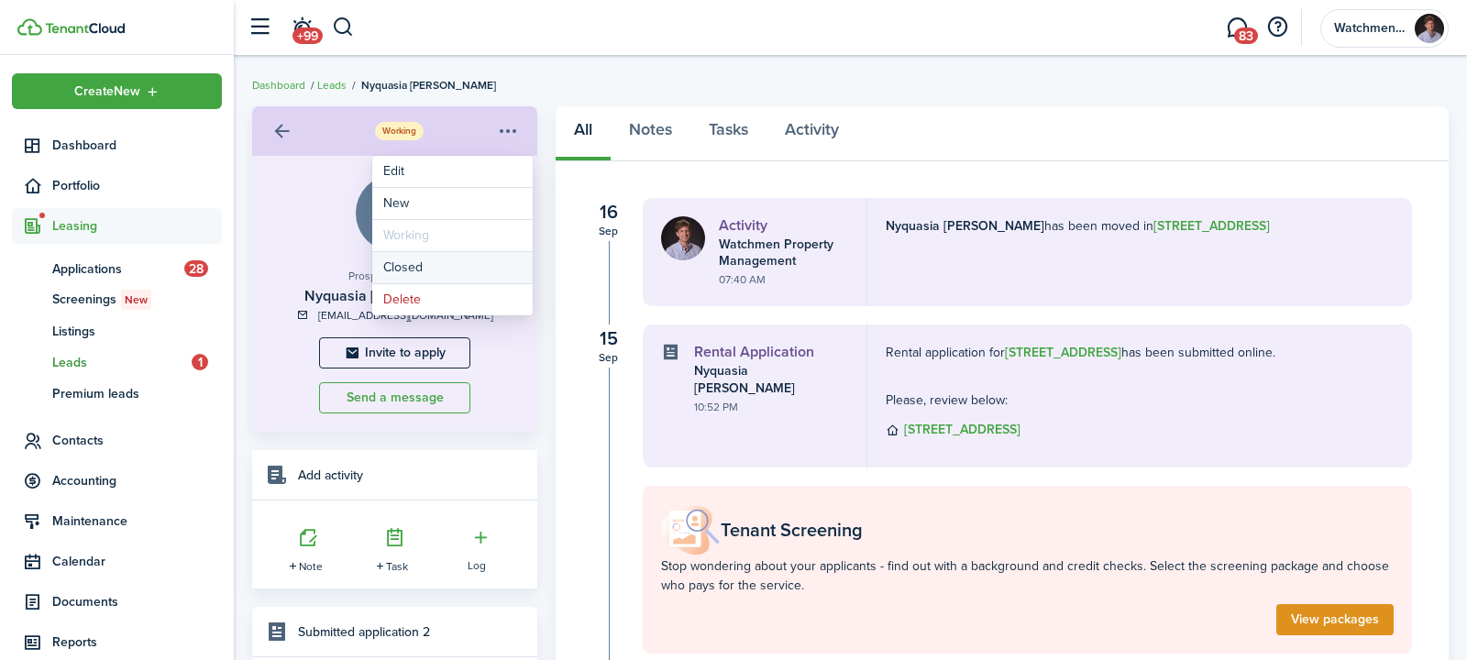
click at [488, 260] on button "Closed" at bounding box center [452, 267] width 160 height 31
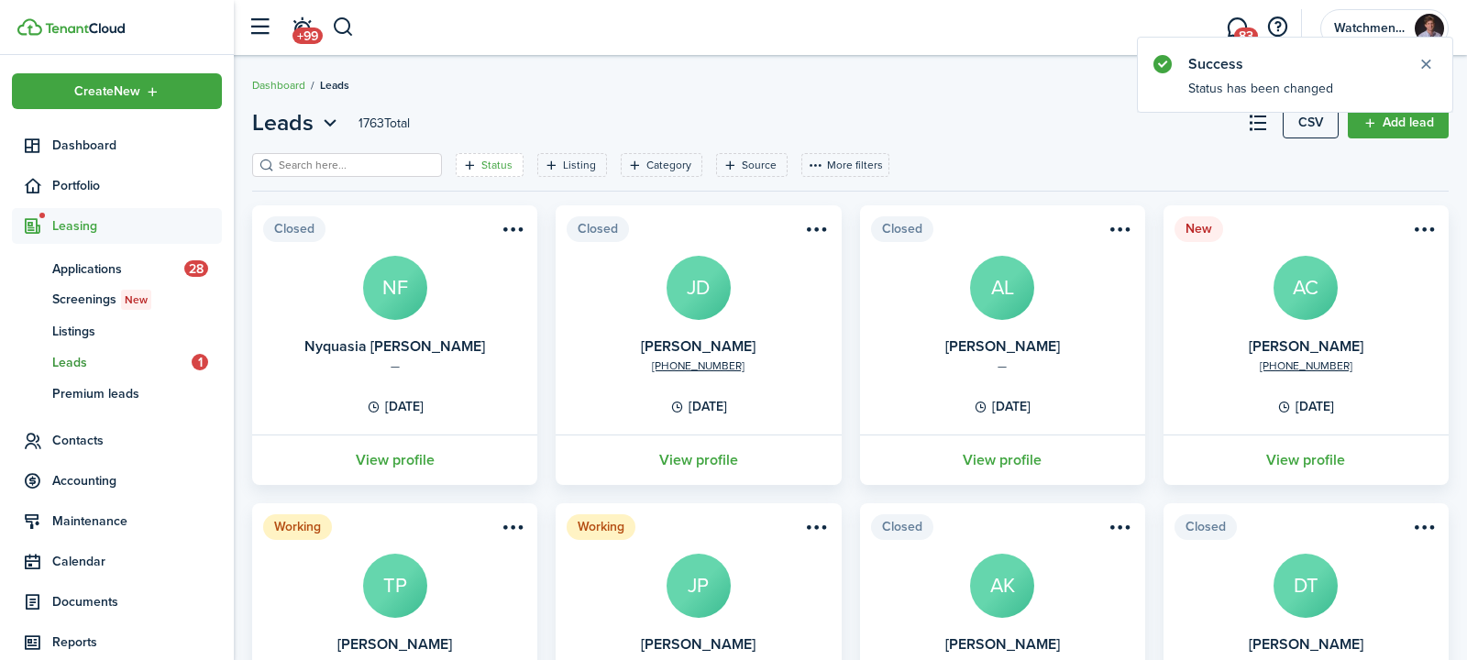
click at [462, 167] on icon "Open filter" at bounding box center [470, 165] width 16 height 15
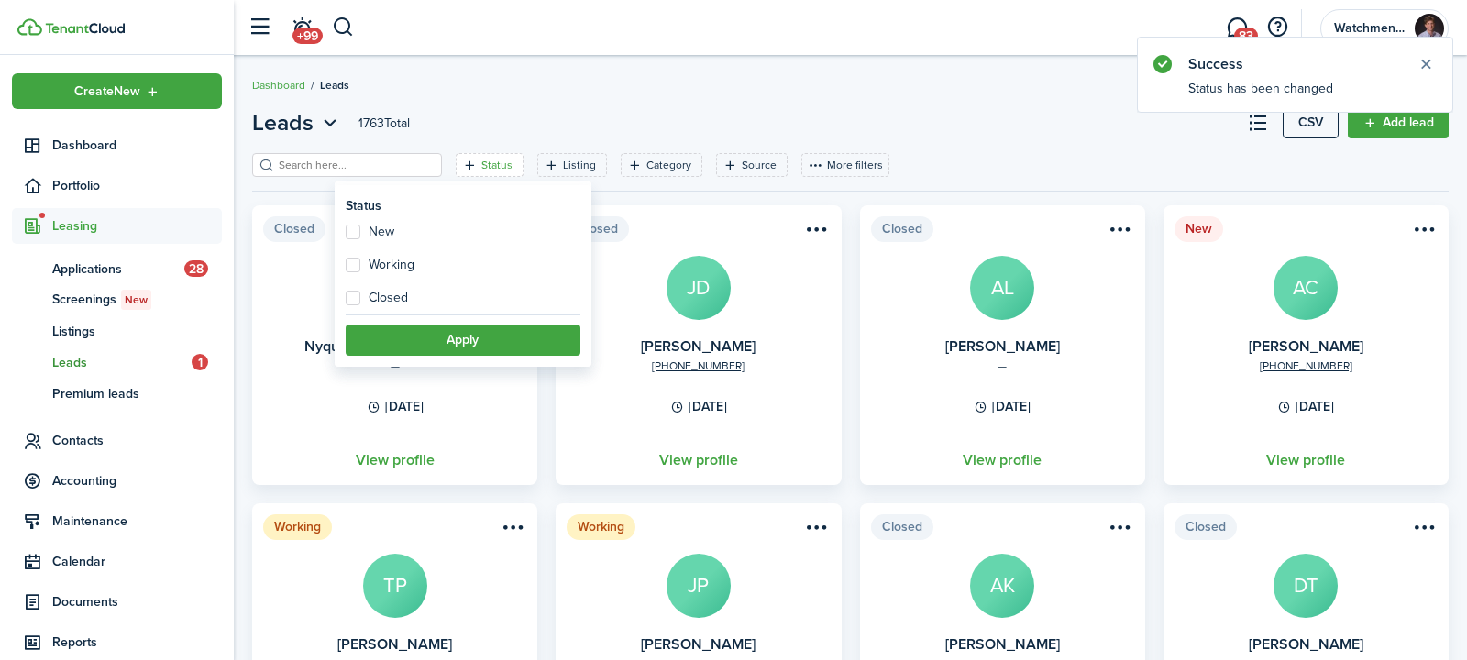
click at [369, 237] on label "New" at bounding box center [370, 232] width 49 height 15
checkbox input "true"
click at [385, 266] on label "Working" at bounding box center [380, 265] width 69 height 15
checkbox input "true"
click at [463, 343] on button "Apply" at bounding box center [463, 339] width 235 height 31
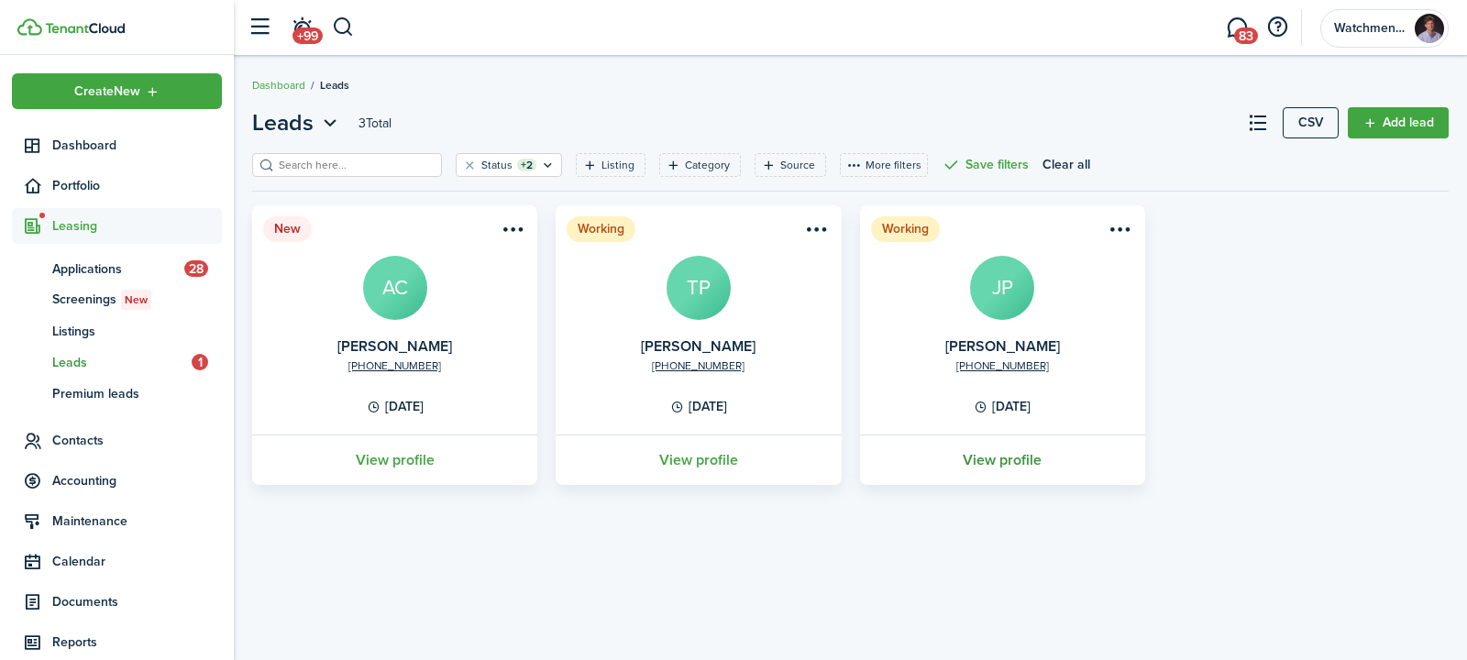
click at [992, 463] on link "View profile" at bounding box center [1002, 459] width 291 height 50
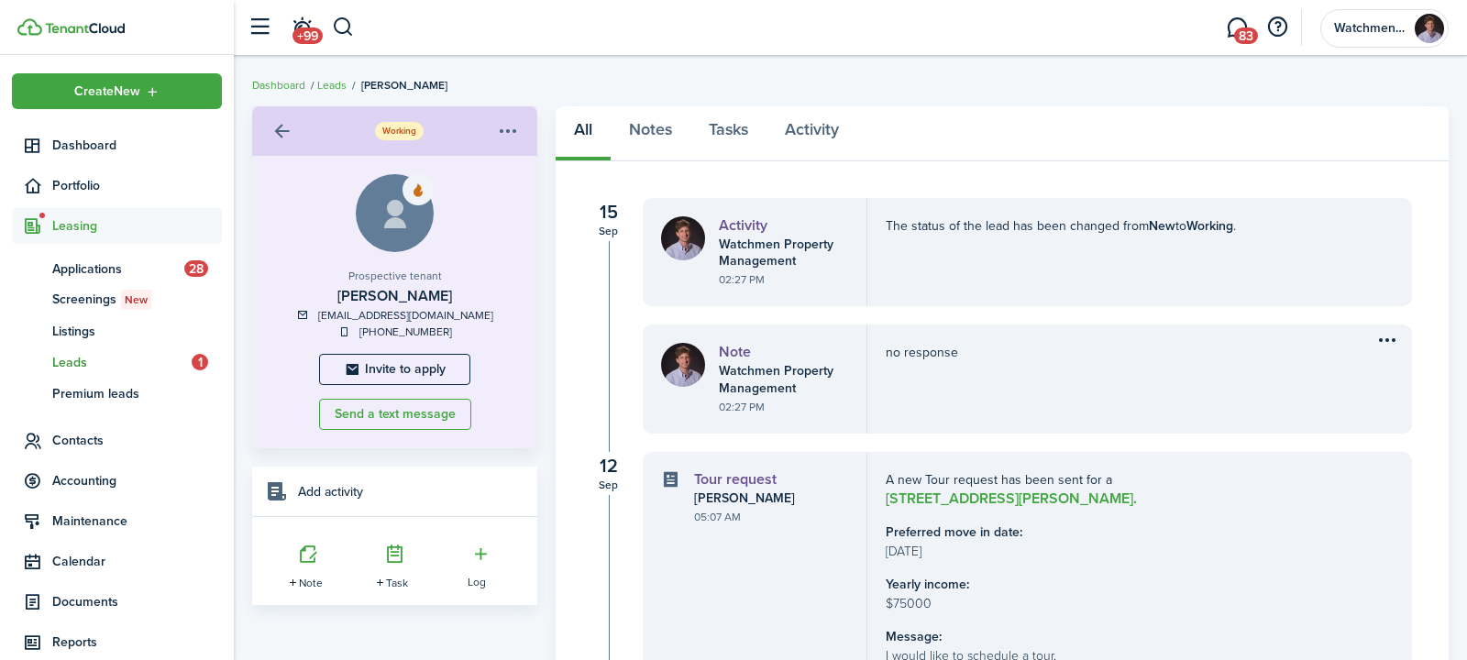
scroll to position [105, 0]
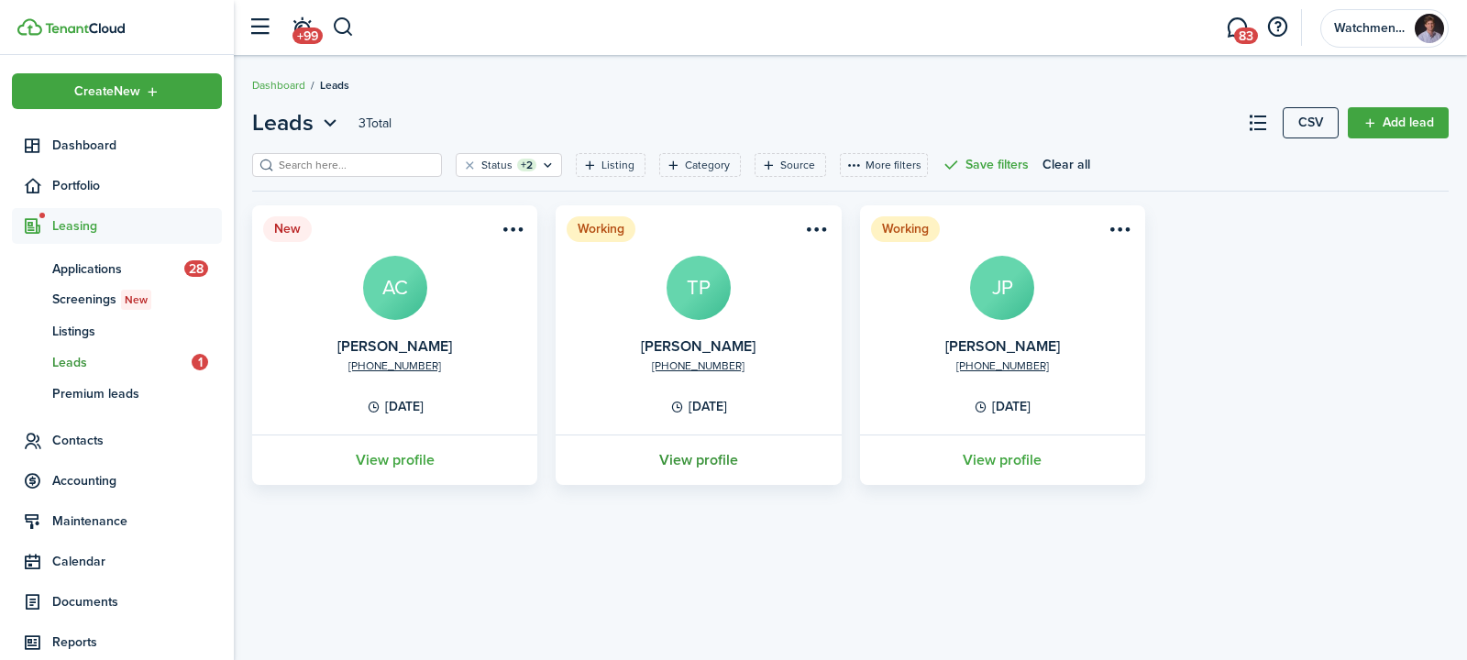
click at [724, 451] on link "View profile" at bounding box center [698, 459] width 291 height 50
click at [71, 330] on span "Listings" at bounding box center [137, 331] width 170 height 19
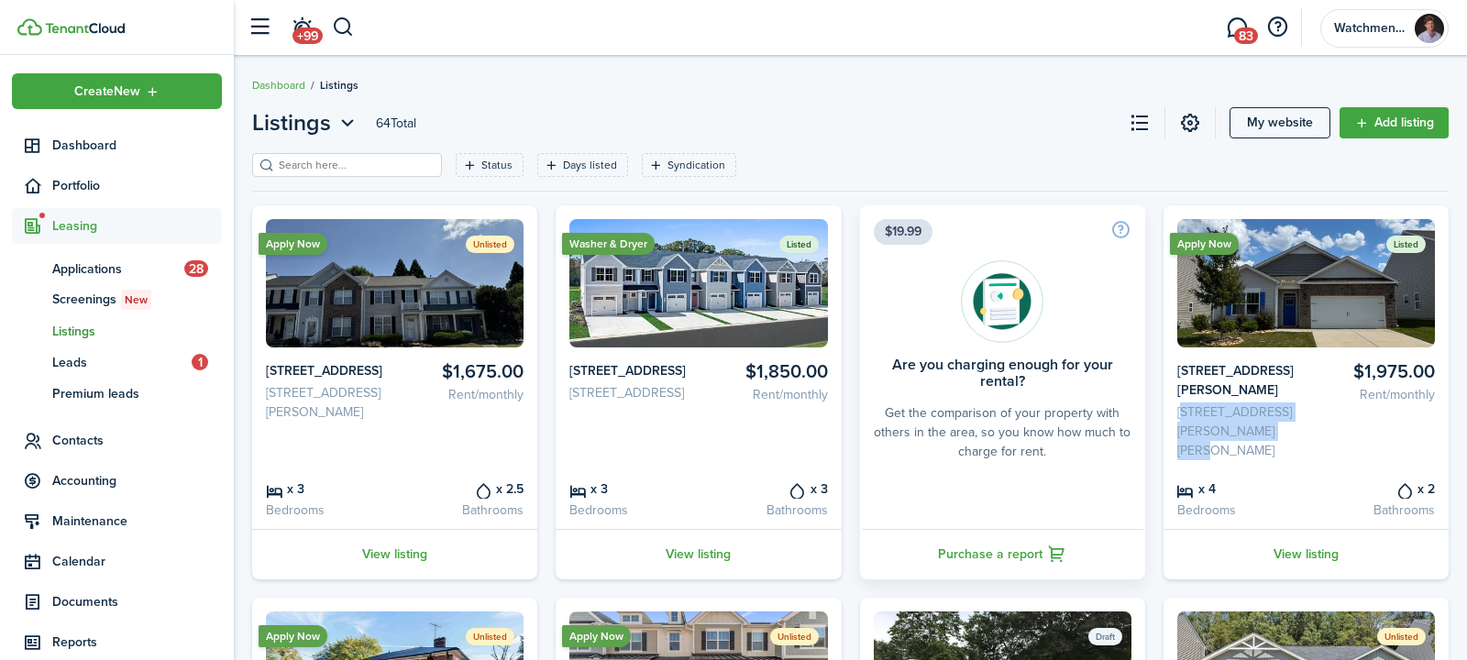
drag, startPoint x: 1292, startPoint y: 406, endPoint x: 1167, endPoint y: 394, distance: 125.2
click at [1166, 393] on card-listing "Apply Now Listed $1,975.00 Rent/monthly [STREET_ADDRESS][PERSON_NAME] [STREET_A…" at bounding box center [1305, 392] width 285 height 374
copy card-listing-description "[STREET_ADDRESS][PERSON_NAME][PERSON_NAME]"
